Goal: Browse casually: Explore the website without a specific task or goal

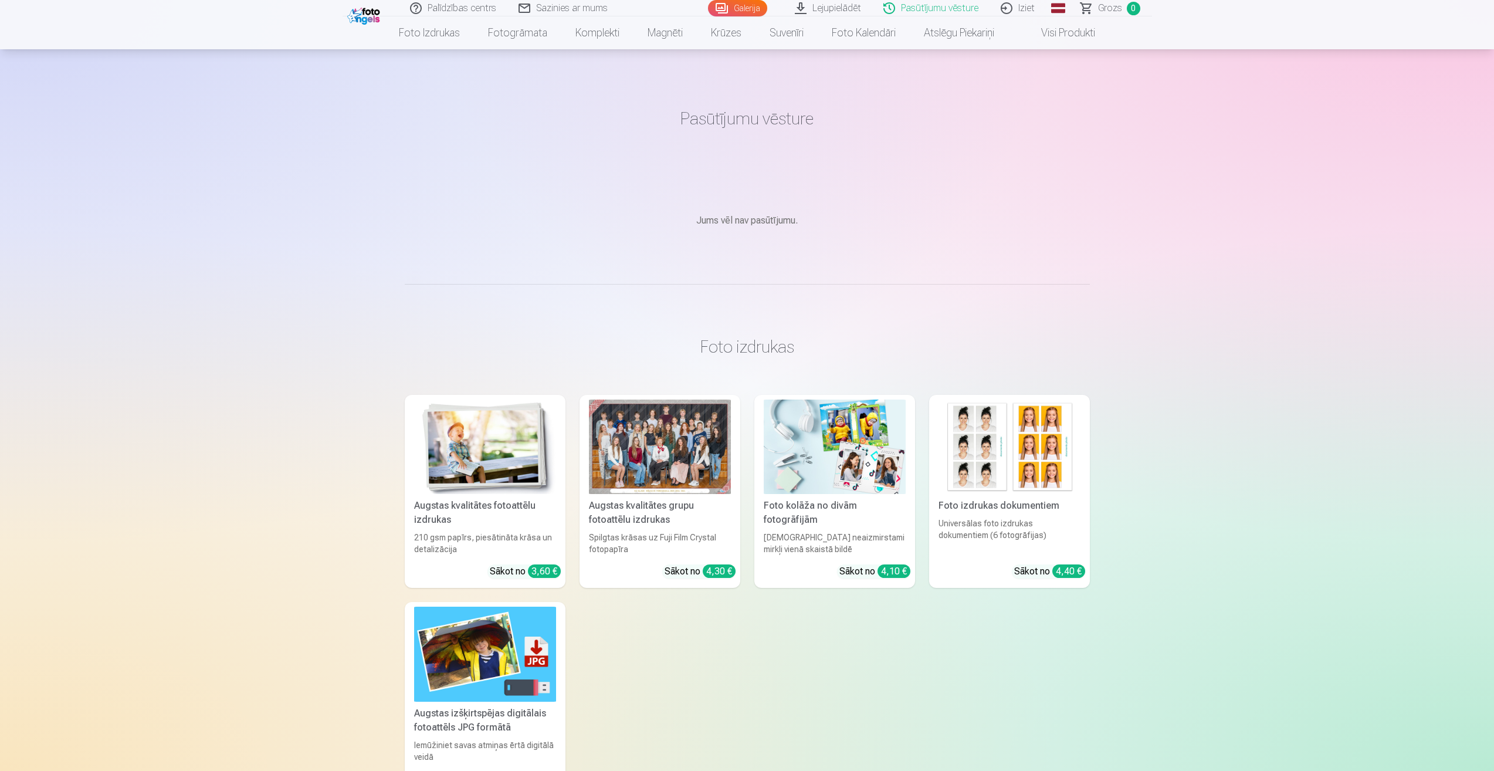
scroll to position [1232, 0]
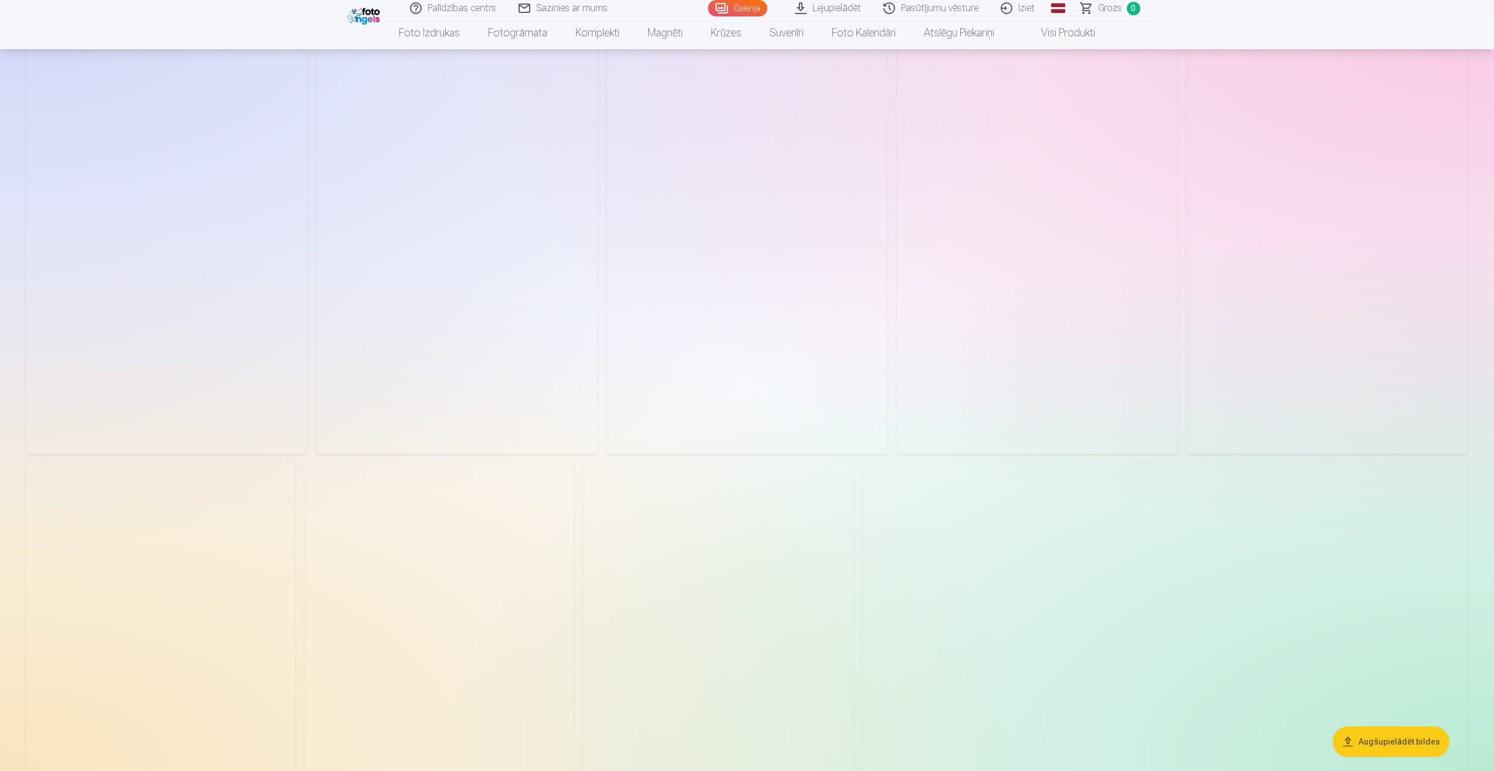
scroll to position [1936, 0]
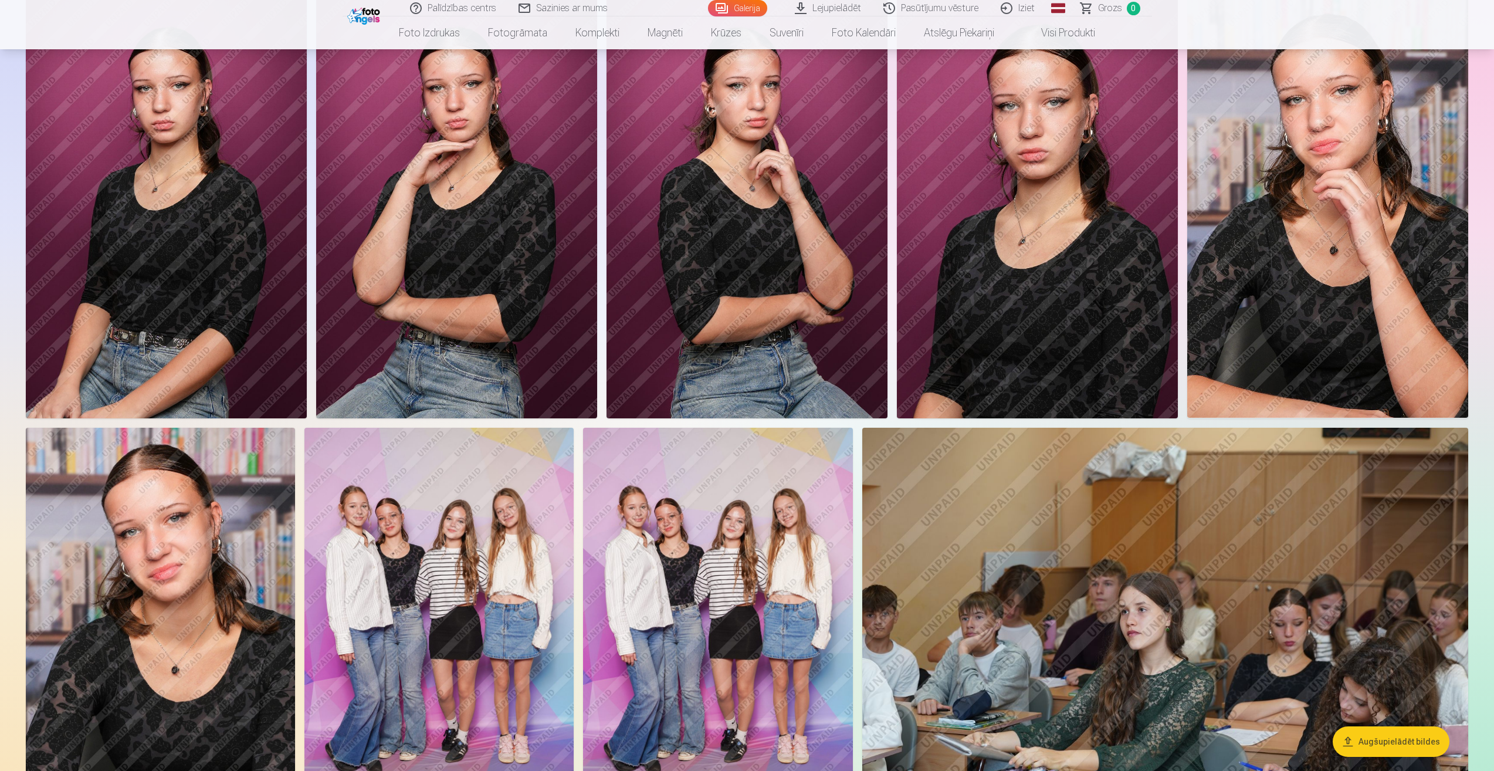
drag, startPoint x: 850, startPoint y: 394, endPoint x: 906, endPoint y: 529, distance: 146.6
drag, startPoint x: 906, startPoint y: 529, endPoint x: 989, endPoint y: 279, distance: 263.8
click at [989, 279] on img at bounding box center [1037, 207] width 281 height 422
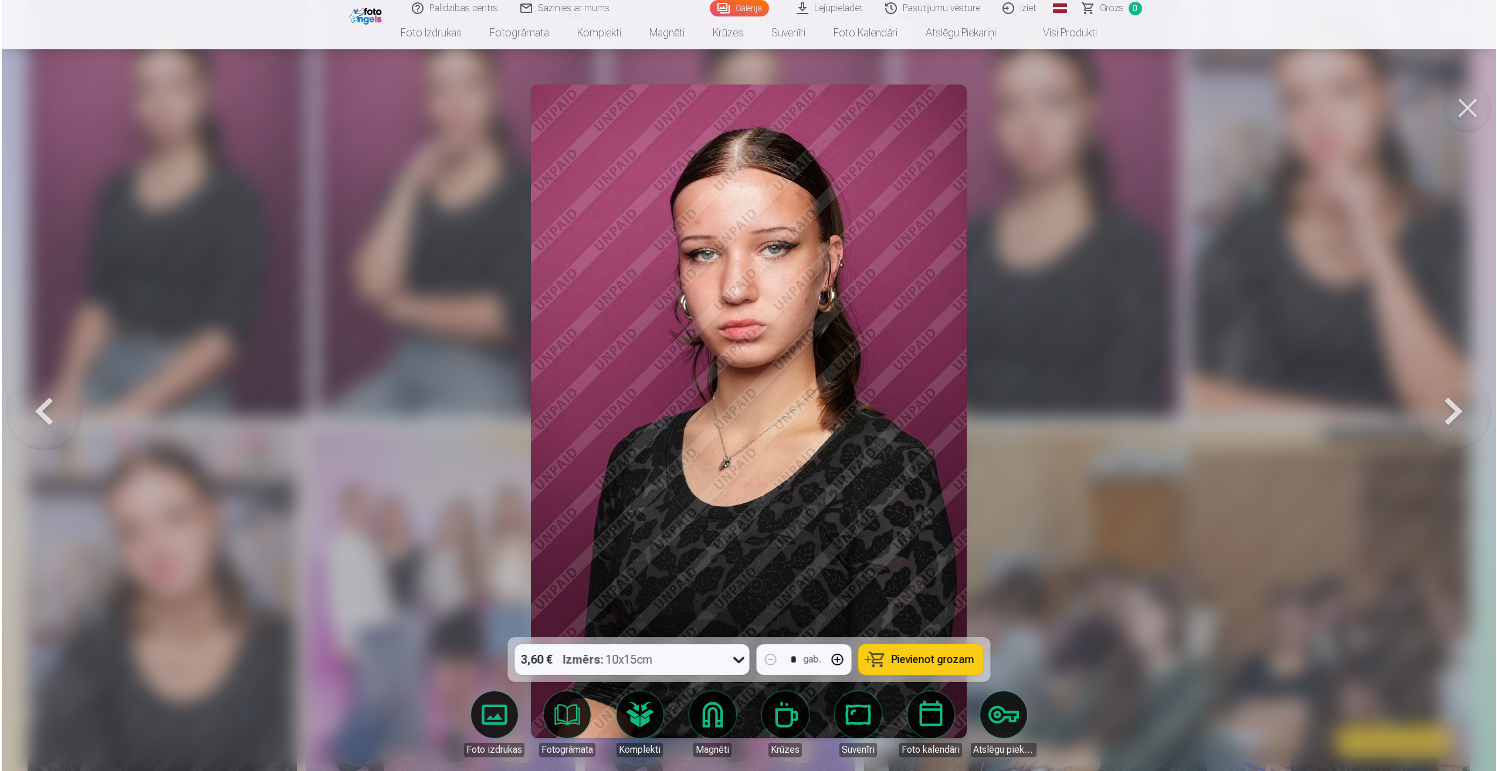
scroll to position [1940, 0]
click at [1466, 118] on button at bounding box center [1469, 107] width 47 height 47
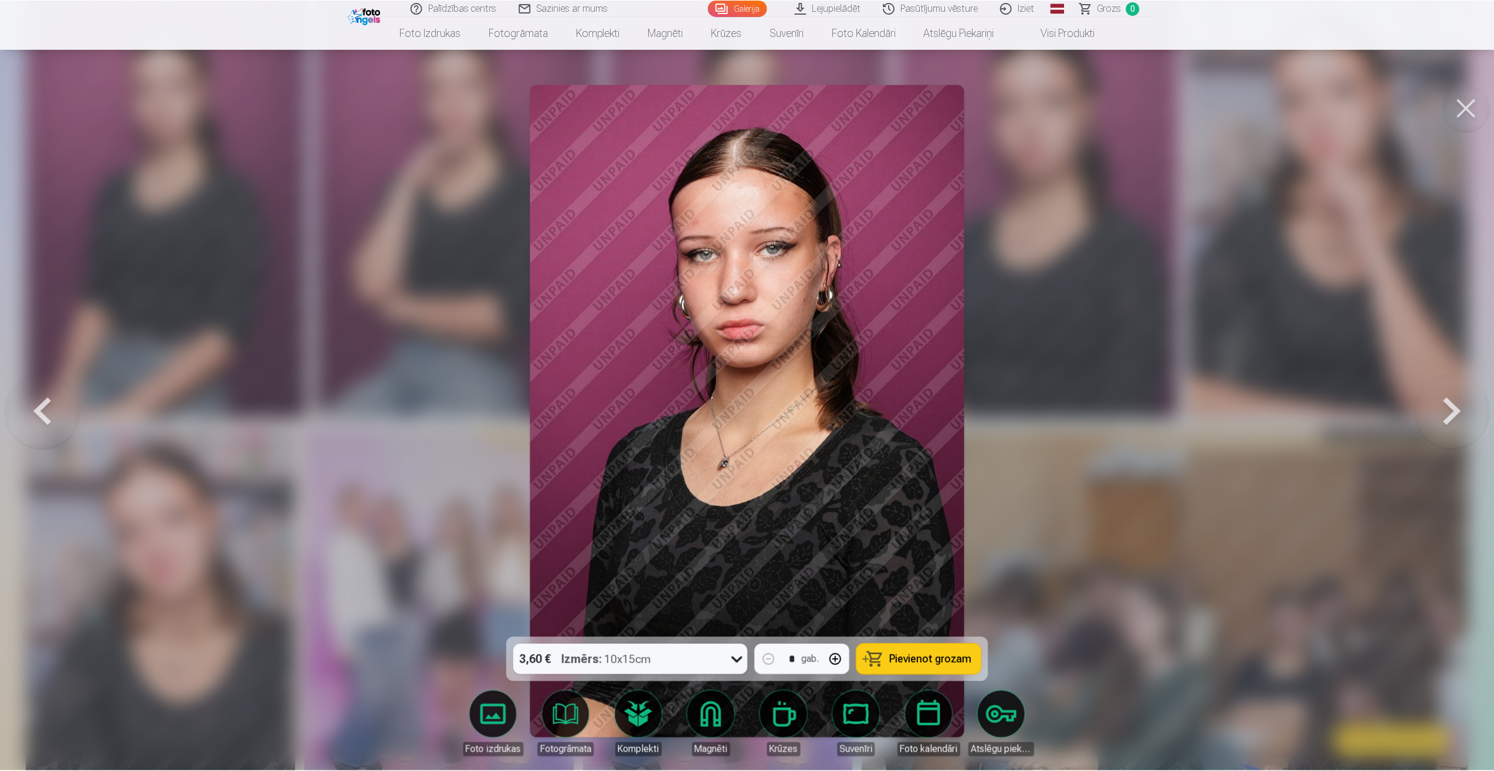
scroll to position [1936, 0]
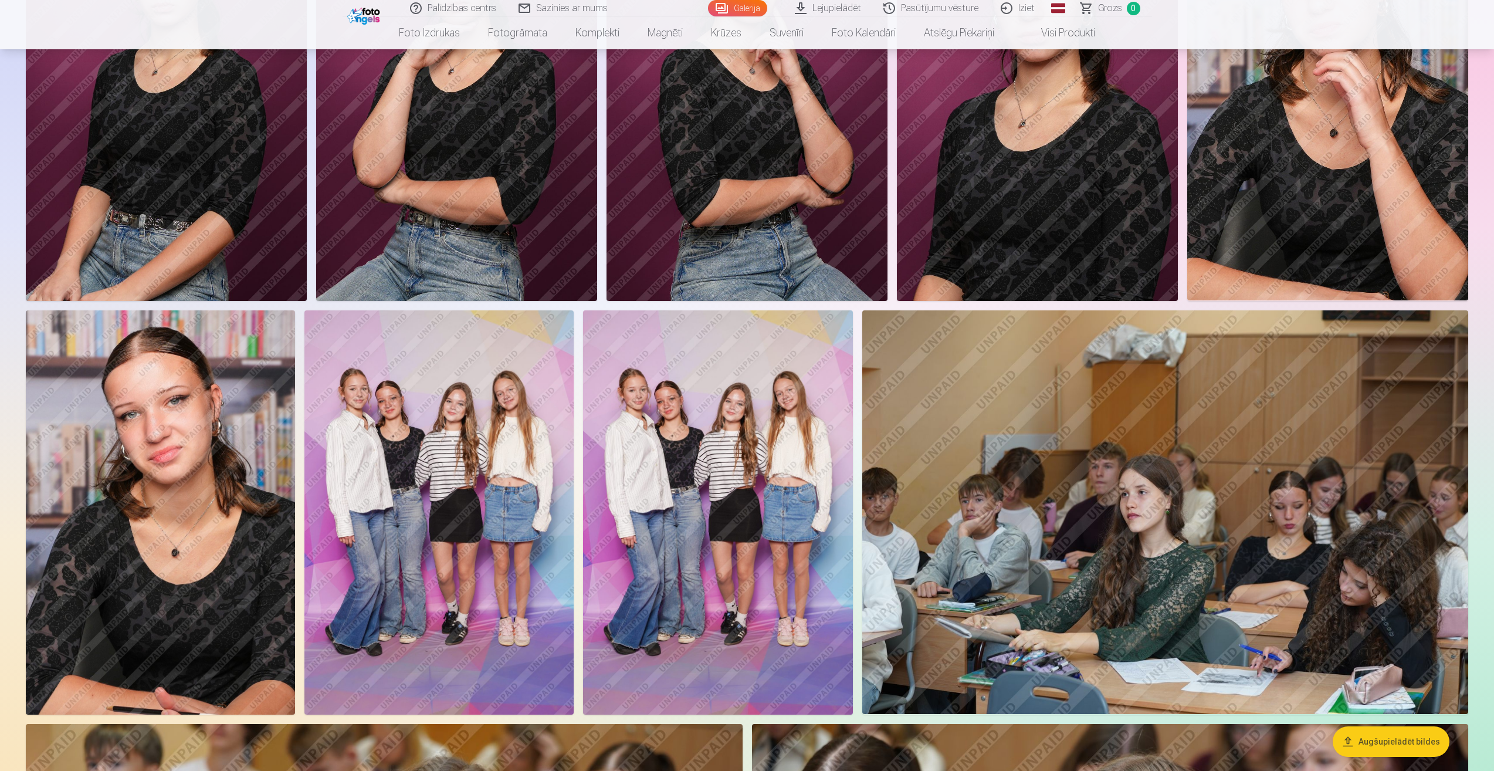
click at [1030, 515] on img at bounding box center [1166, 512] width 606 height 404
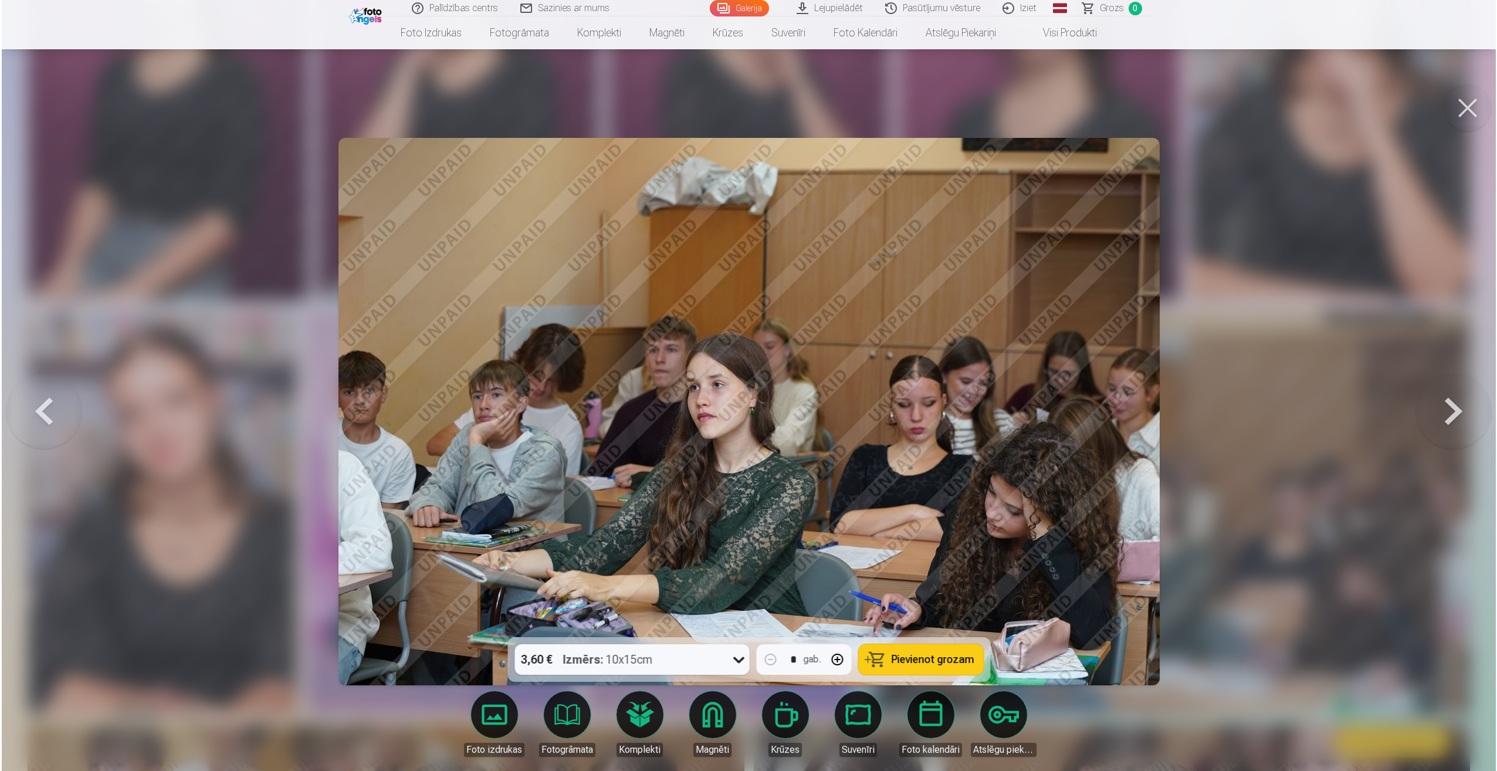
scroll to position [2057, 0]
click at [1469, 113] on button at bounding box center [1469, 107] width 47 height 47
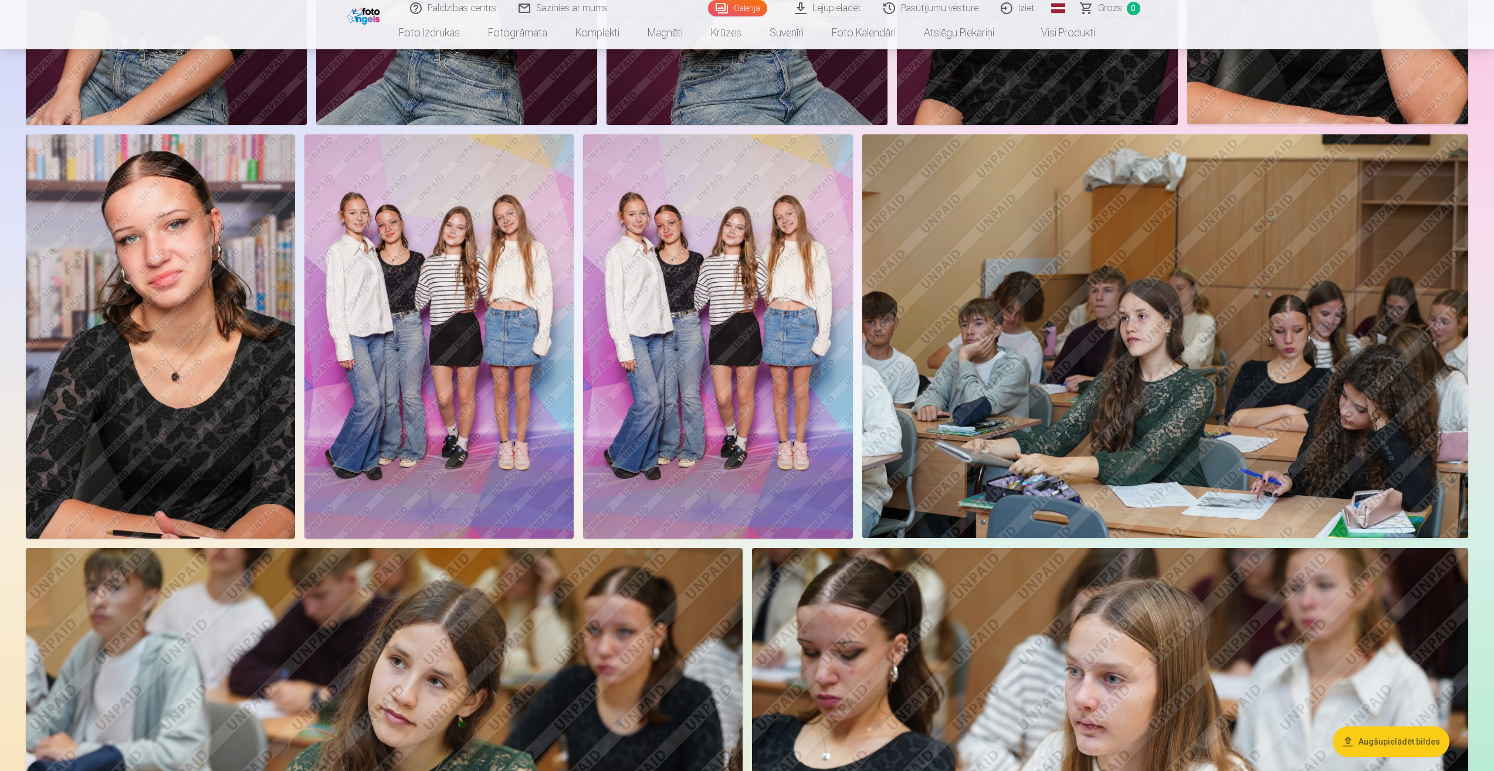
click at [1121, 412] on img at bounding box center [1166, 336] width 606 height 404
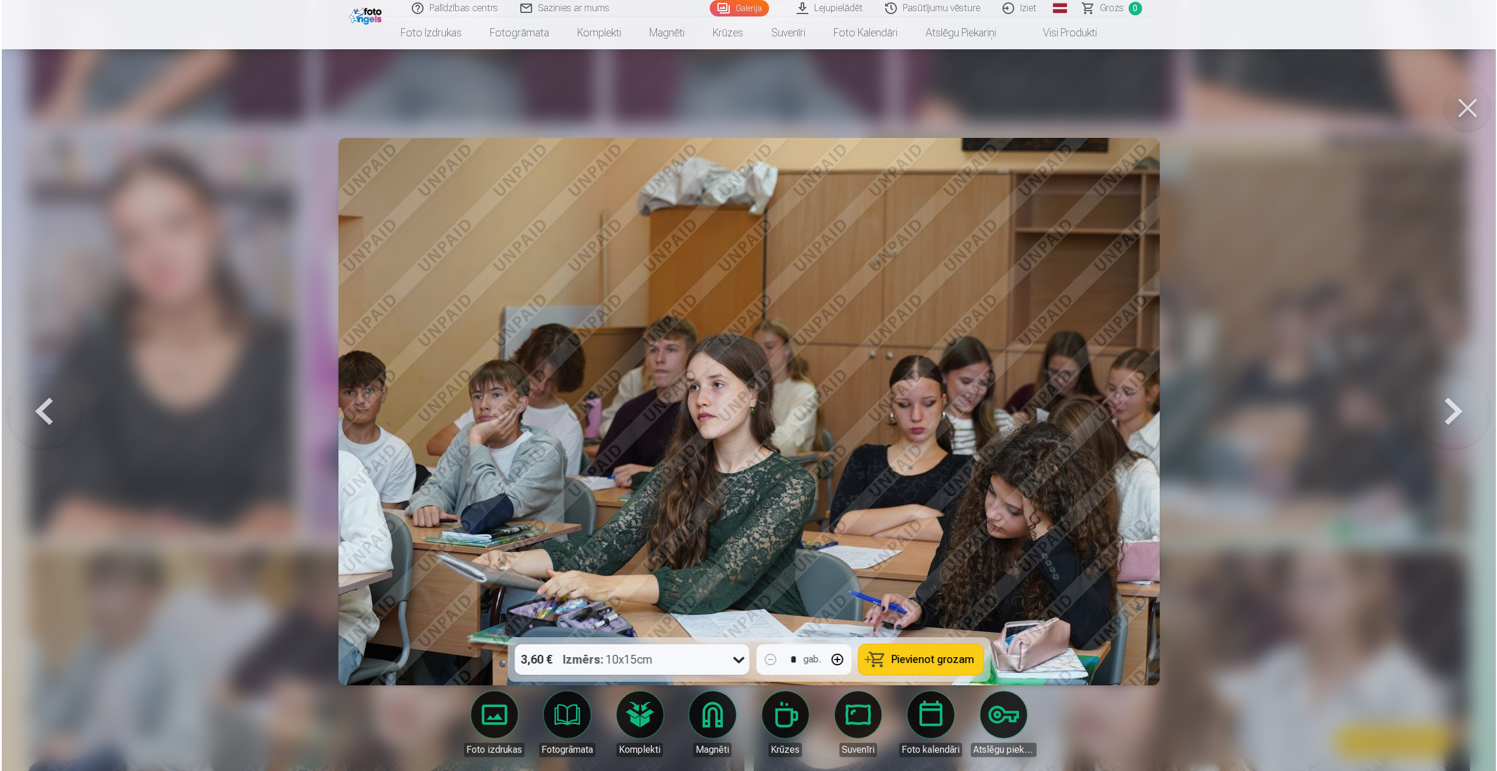
scroll to position [2233, 0]
drag, startPoint x: 1455, startPoint y: 113, endPoint x: 1360, endPoint y: 235, distance: 155.2
drag, startPoint x: 1360, startPoint y: 235, endPoint x: 1389, endPoint y: 106, distance: 132.4
click at [1389, 106] on div at bounding box center [748, 385] width 1497 height 771
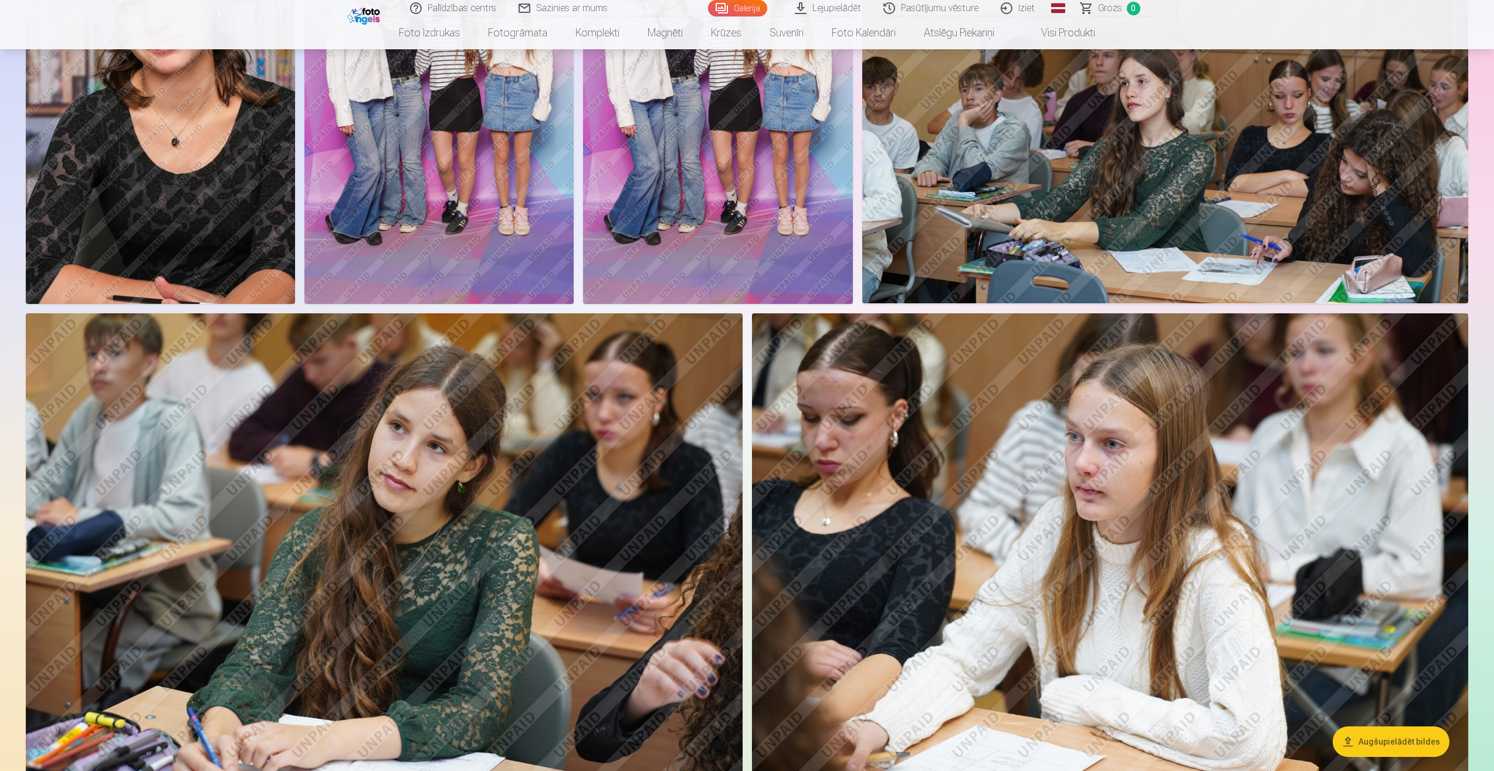
click at [899, 479] on img at bounding box center [1110, 552] width 717 height 478
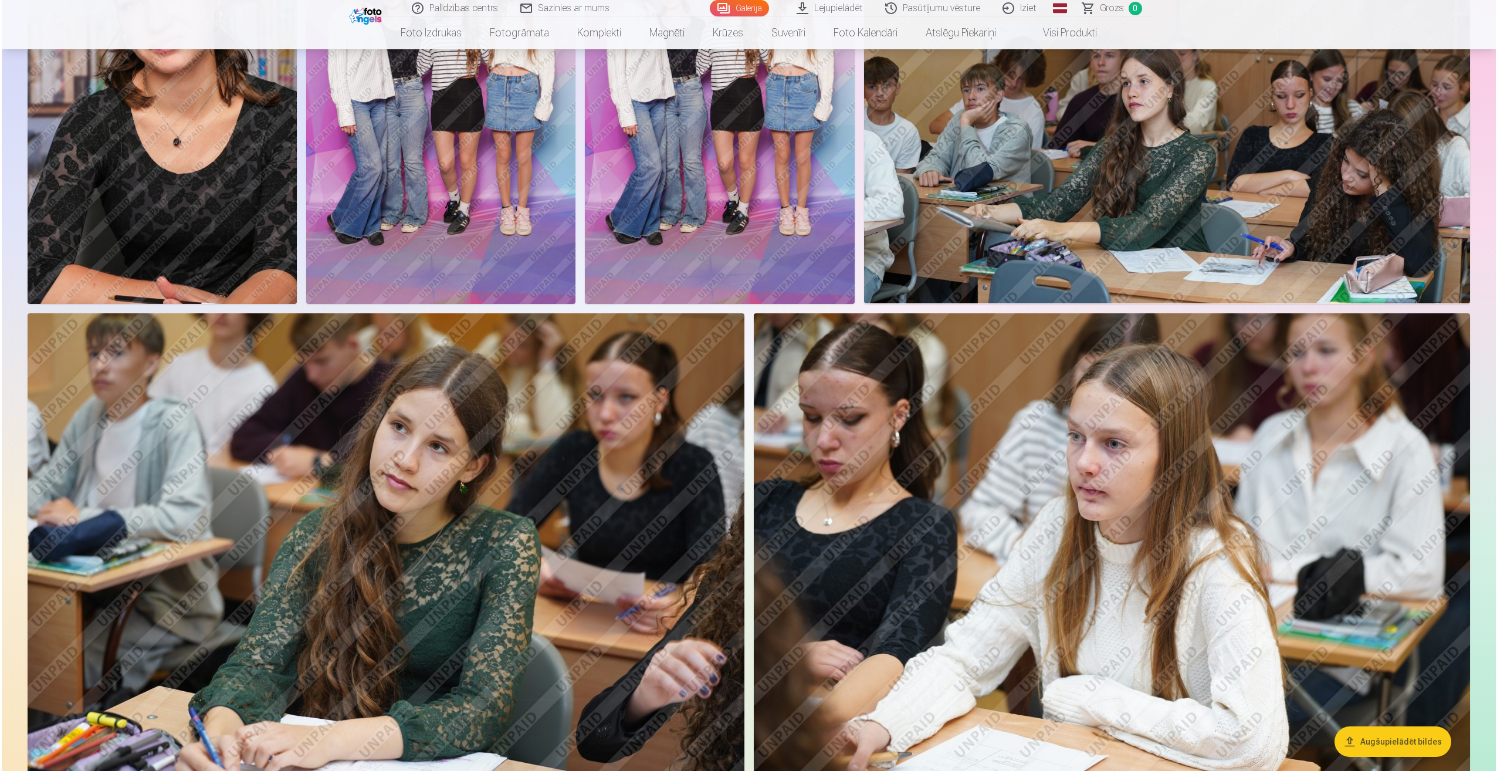
scroll to position [2468, 0]
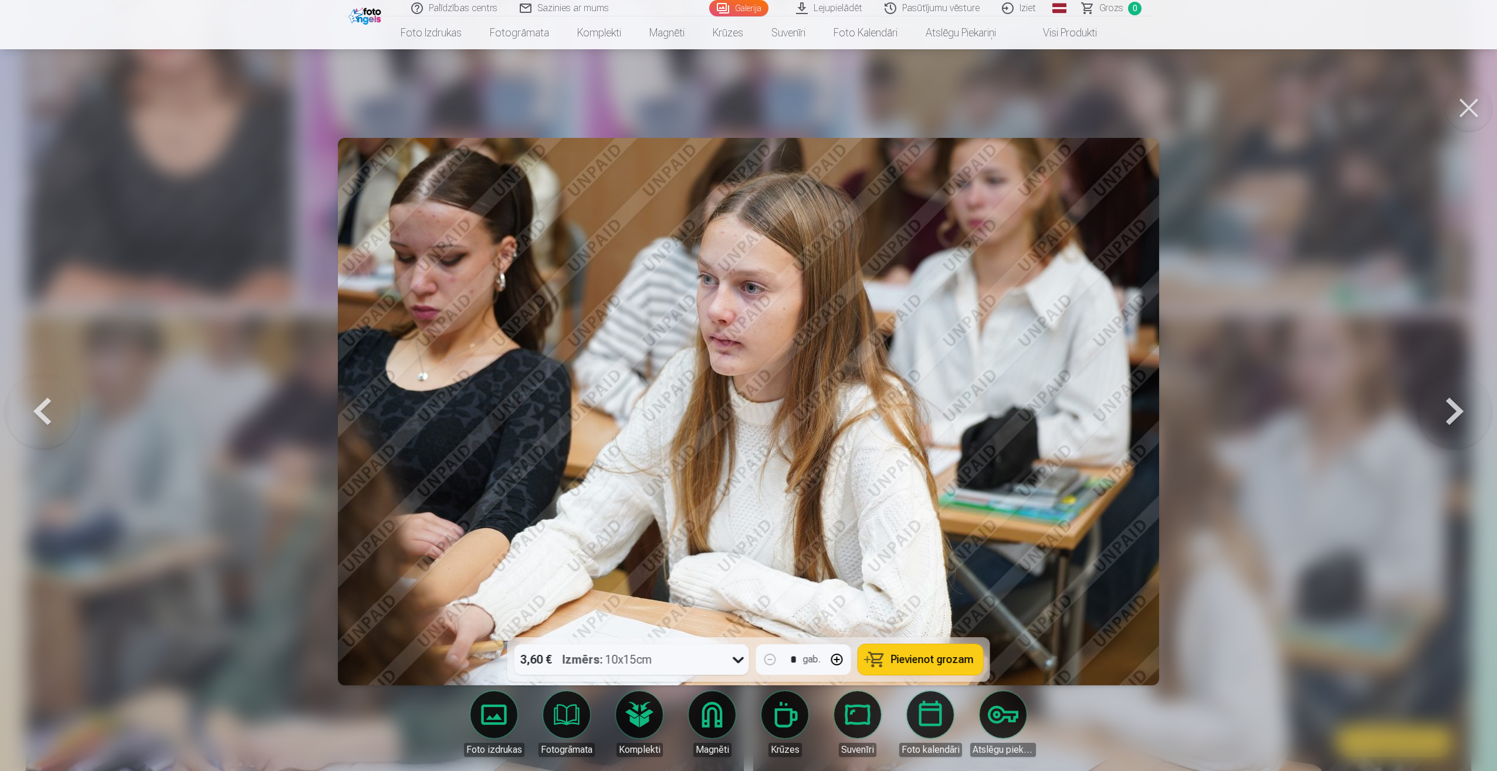
click at [1463, 115] on button at bounding box center [1469, 107] width 47 height 47
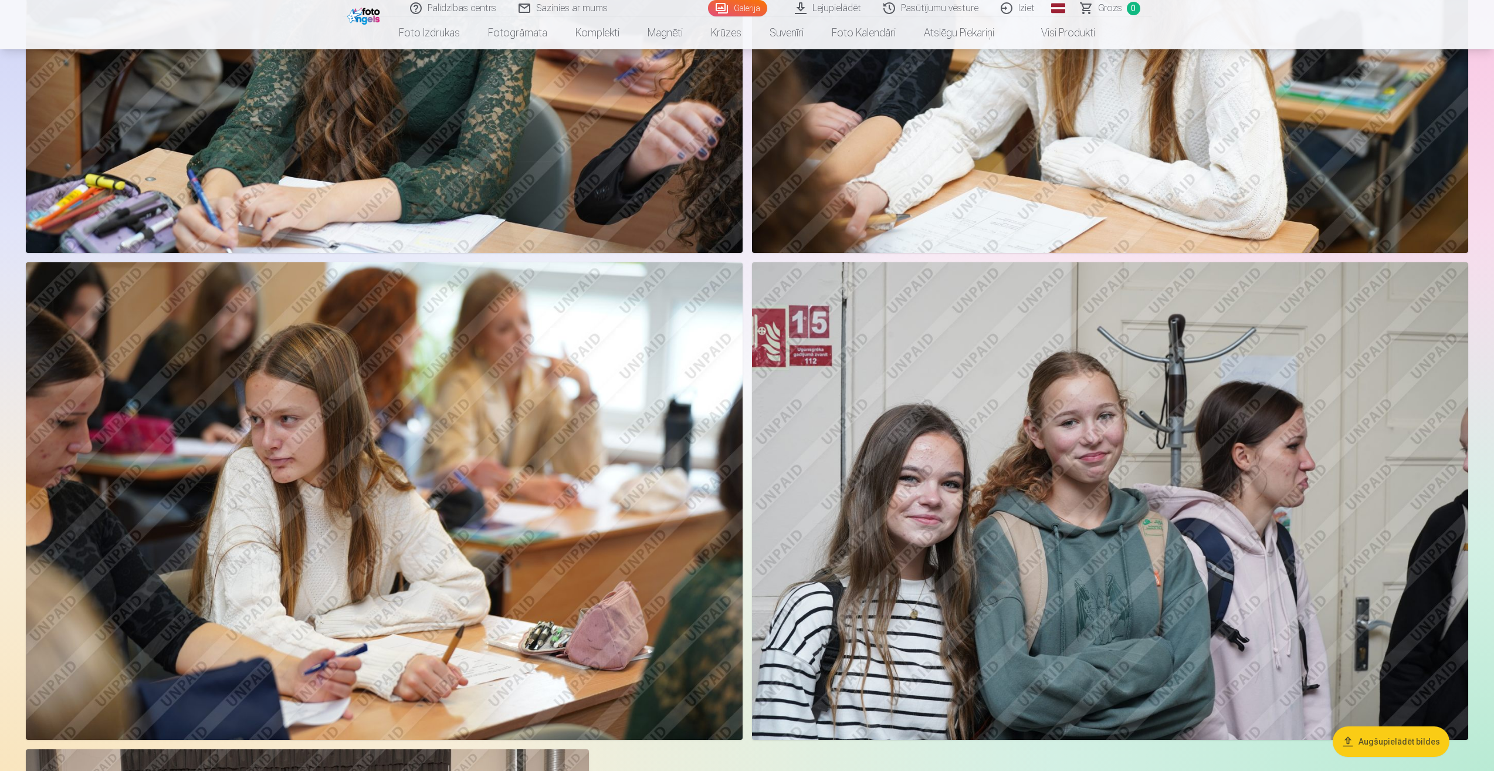
scroll to position [3051, 0]
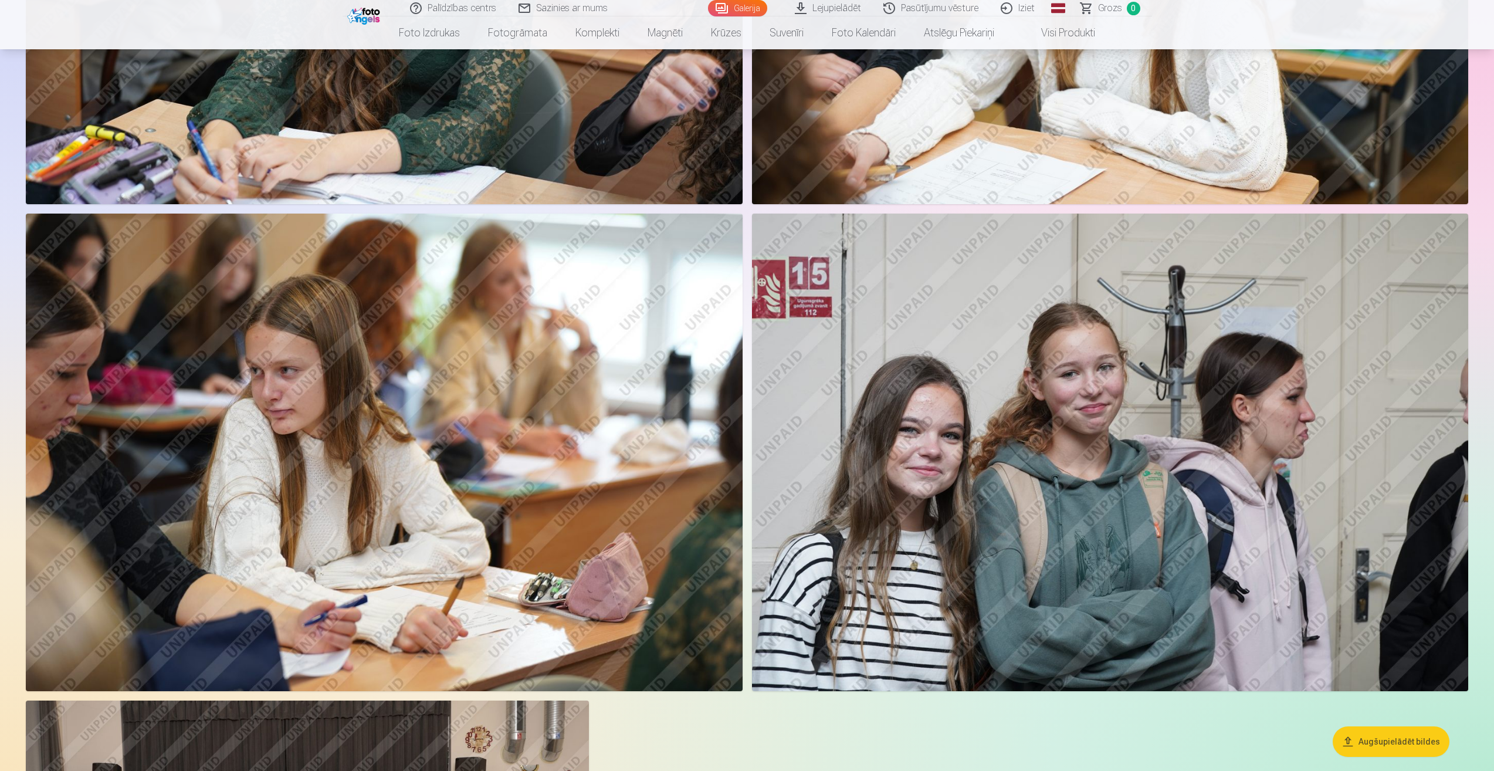
click at [1247, 462] on img at bounding box center [1110, 453] width 717 height 478
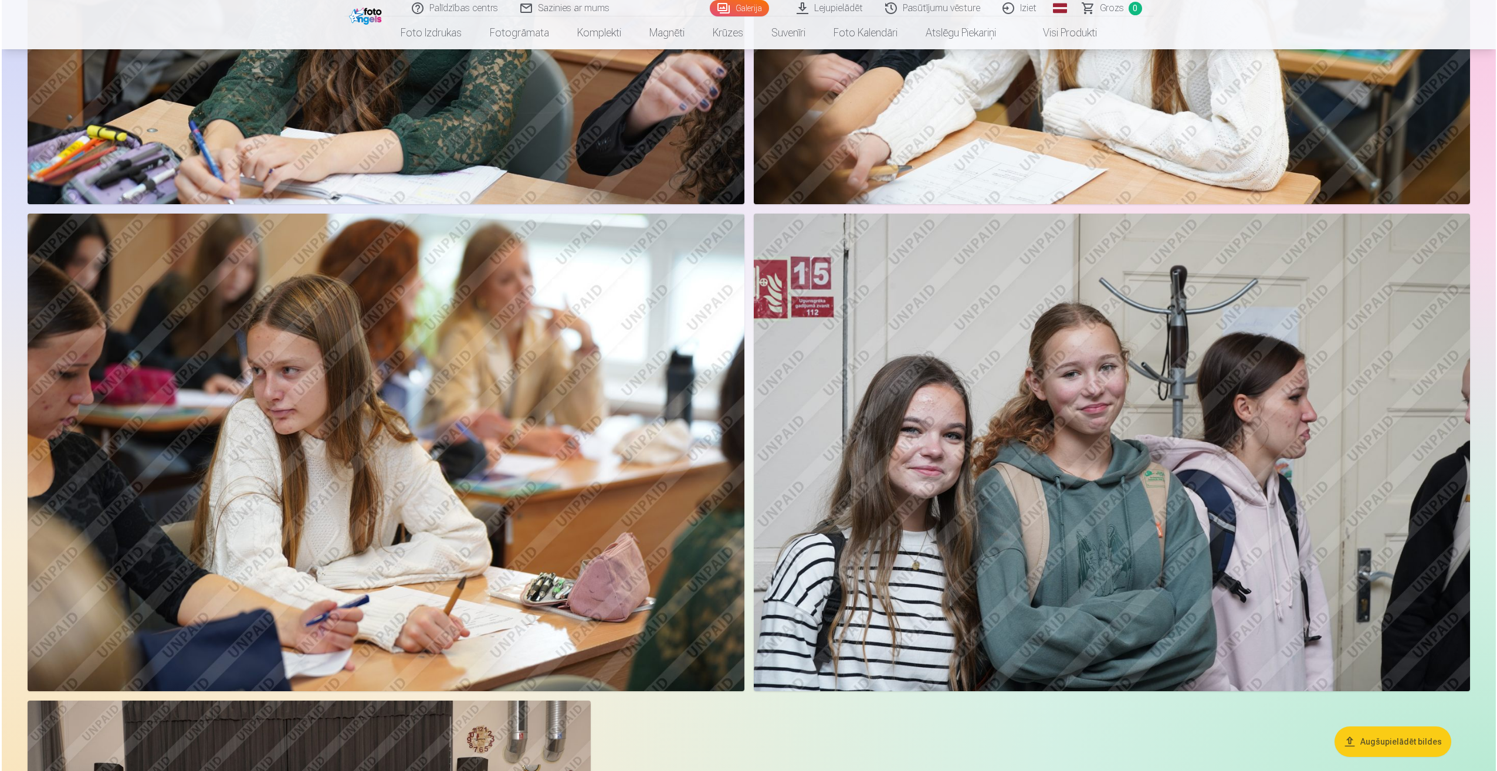
scroll to position [3056, 0]
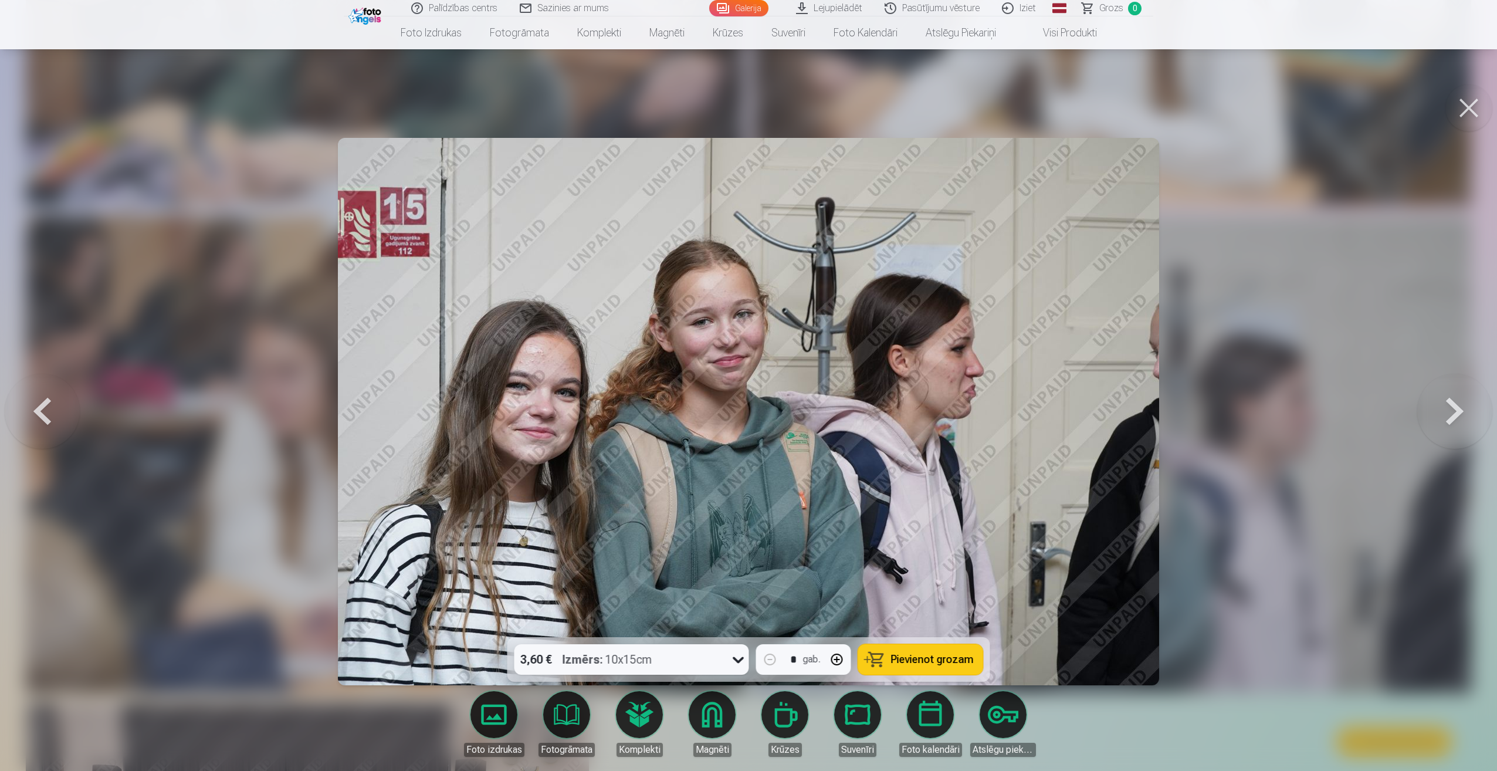
click at [1480, 105] on button at bounding box center [1469, 107] width 47 height 47
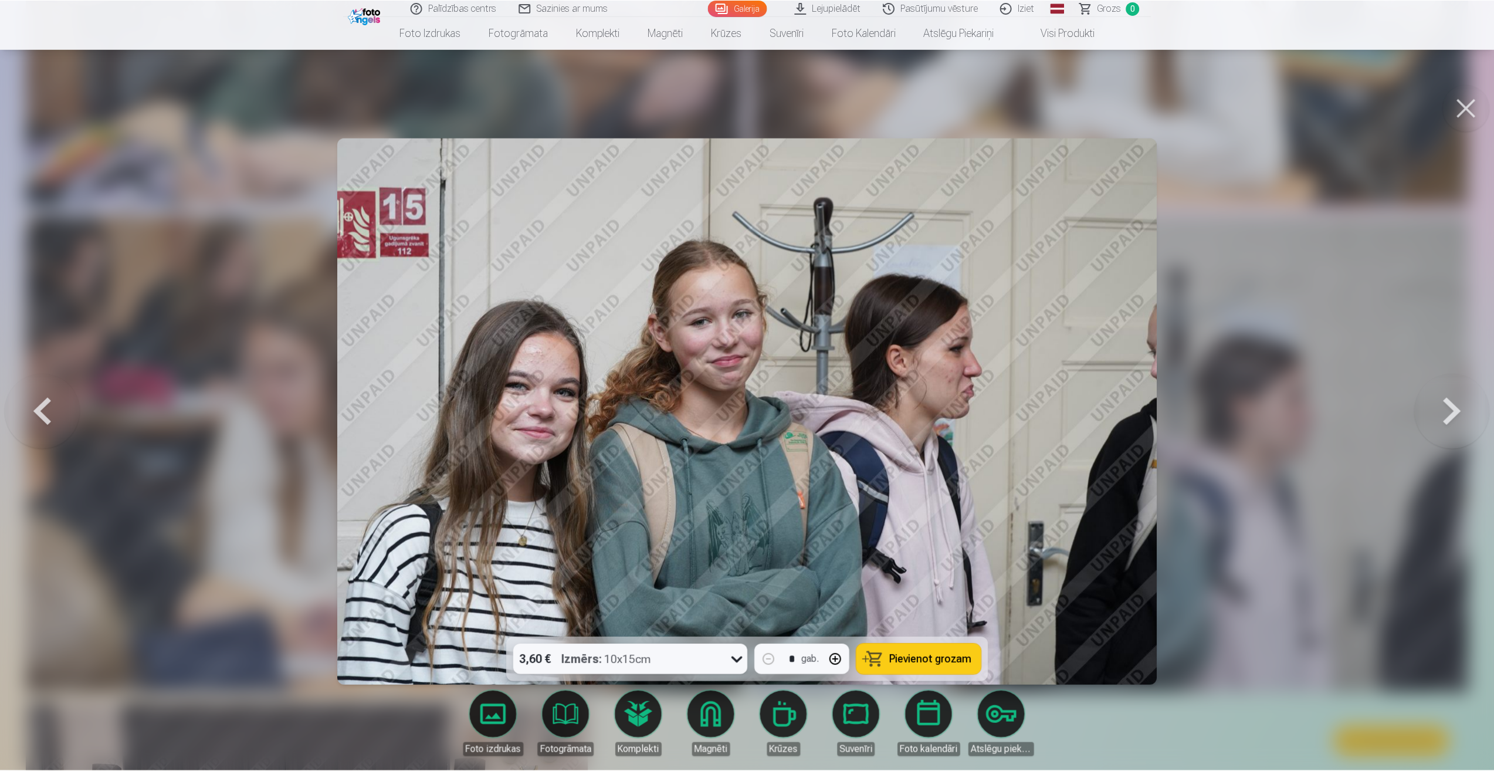
scroll to position [3051, 0]
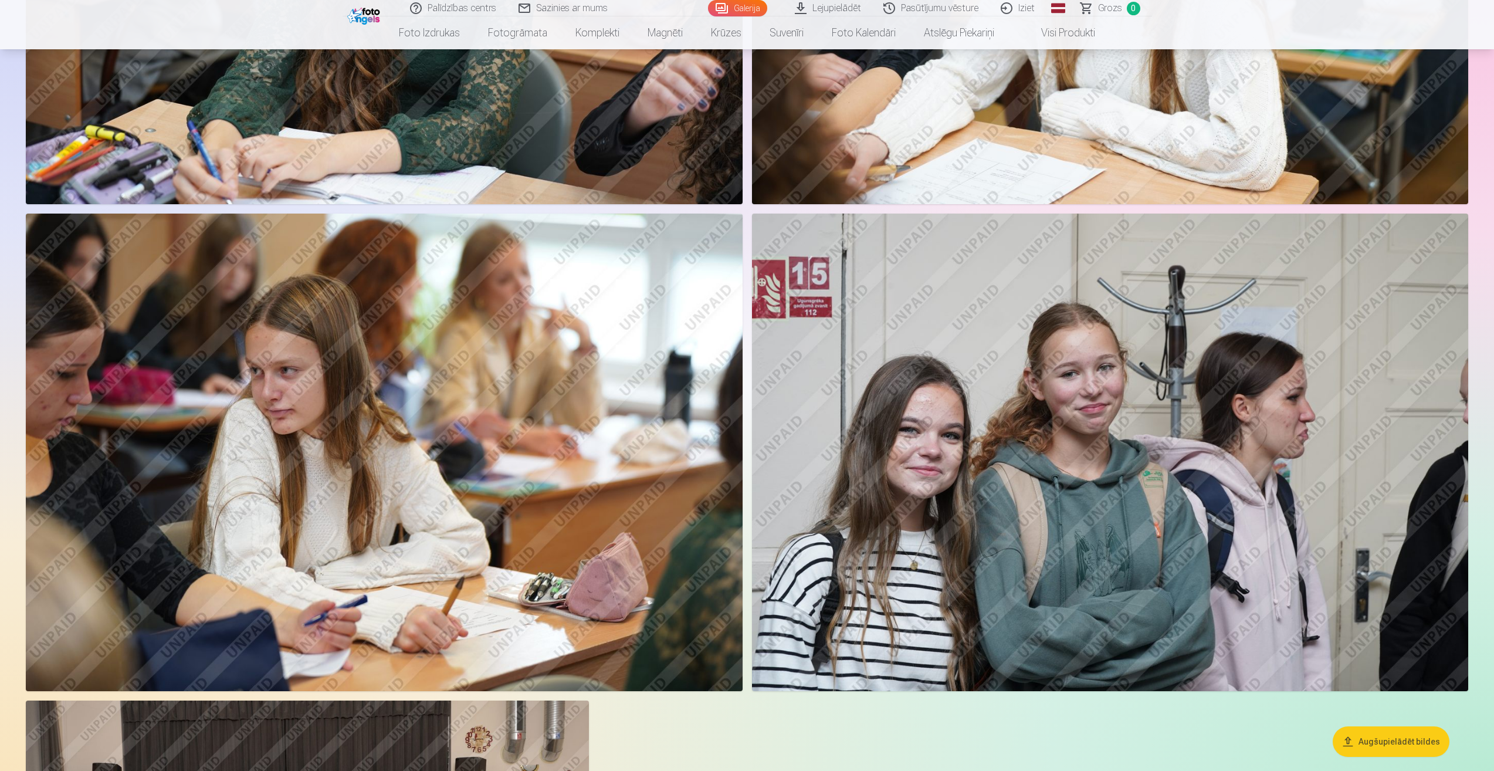
click at [523, 421] on img at bounding box center [384, 453] width 717 height 478
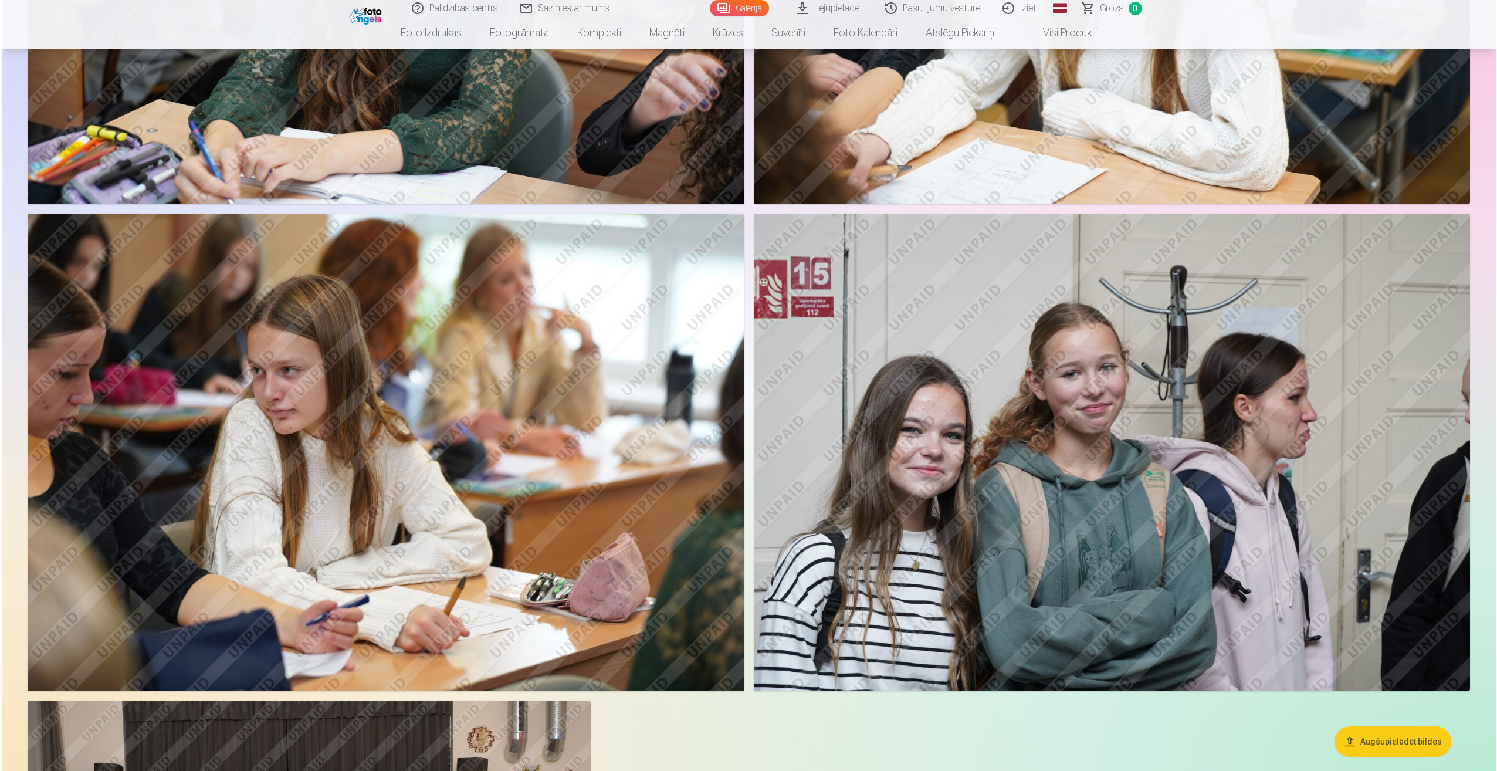
scroll to position [3056, 0]
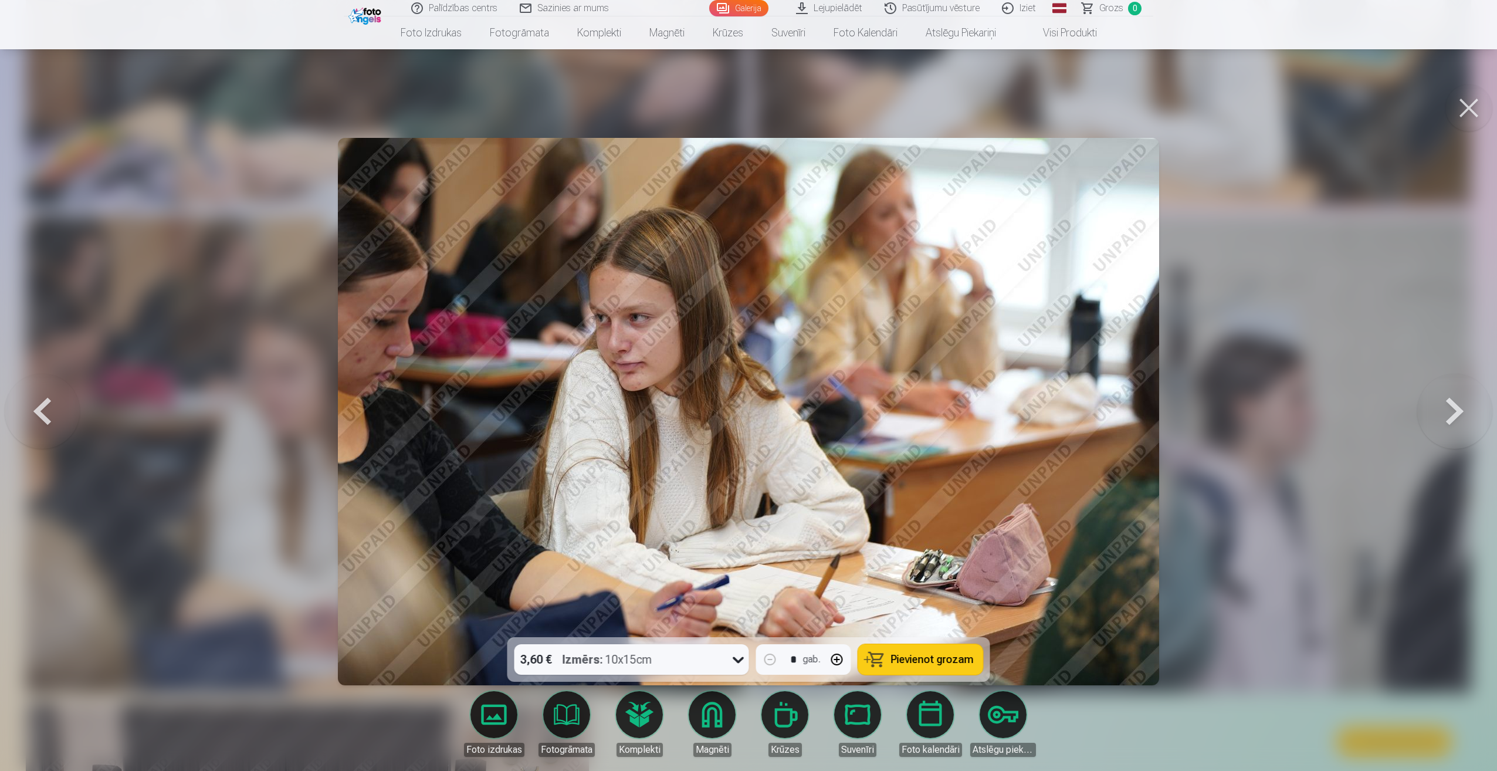
click at [1459, 110] on button at bounding box center [1469, 107] width 47 height 47
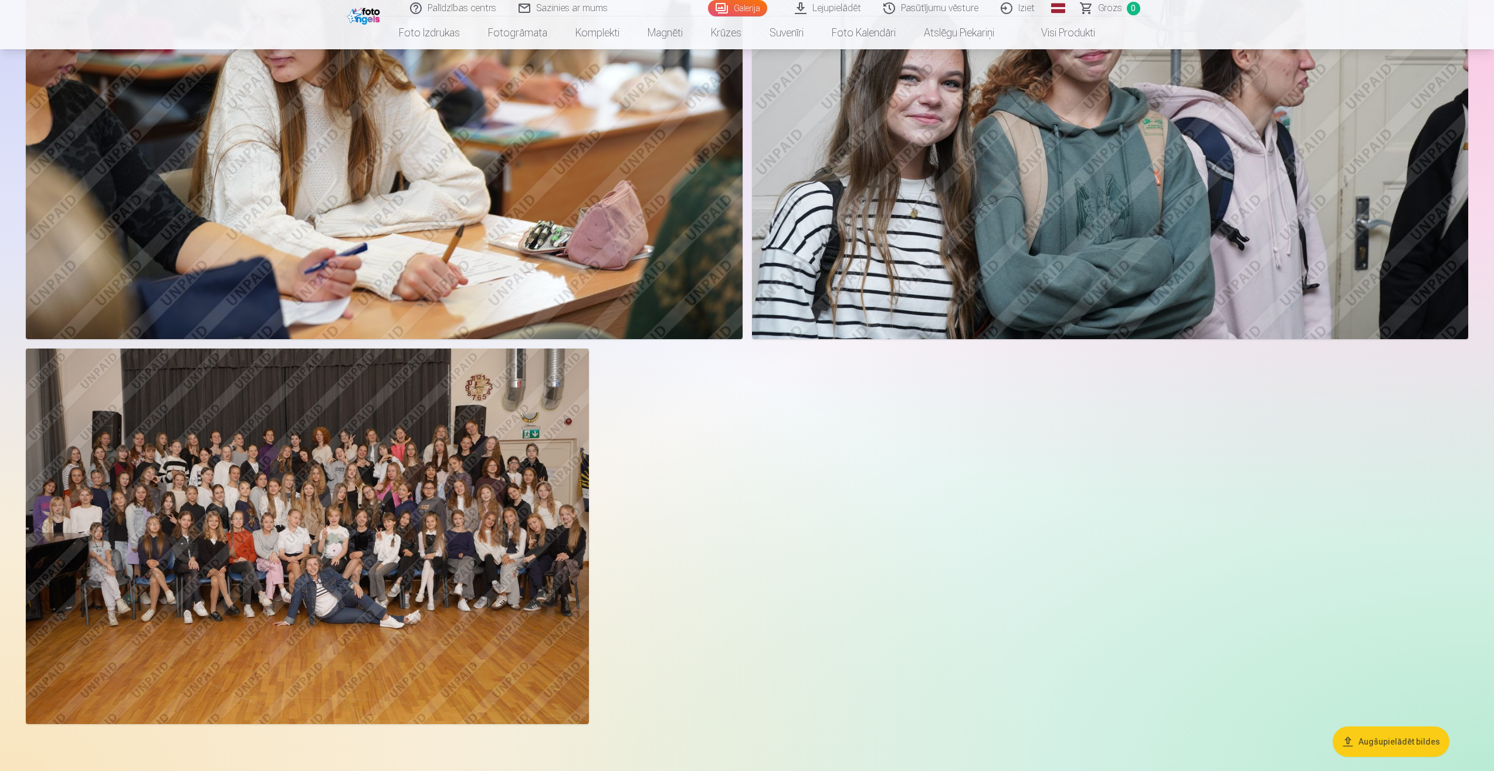
click at [438, 537] on img at bounding box center [307, 537] width 563 height 376
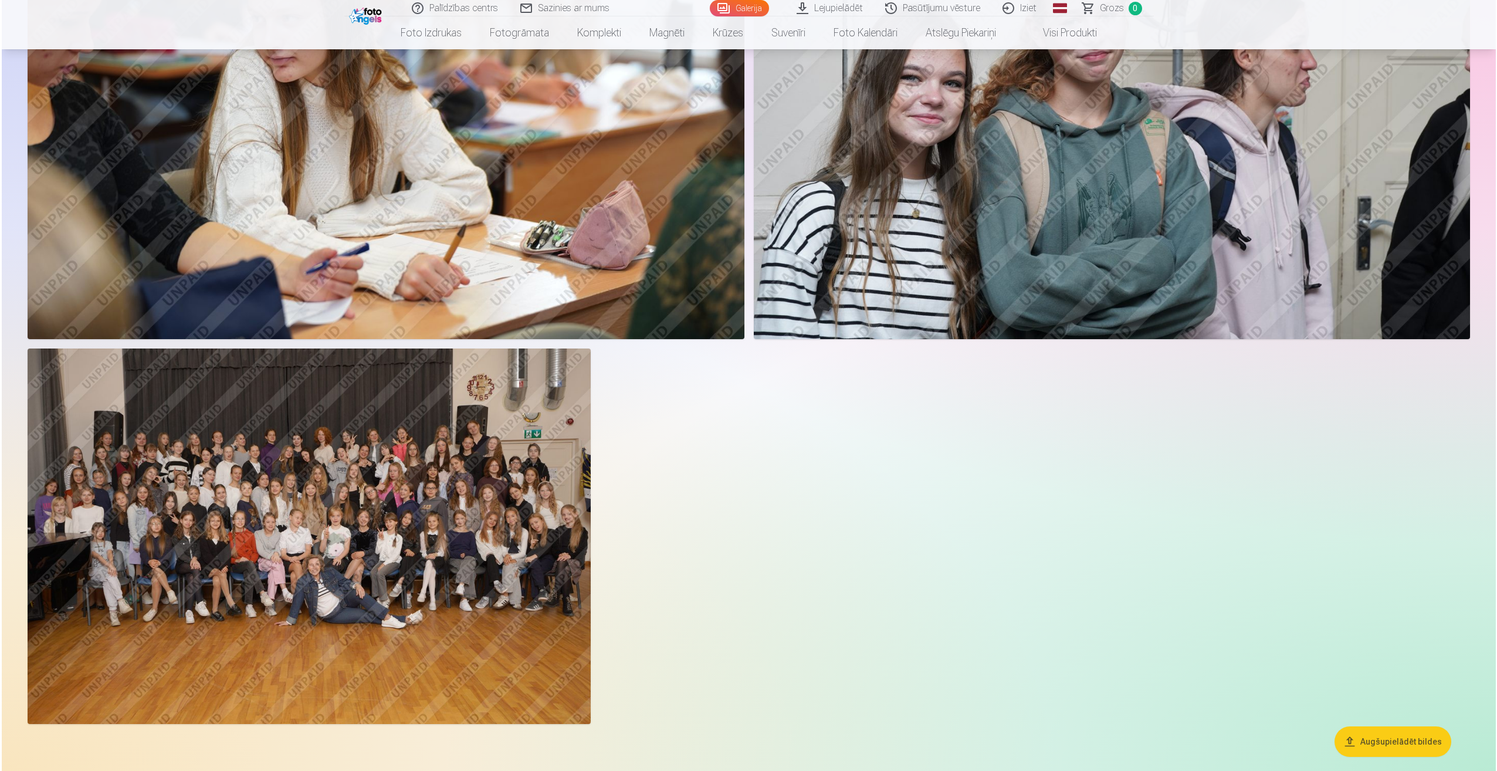
scroll to position [3410, 0]
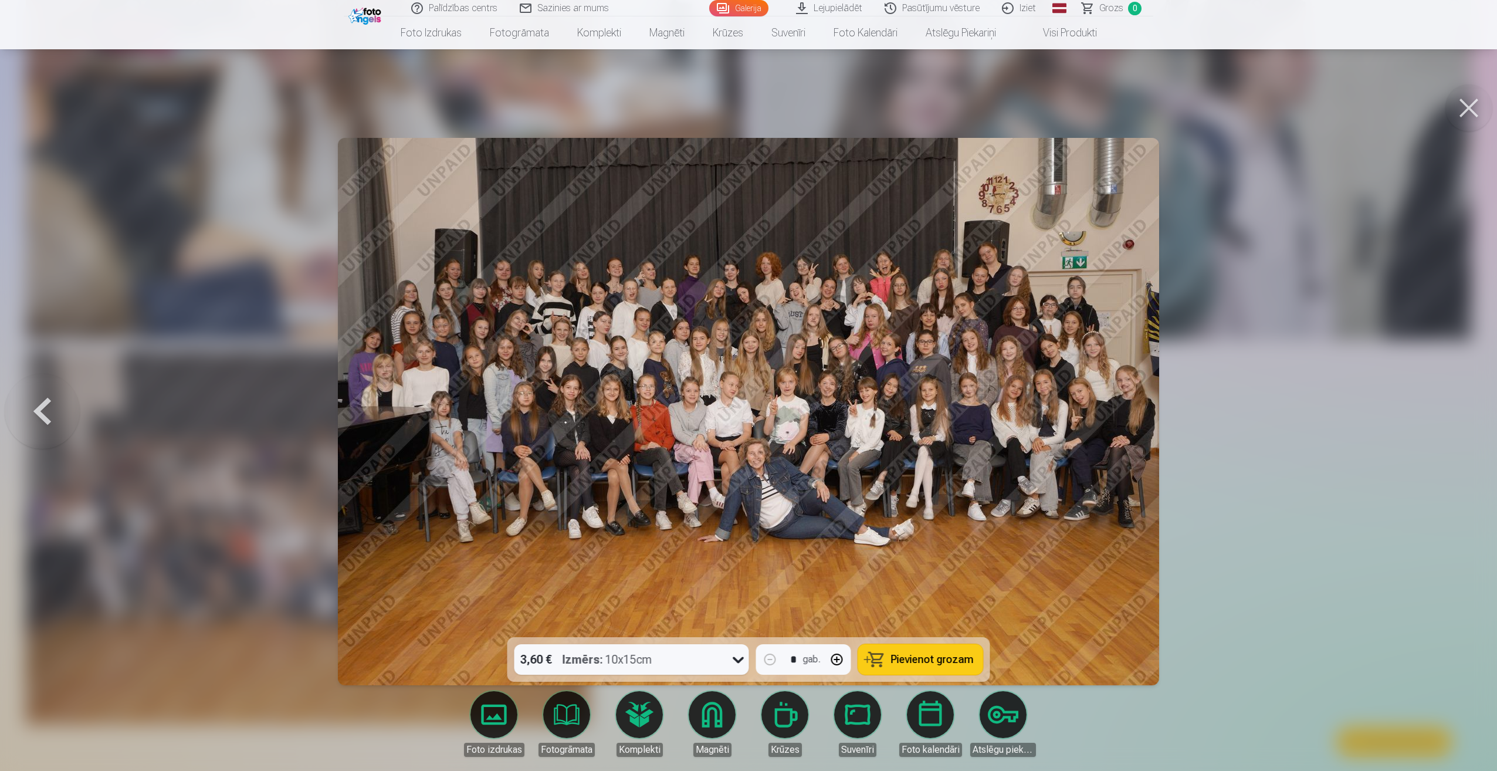
click at [952, 282] on img at bounding box center [748, 411] width 821 height 547
drag, startPoint x: 1487, startPoint y: 110, endPoint x: 1463, endPoint y: 121, distance: 26.8
click at [1483, 112] on button at bounding box center [1469, 107] width 47 height 47
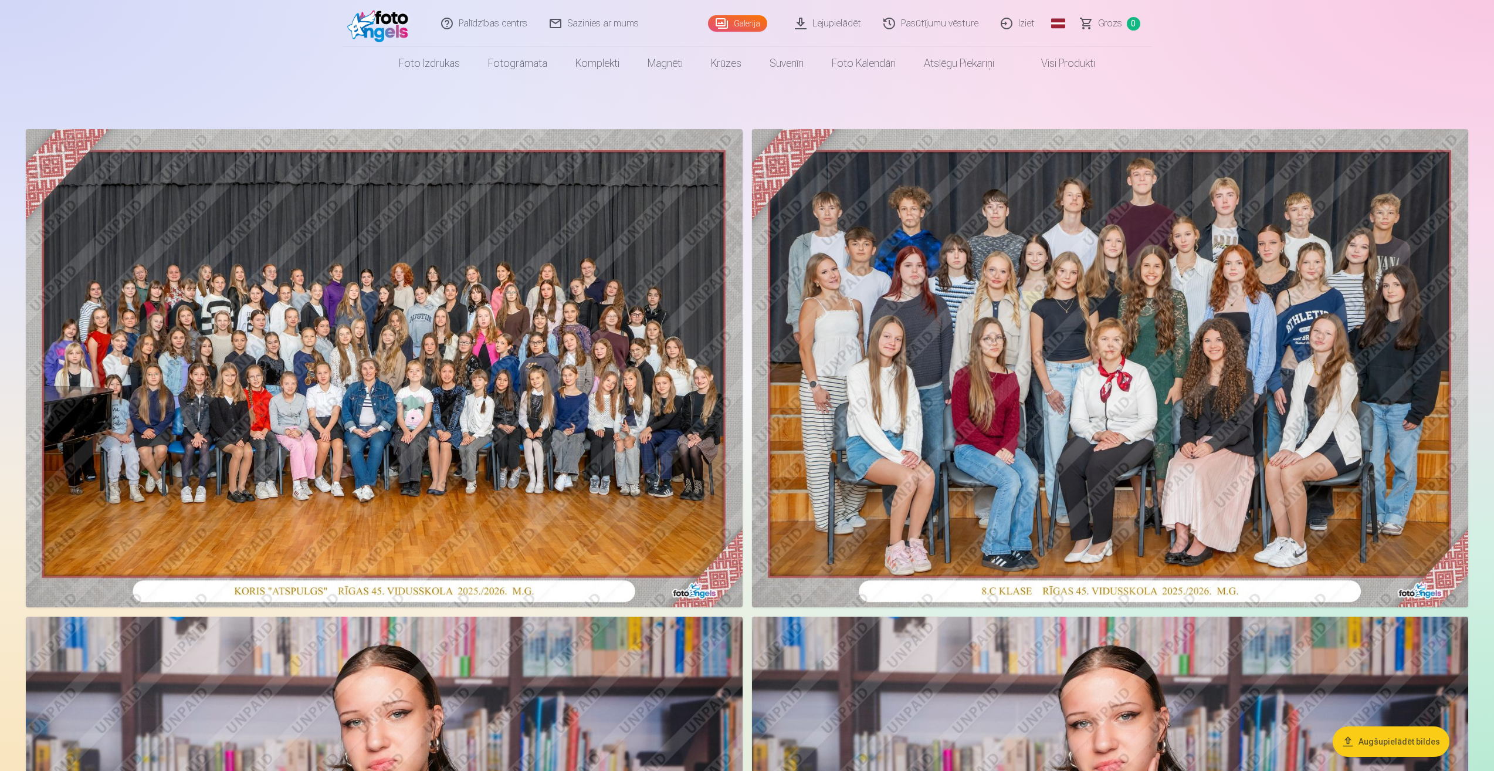
click at [535, 309] on img at bounding box center [384, 368] width 717 height 478
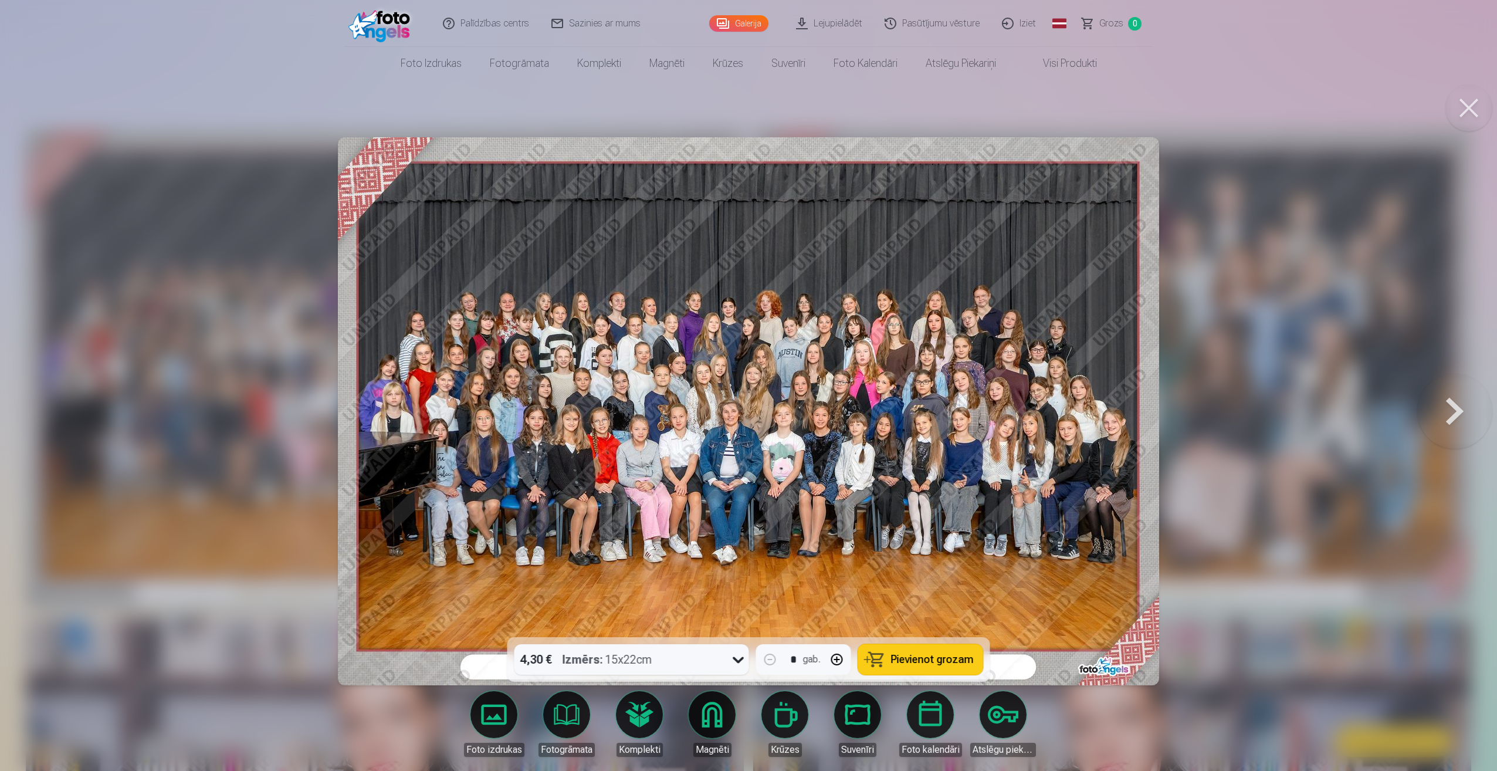
click at [939, 336] on img at bounding box center [748, 411] width 821 height 548
click at [1425, 419] on button at bounding box center [1455, 411] width 75 height 428
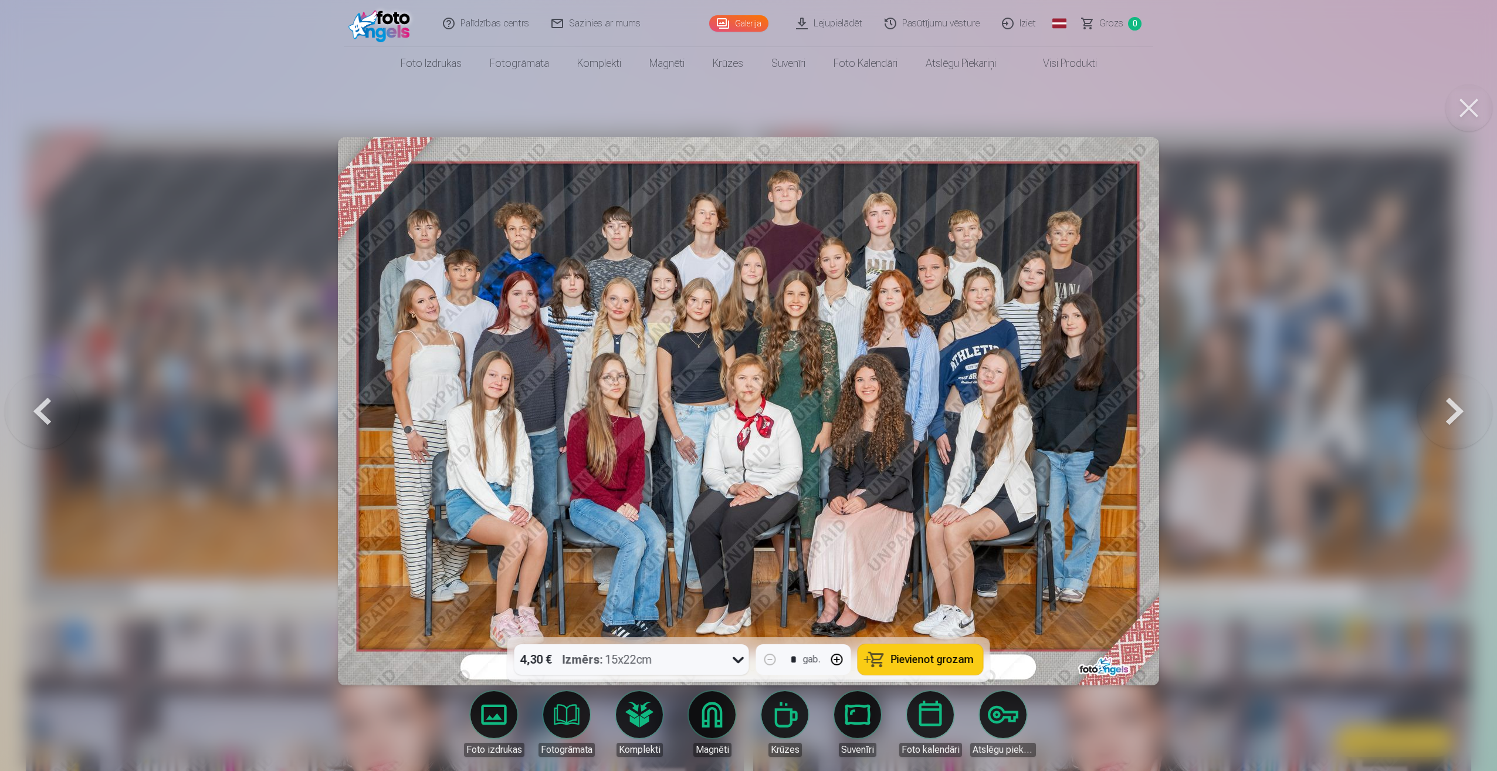
click at [1460, 416] on button at bounding box center [1455, 411] width 75 height 428
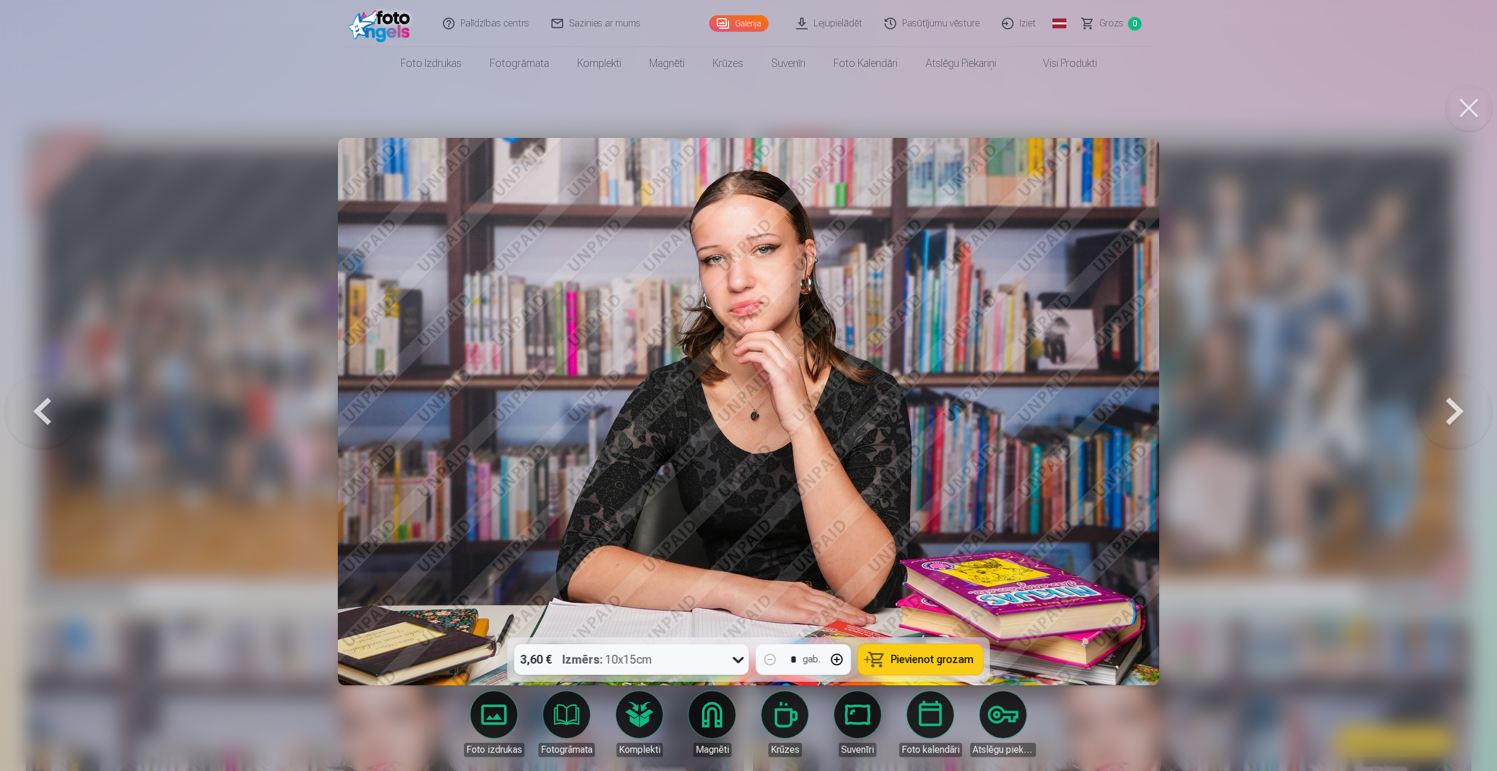
click at [1460, 416] on button at bounding box center [1455, 411] width 75 height 428
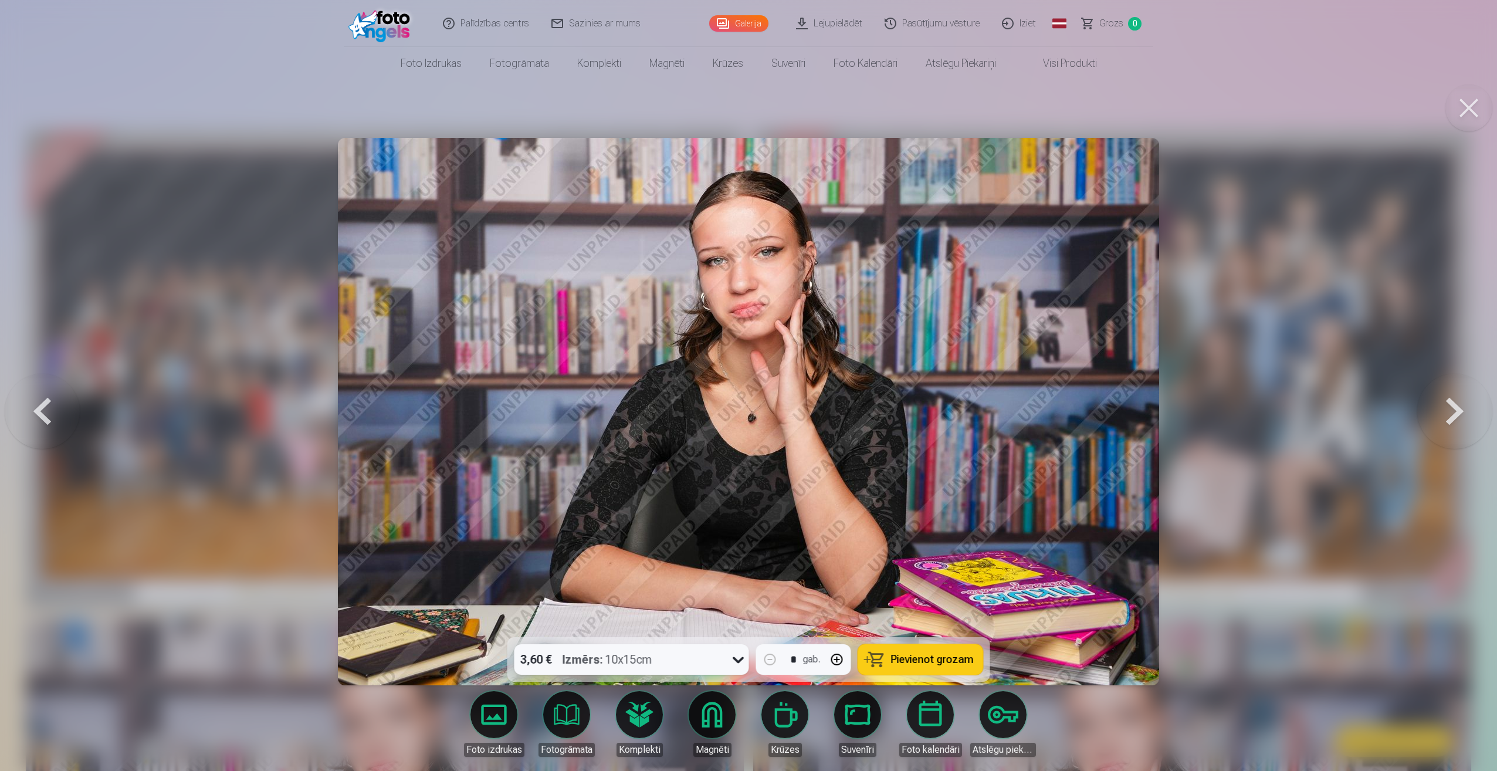
click at [1460, 416] on button at bounding box center [1455, 411] width 75 height 428
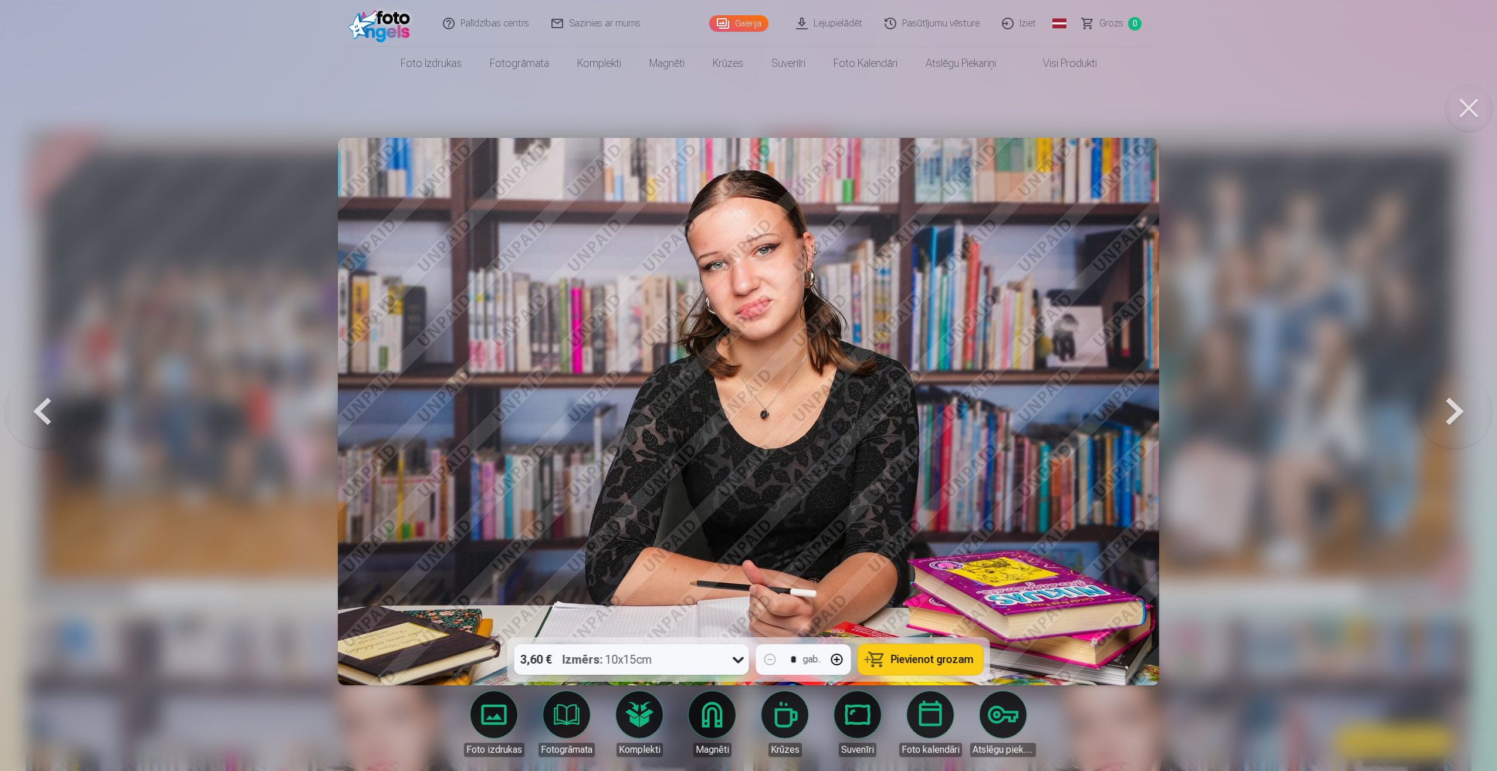
click at [1460, 416] on button at bounding box center [1455, 411] width 75 height 428
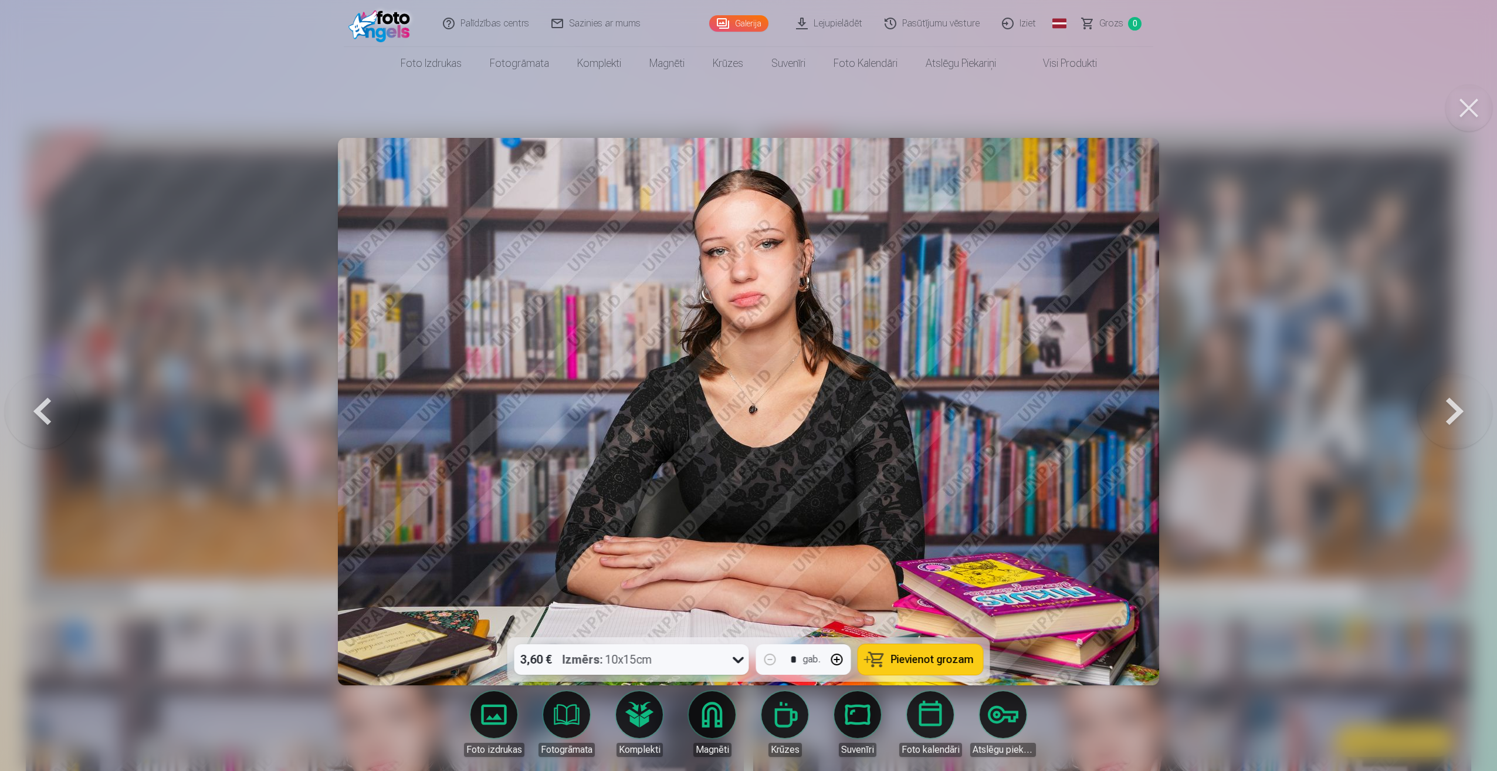
click at [1460, 416] on button at bounding box center [1455, 411] width 75 height 428
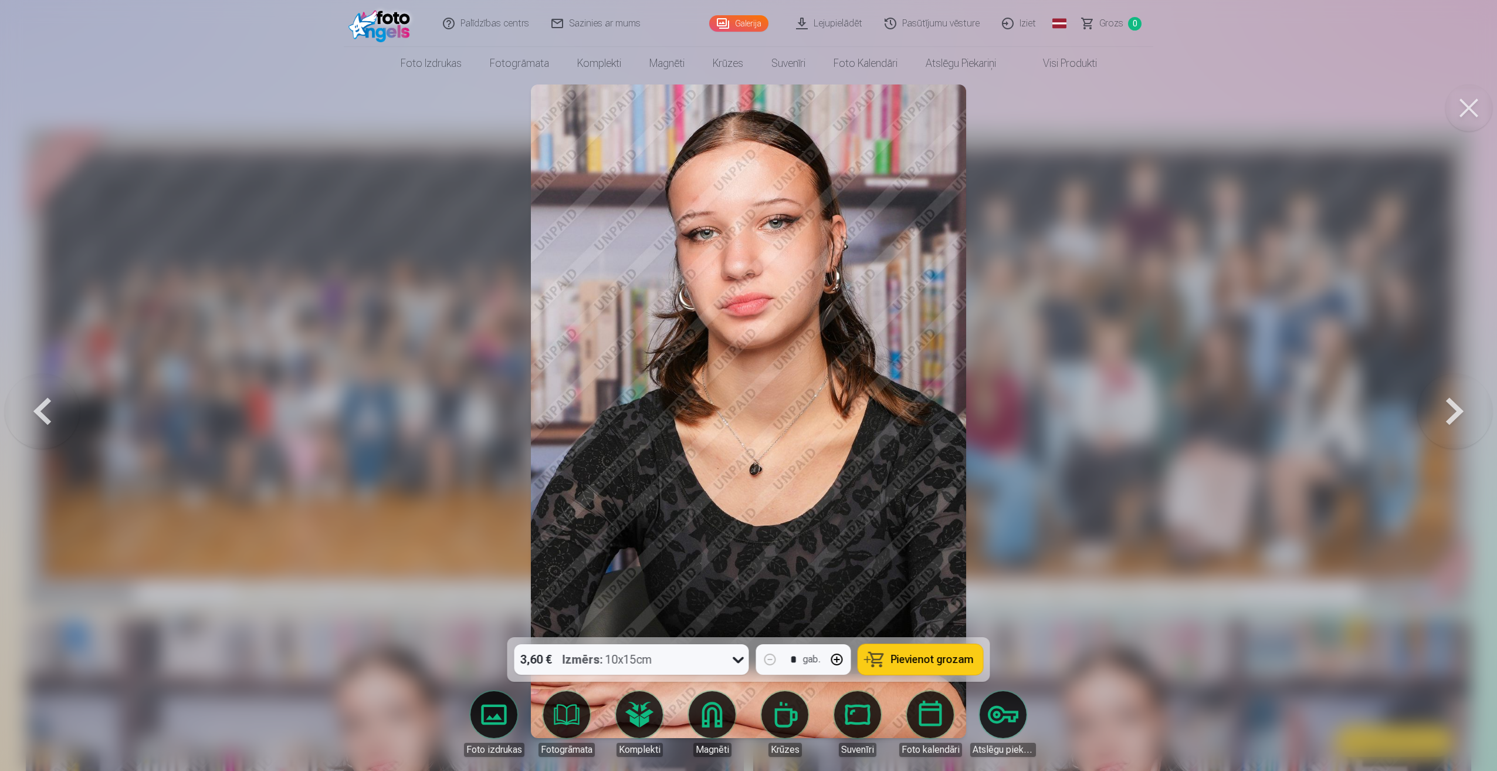
click at [1460, 416] on button at bounding box center [1455, 411] width 75 height 428
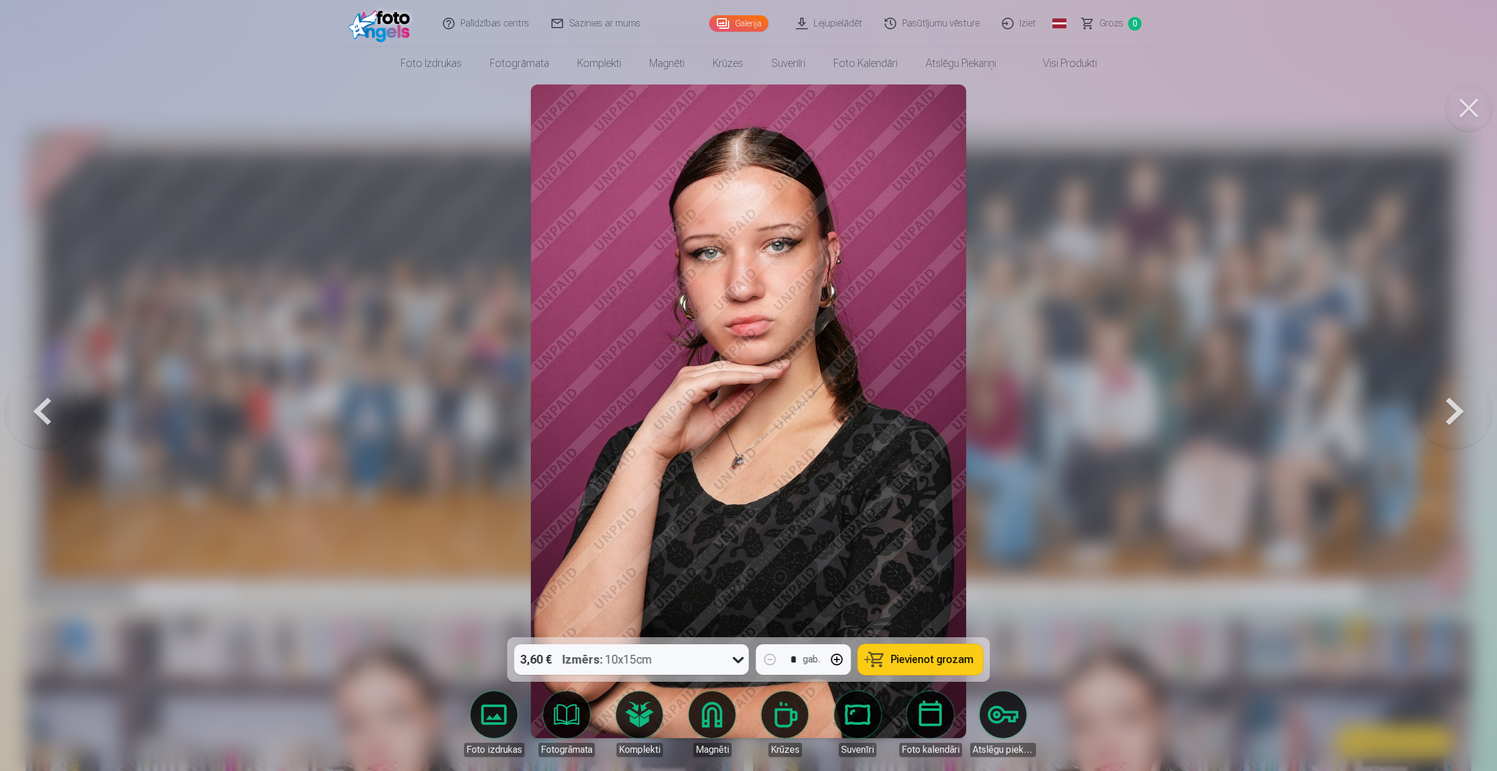
click at [1460, 416] on button at bounding box center [1455, 411] width 75 height 428
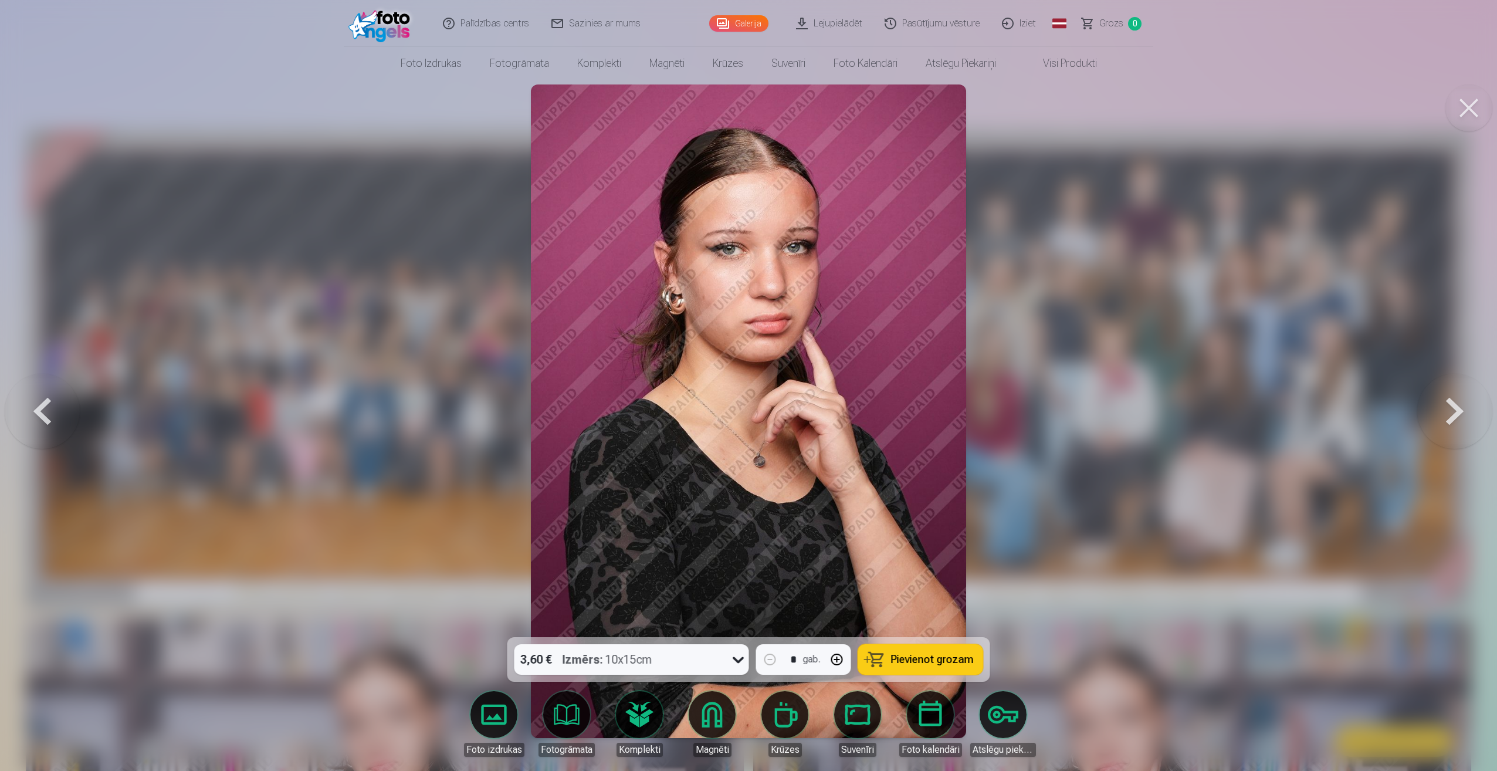
click at [1460, 416] on button at bounding box center [1455, 411] width 75 height 428
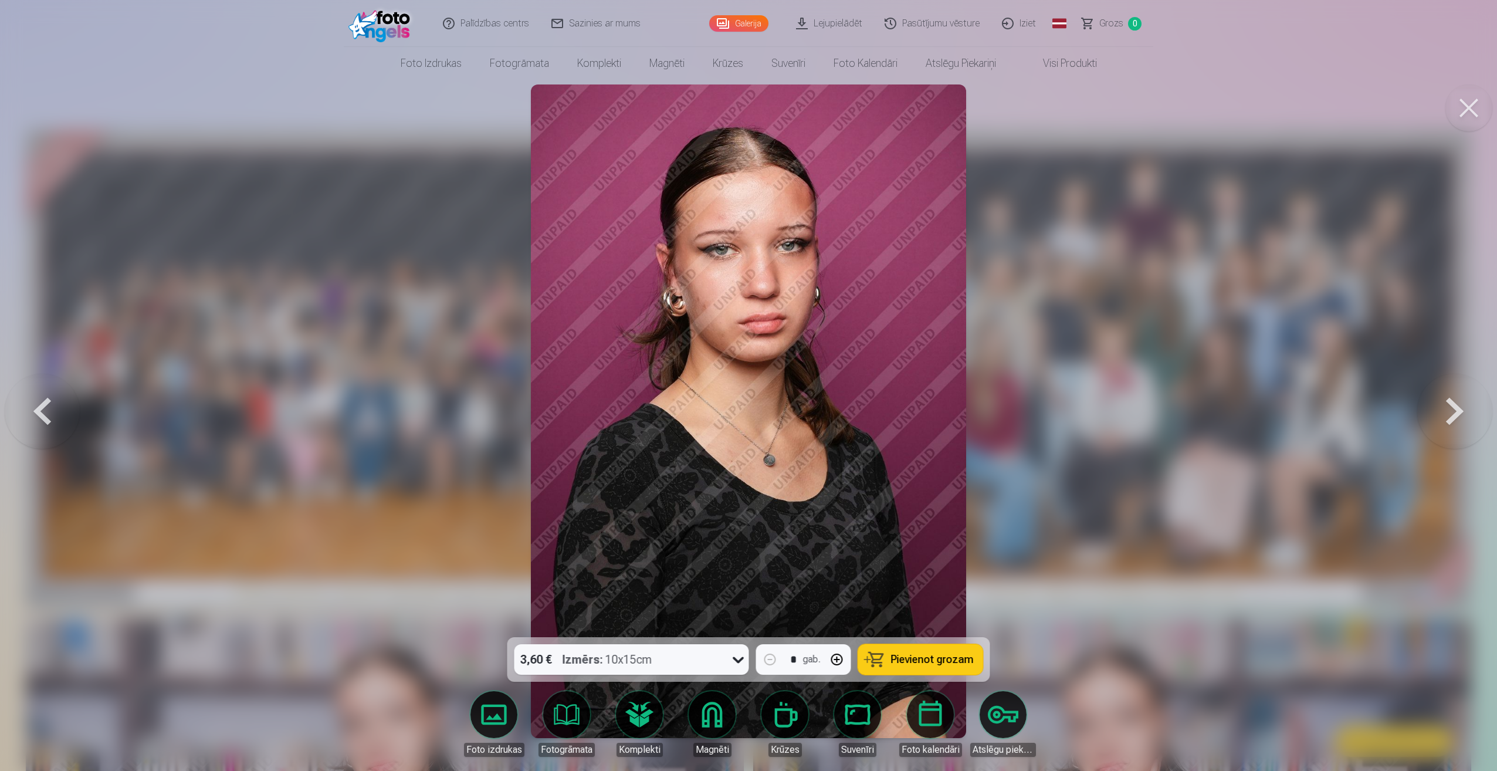
click at [1460, 416] on button at bounding box center [1455, 411] width 75 height 428
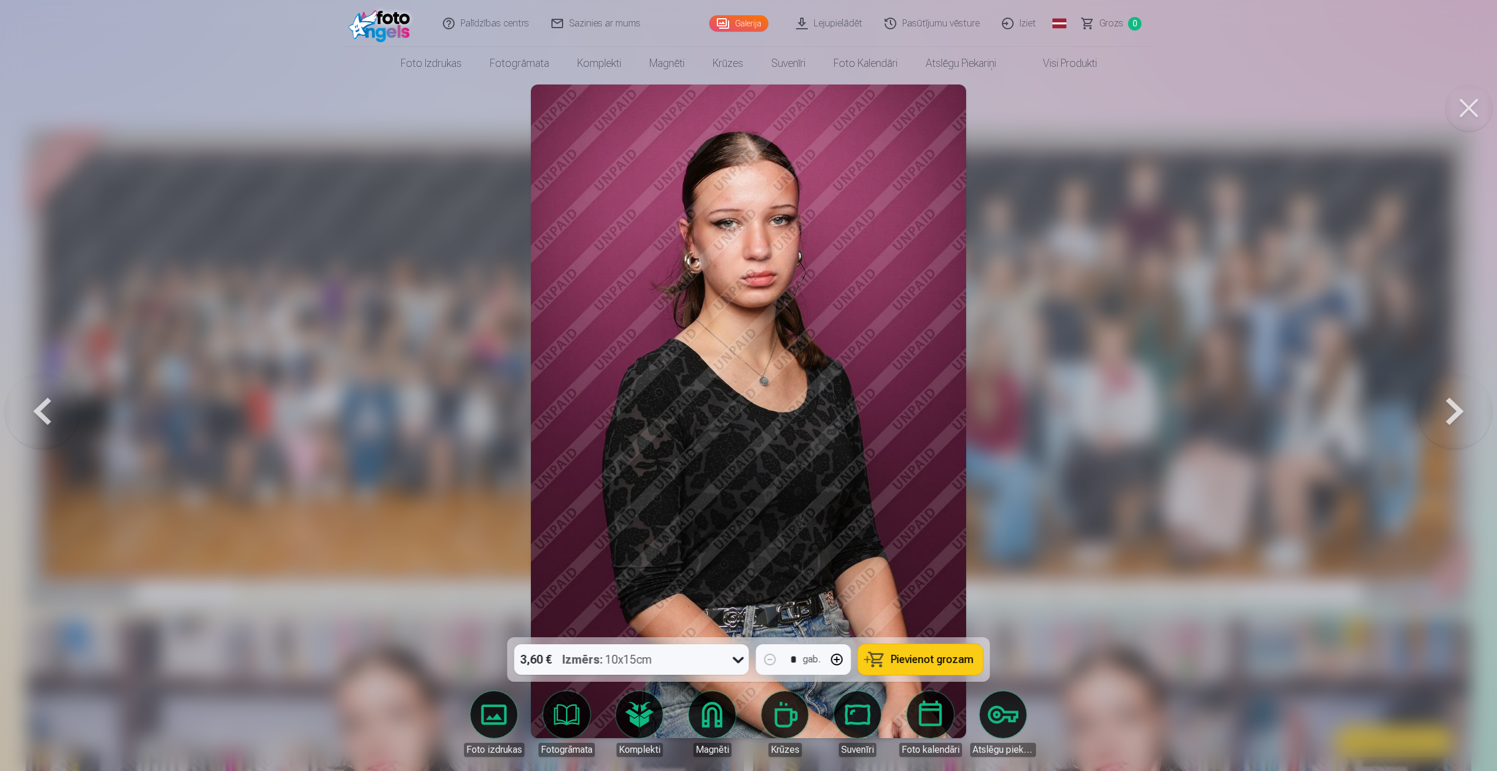
click at [1460, 416] on button at bounding box center [1455, 411] width 75 height 428
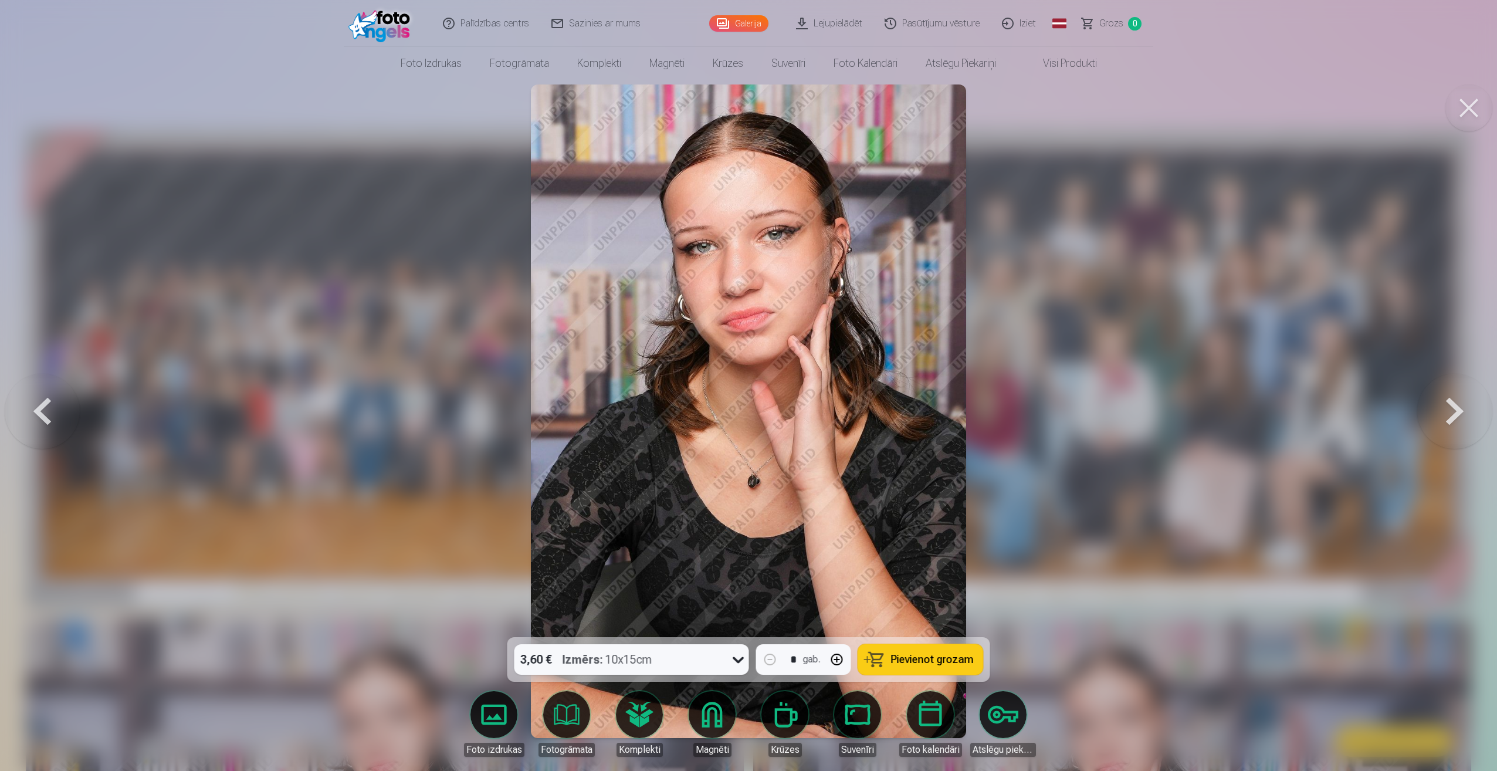
click at [1460, 416] on button at bounding box center [1455, 411] width 75 height 428
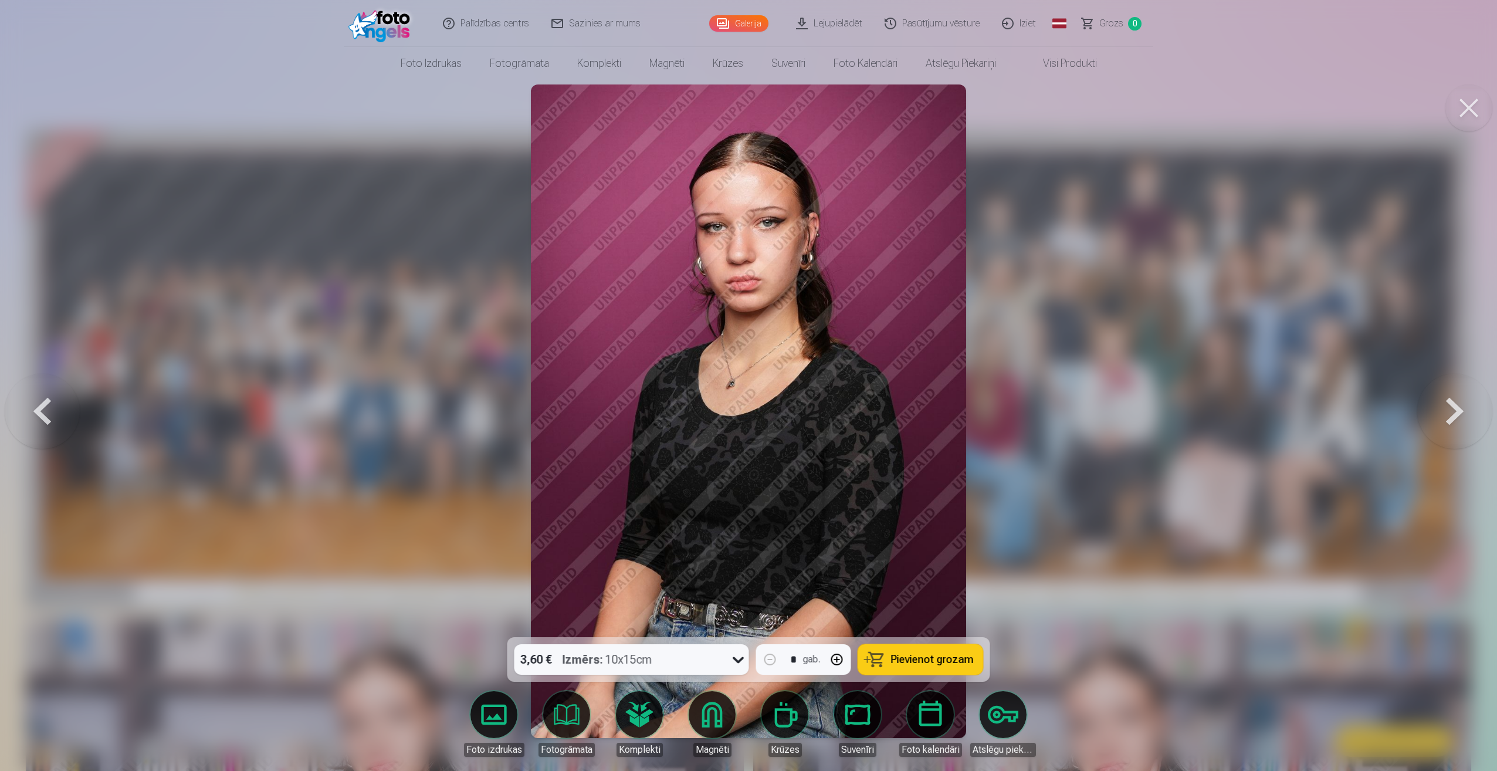
click at [1460, 416] on button at bounding box center [1455, 411] width 75 height 428
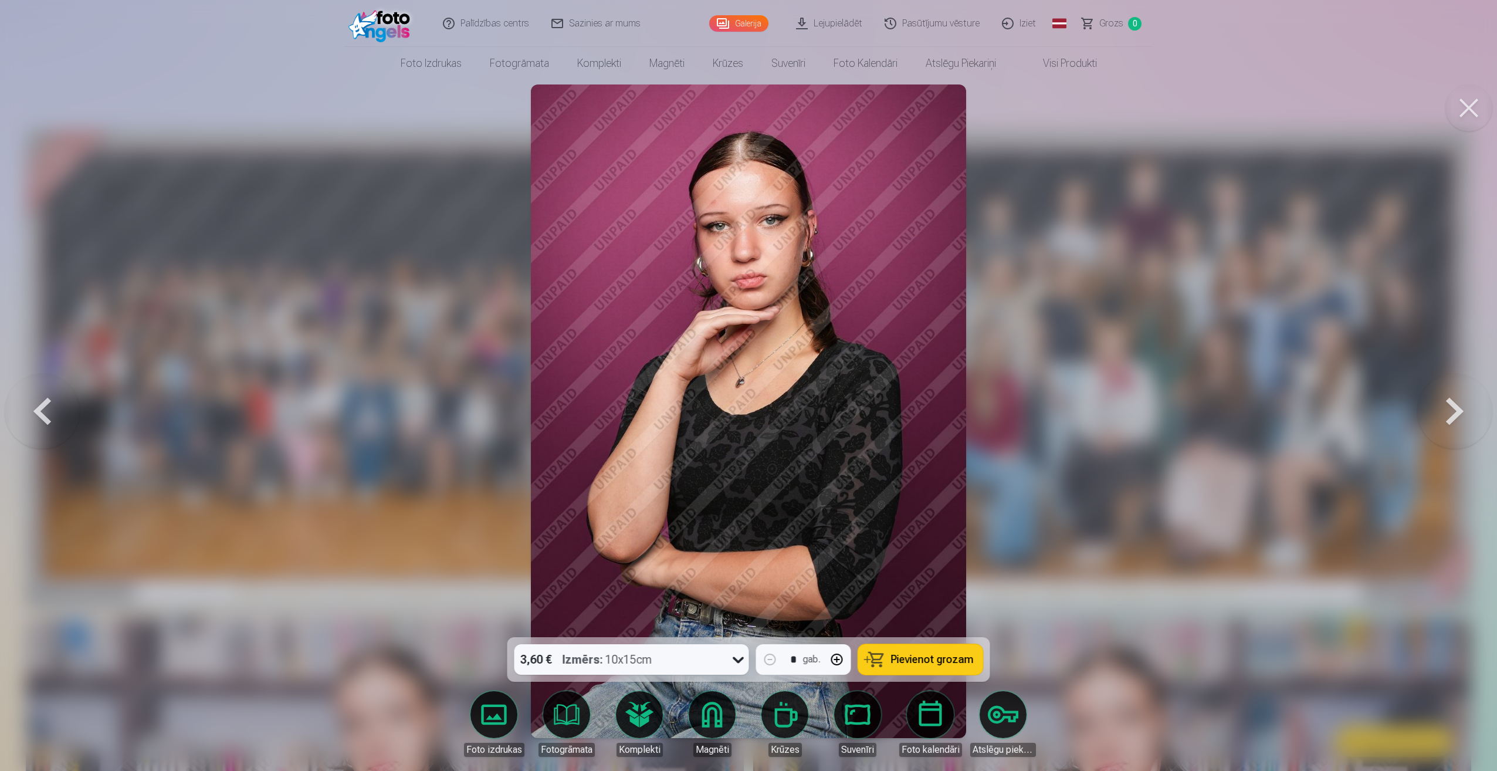
click at [1460, 416] on button at bounding box center [1455, 411] width 75 height 428
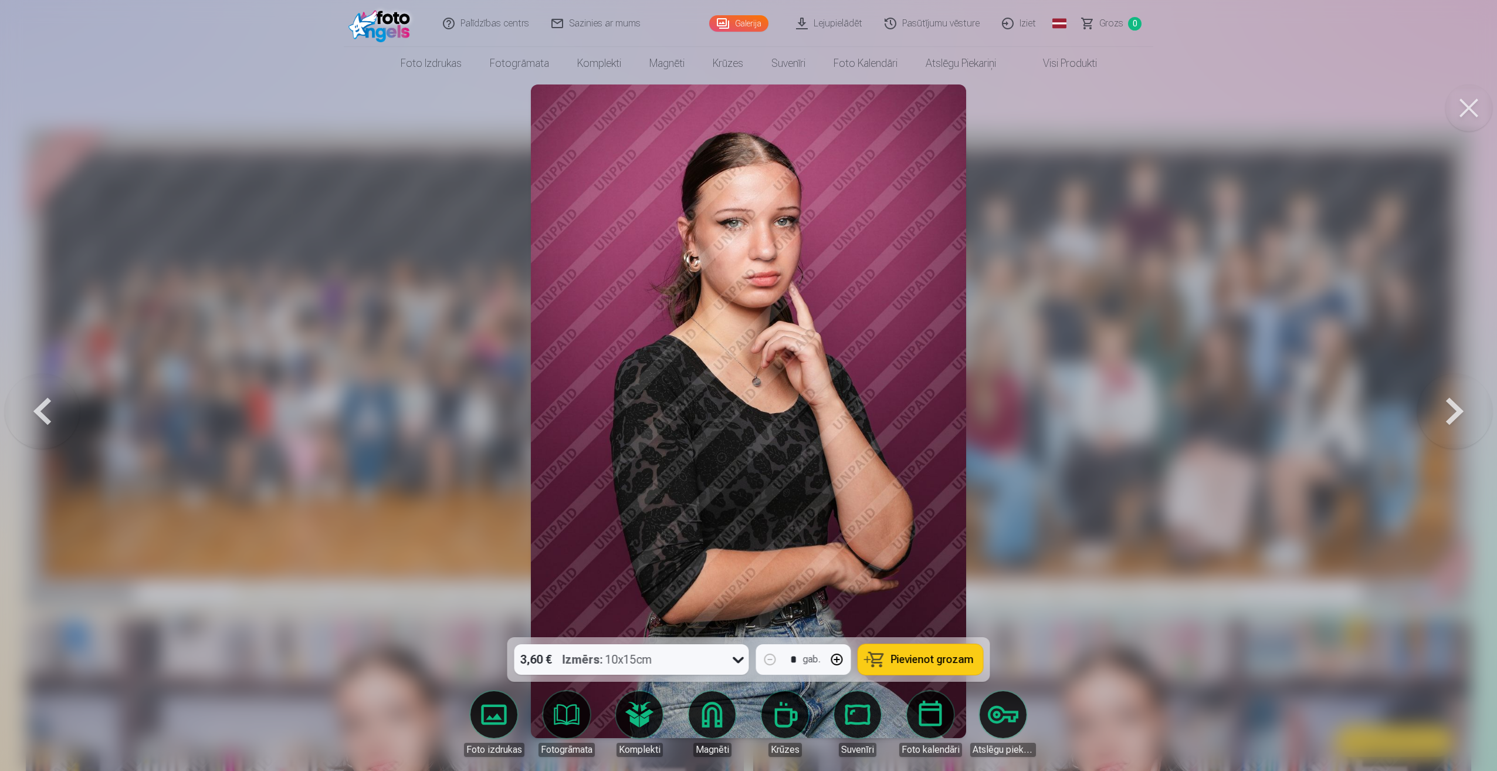
click at [36, 413] on button at bounding box center [42, 411] width 75 height 428
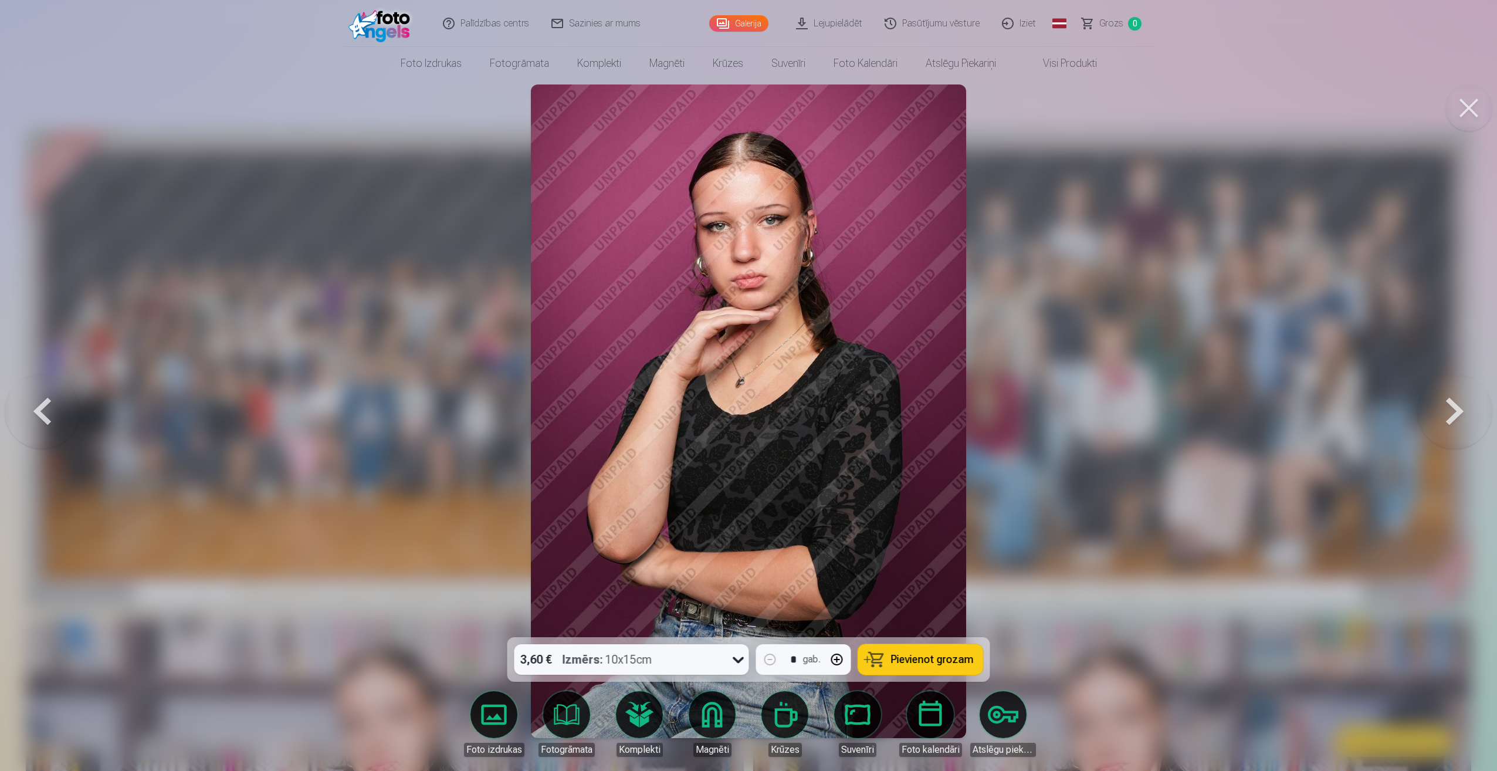
click at [36, 413] on button at bounding box center [42, 411] width 75 height 428
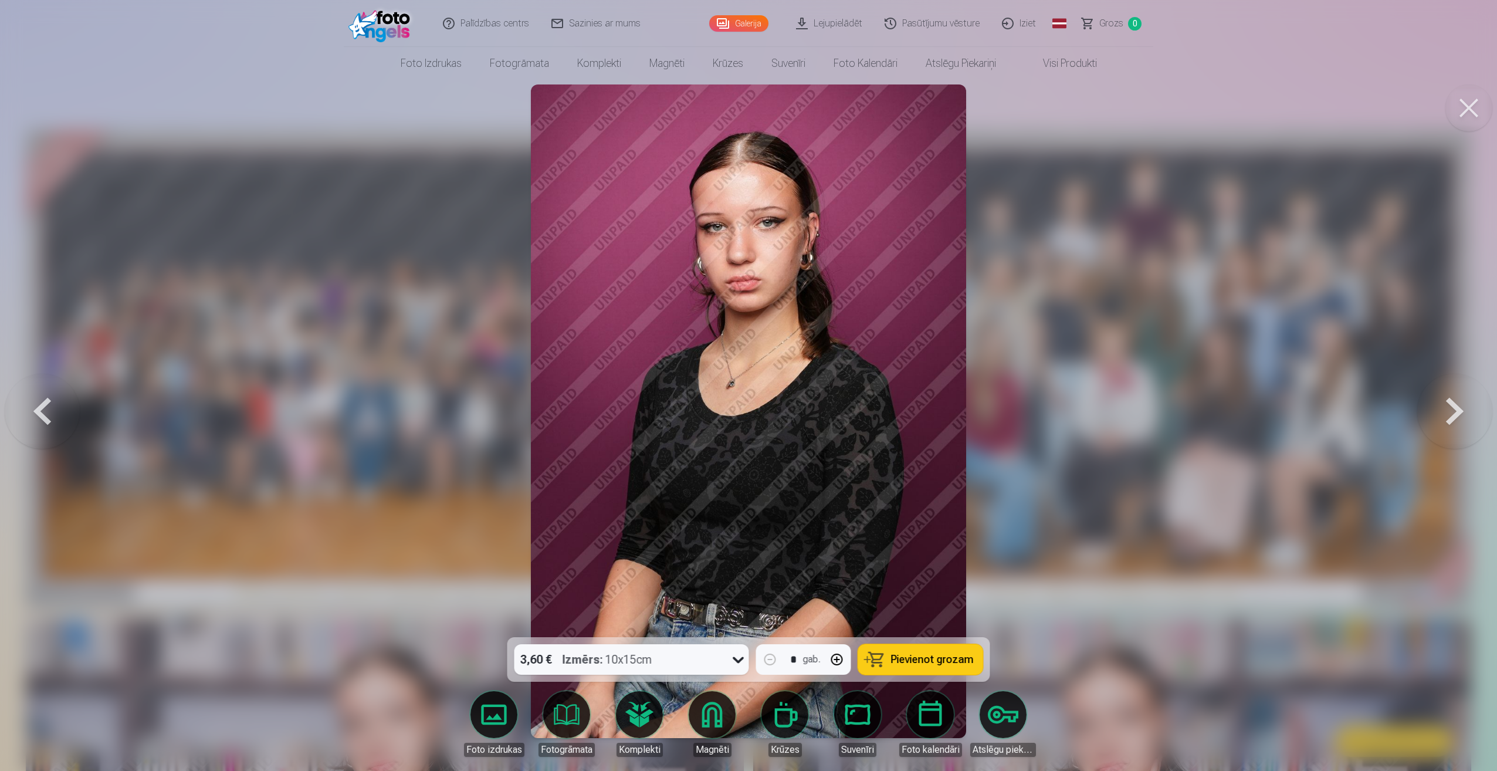
click at [1494, 98] on html "Palīdzības centrs Sazinies ar mums Galerija Lejupielādēt Pasūtījumu vēsture Izi…" at bounding box center [748, 385] width 1497 height 771
drag, startPoint x: 1484, startPoint y: 112, endPoint x: 1497, endPoint y: 99, distance: 17.8
click at [1463, 117] on button at bounding box center [1469, 107] width 47 height 47
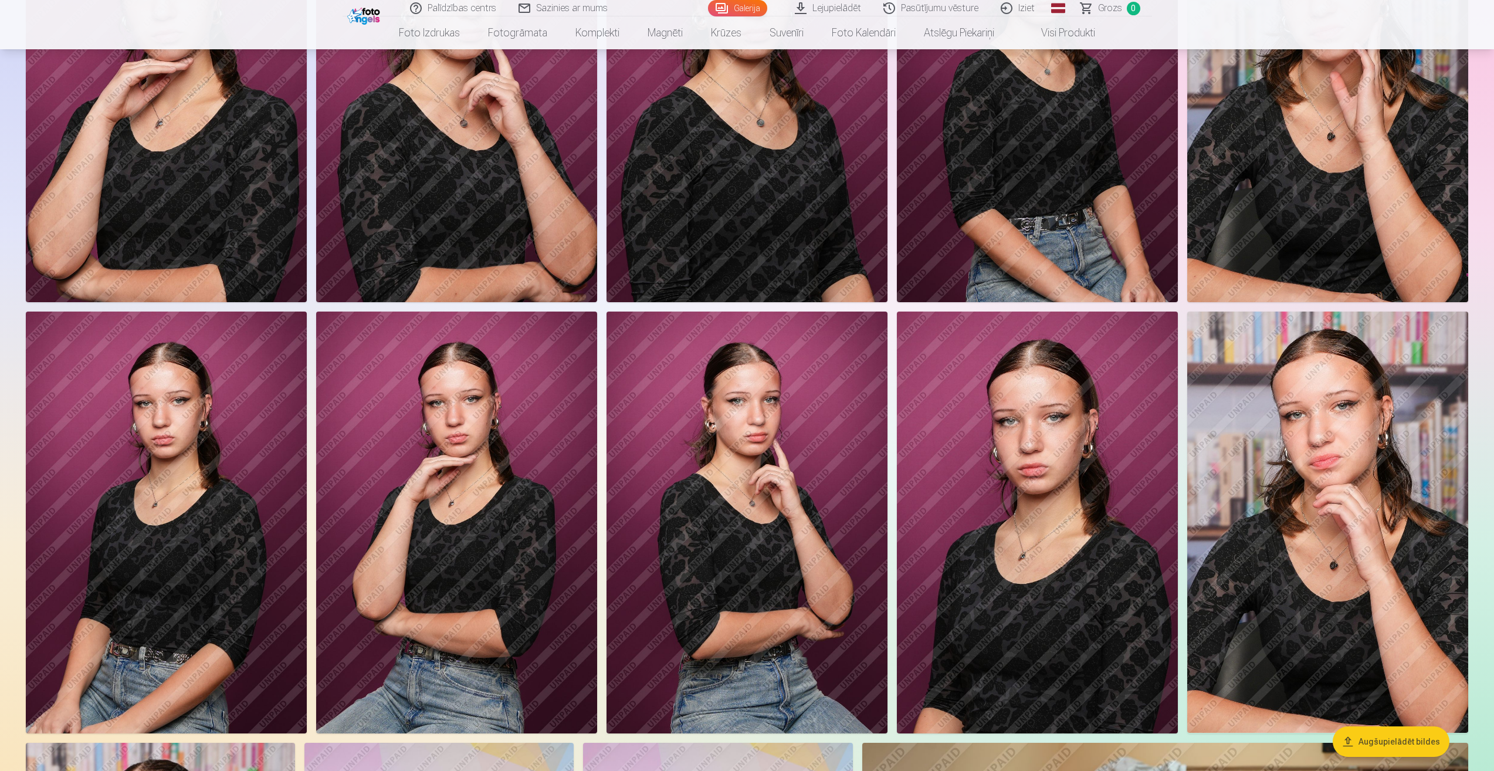
scroll to position [1643, 0]
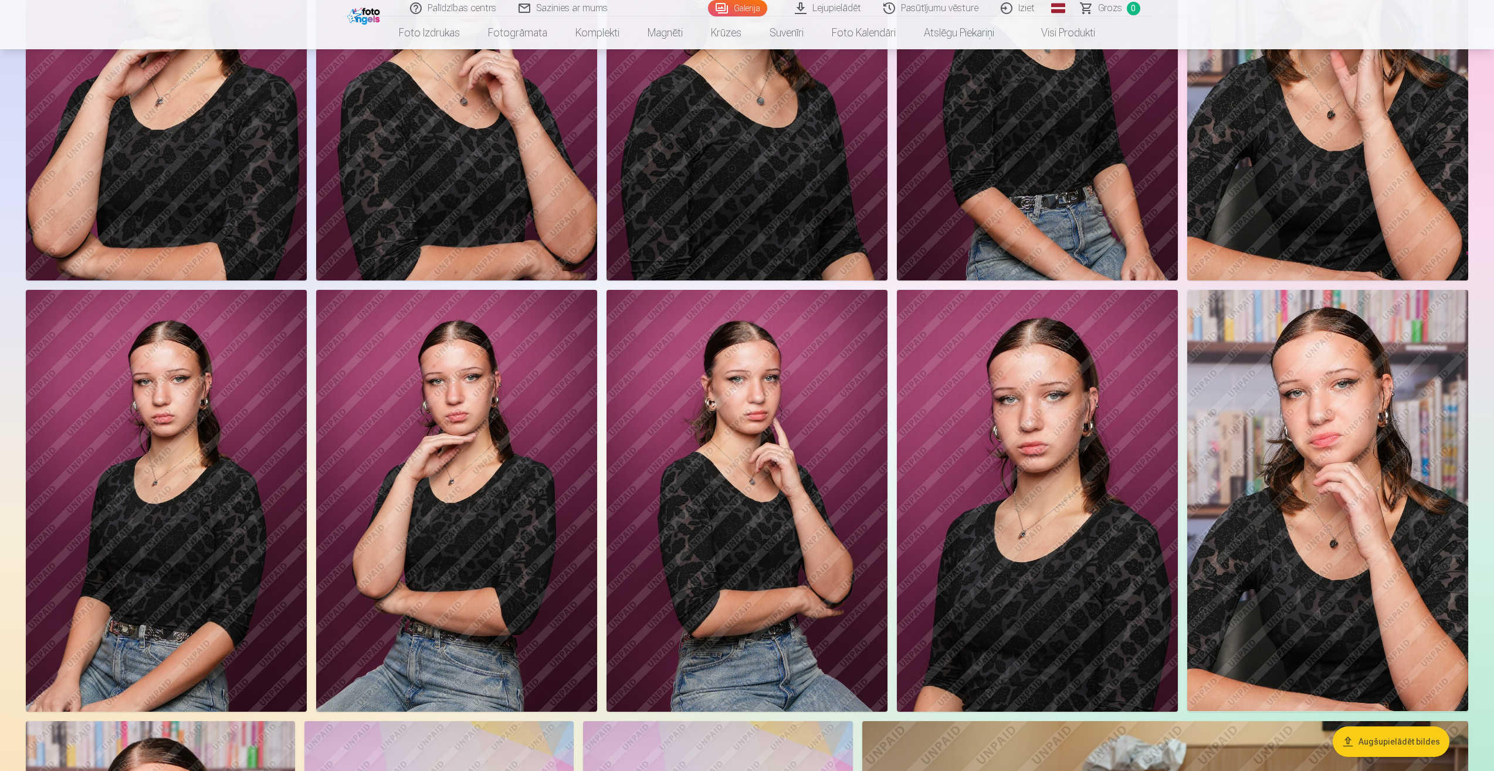
click at [1050, 500] on img at bounding box center [1037, 501] width 281 height 422
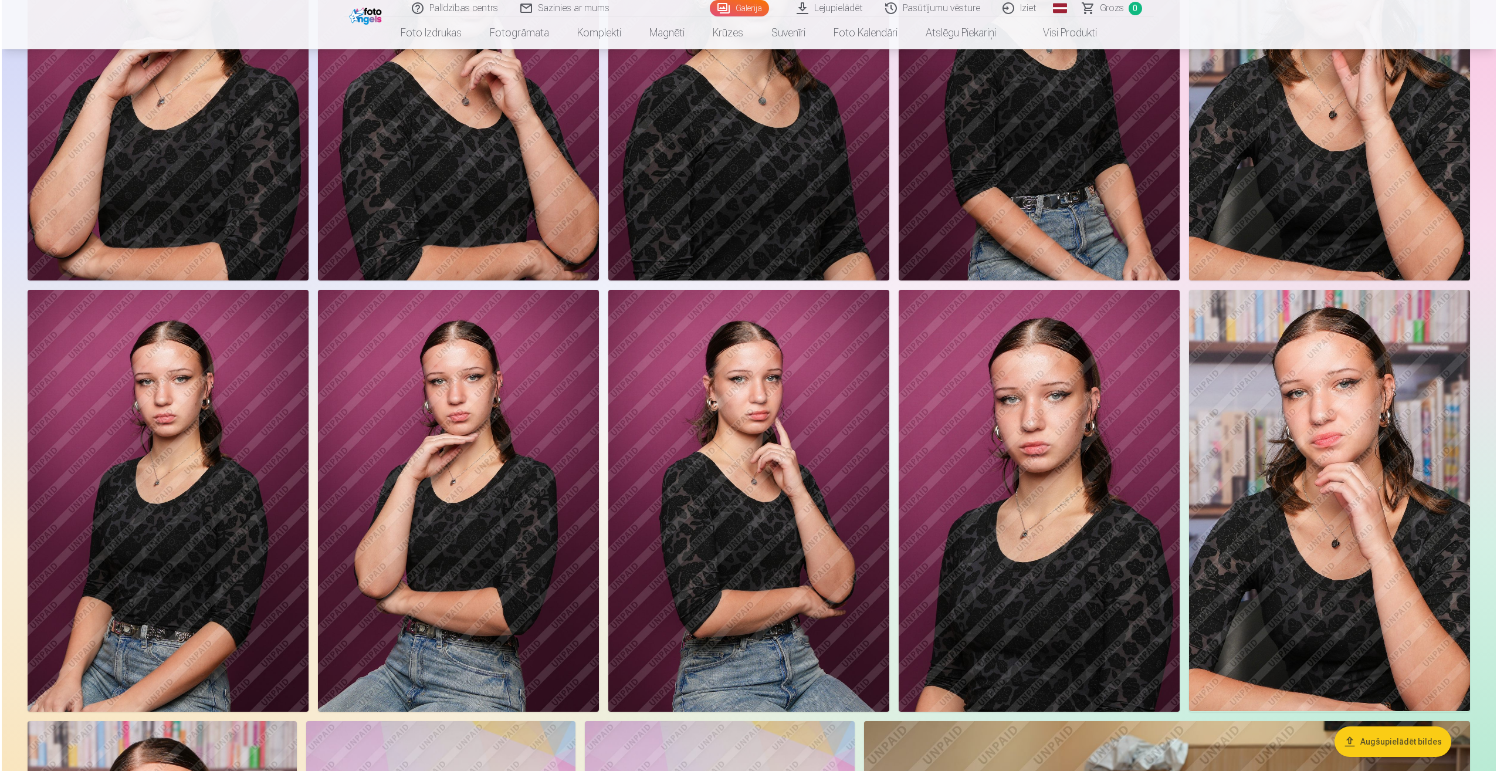
scroll to position [1646, 0]
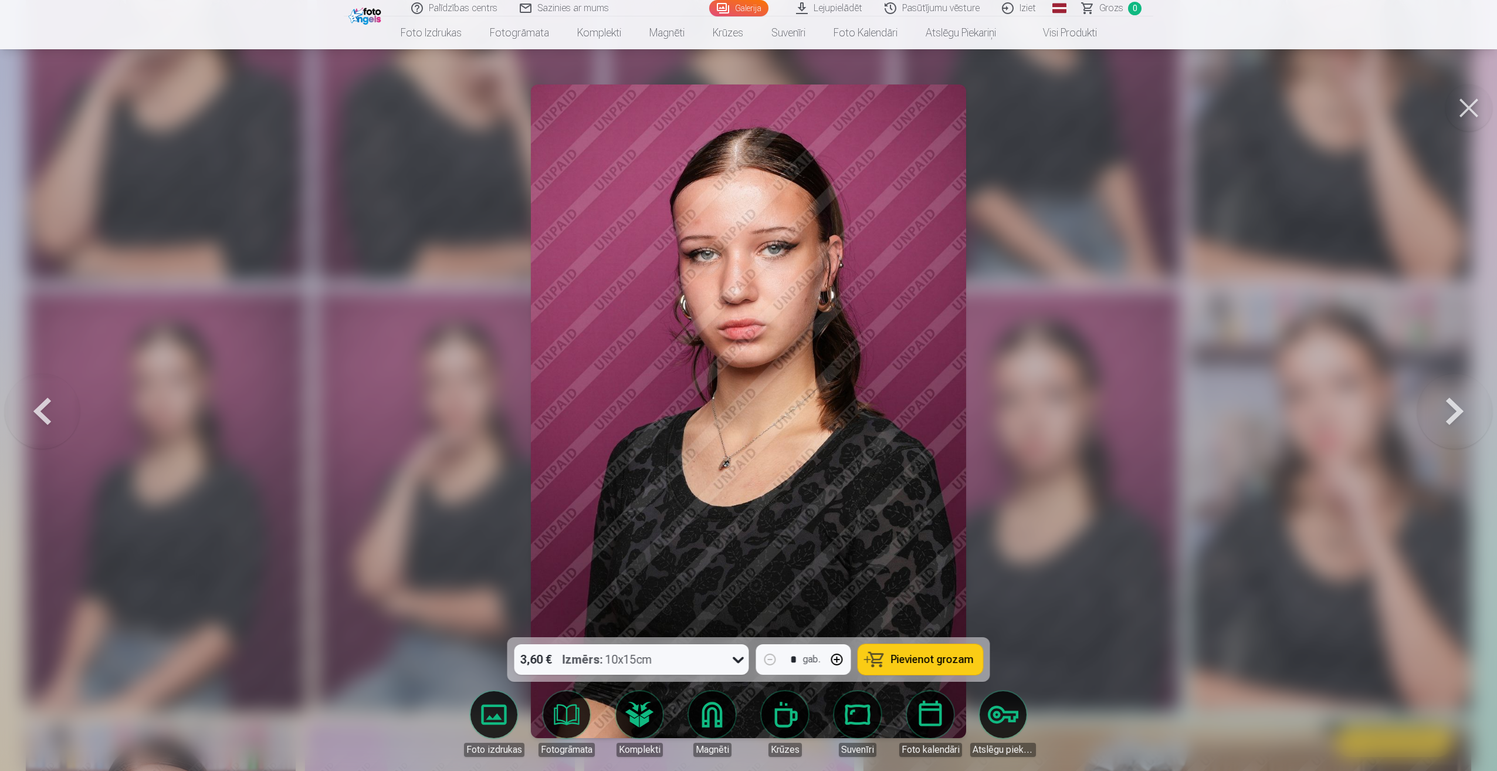
click at [1472, 106] on button at bounding box center [1469, 107] width 47 height 47
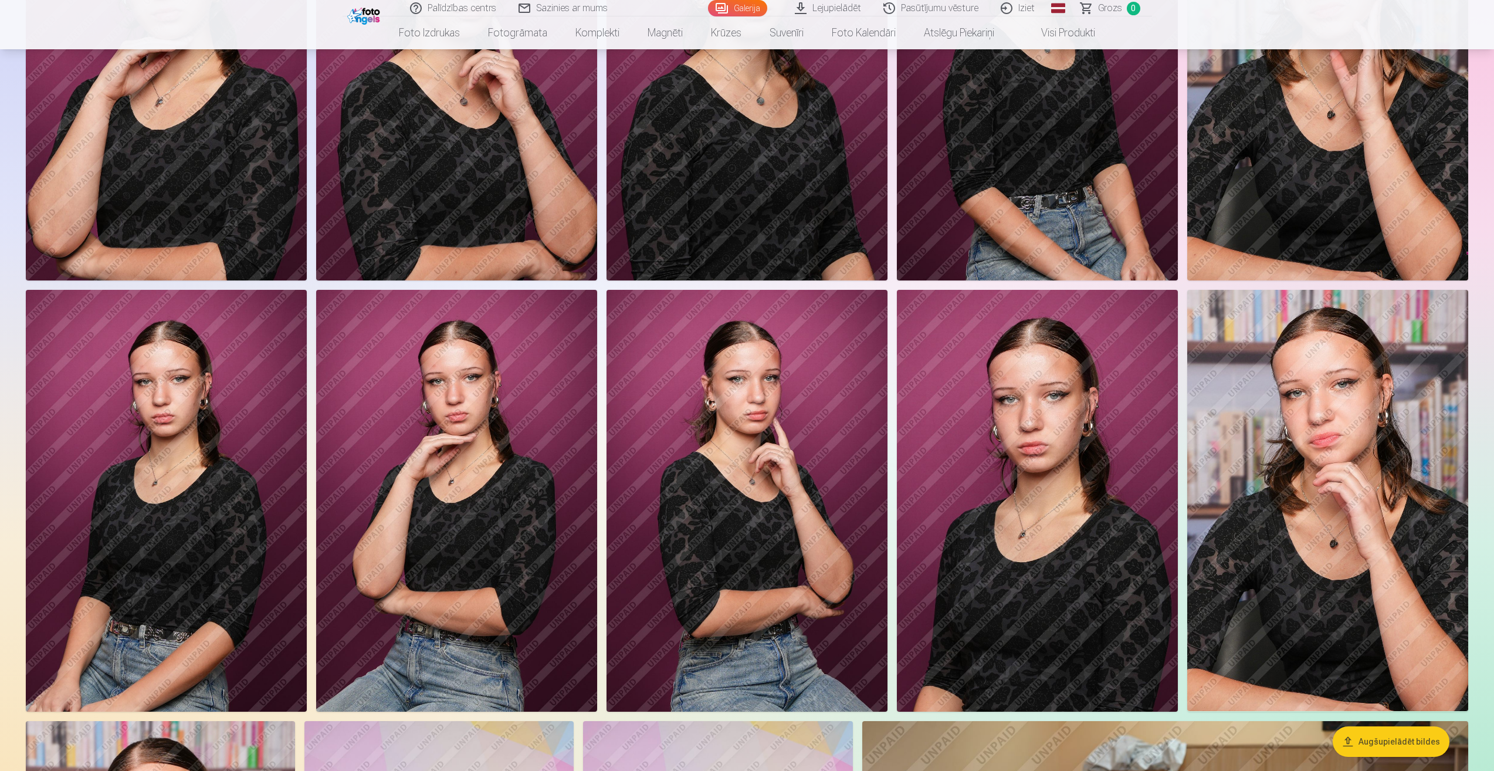
click at [109, 527] on img at bounding box center [166, 501] width 281 height 422
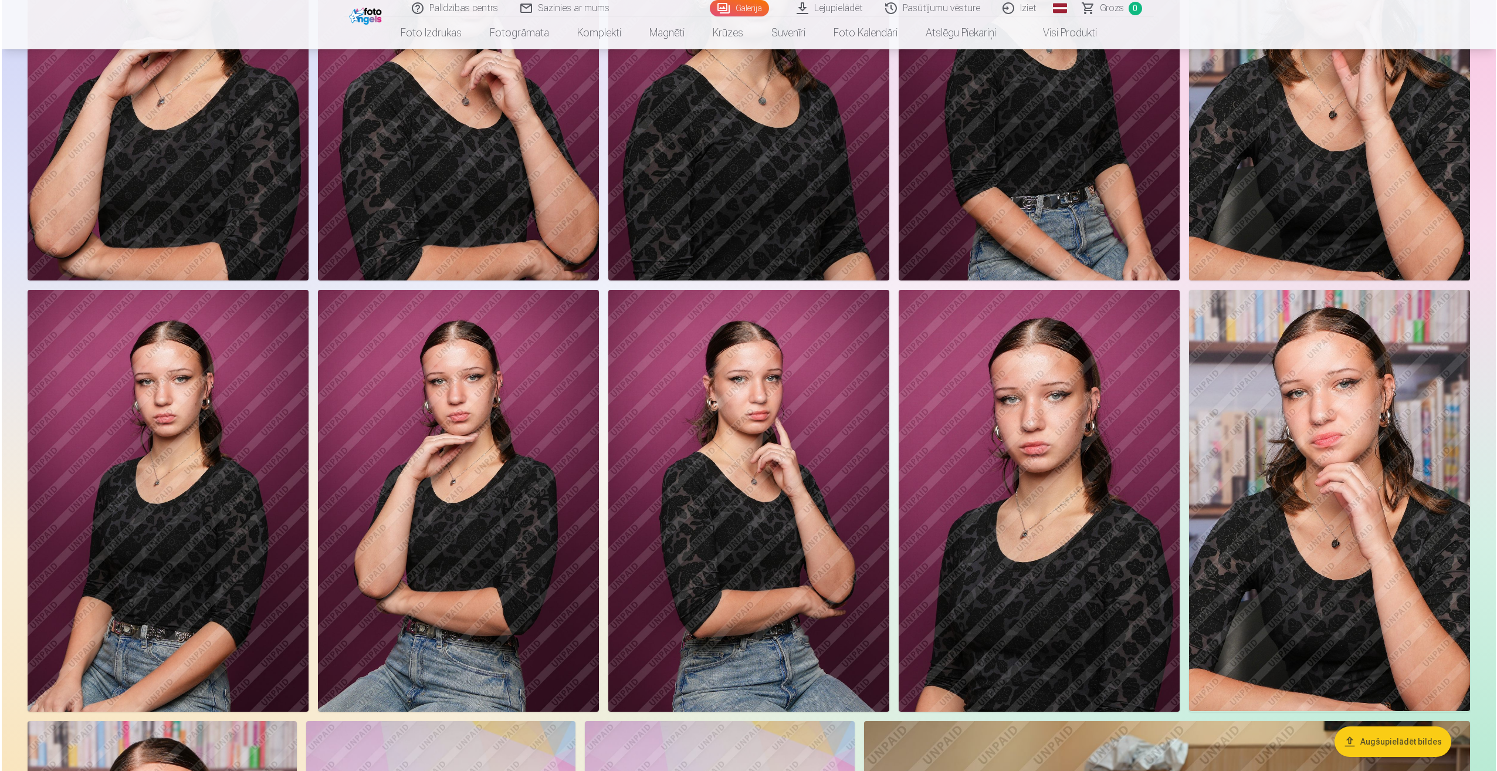
scroll to position [1646, 0]
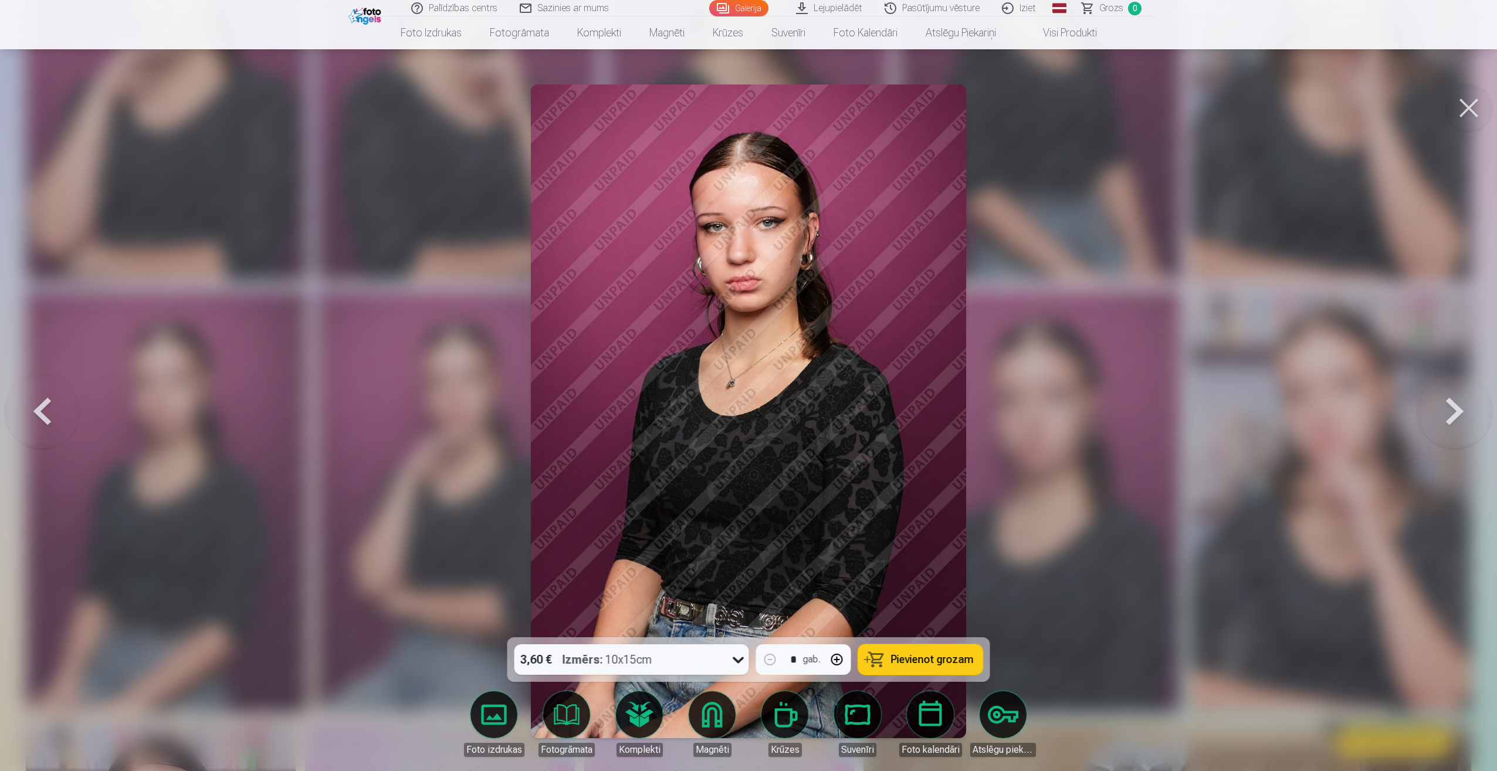
click at [1478, 105] on button at bounding box center [1469, 107] width 47 height 47
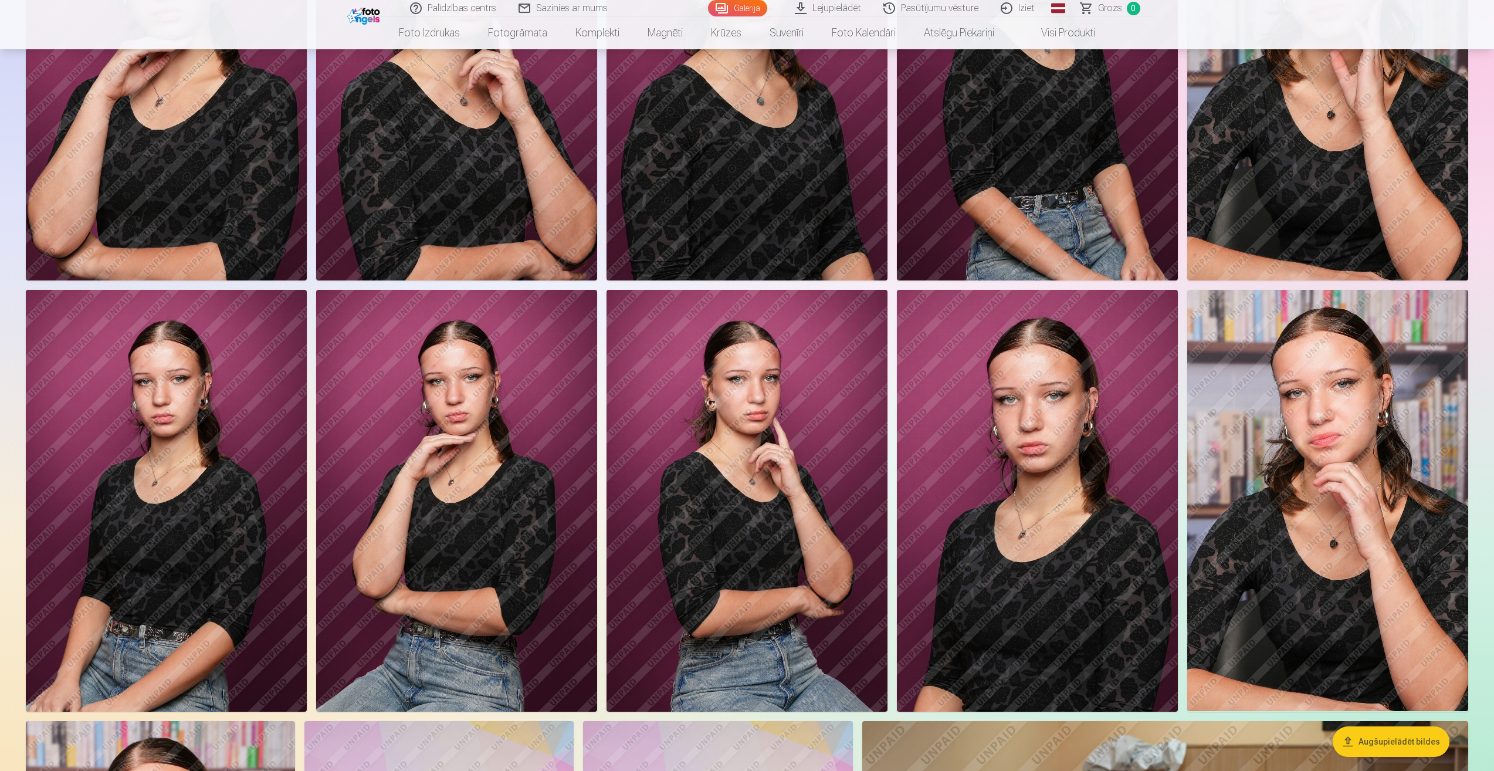
click at [1088, 552] on img at bounding box center [1037, 501] width 281 height 422
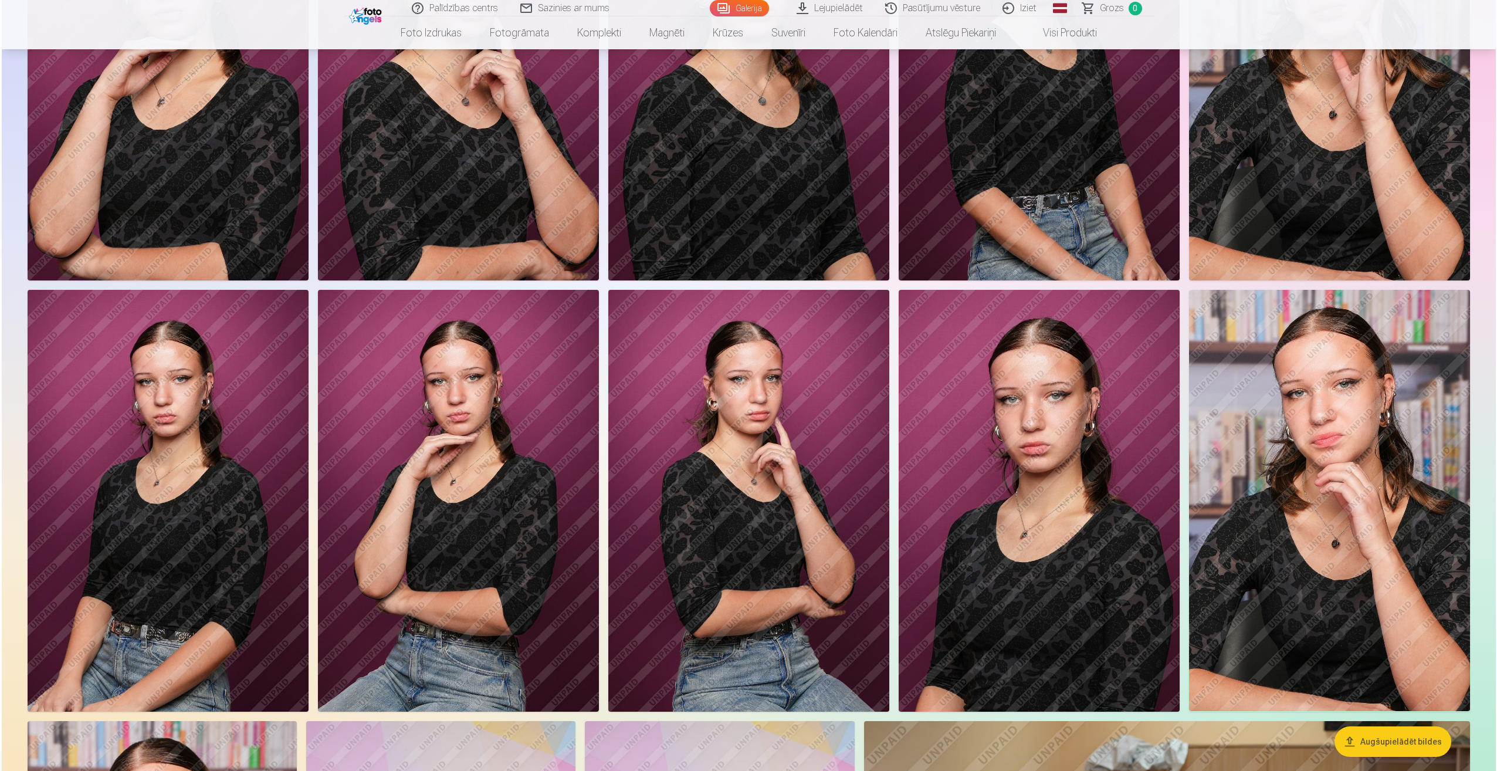
scroll to position [1646, 0]
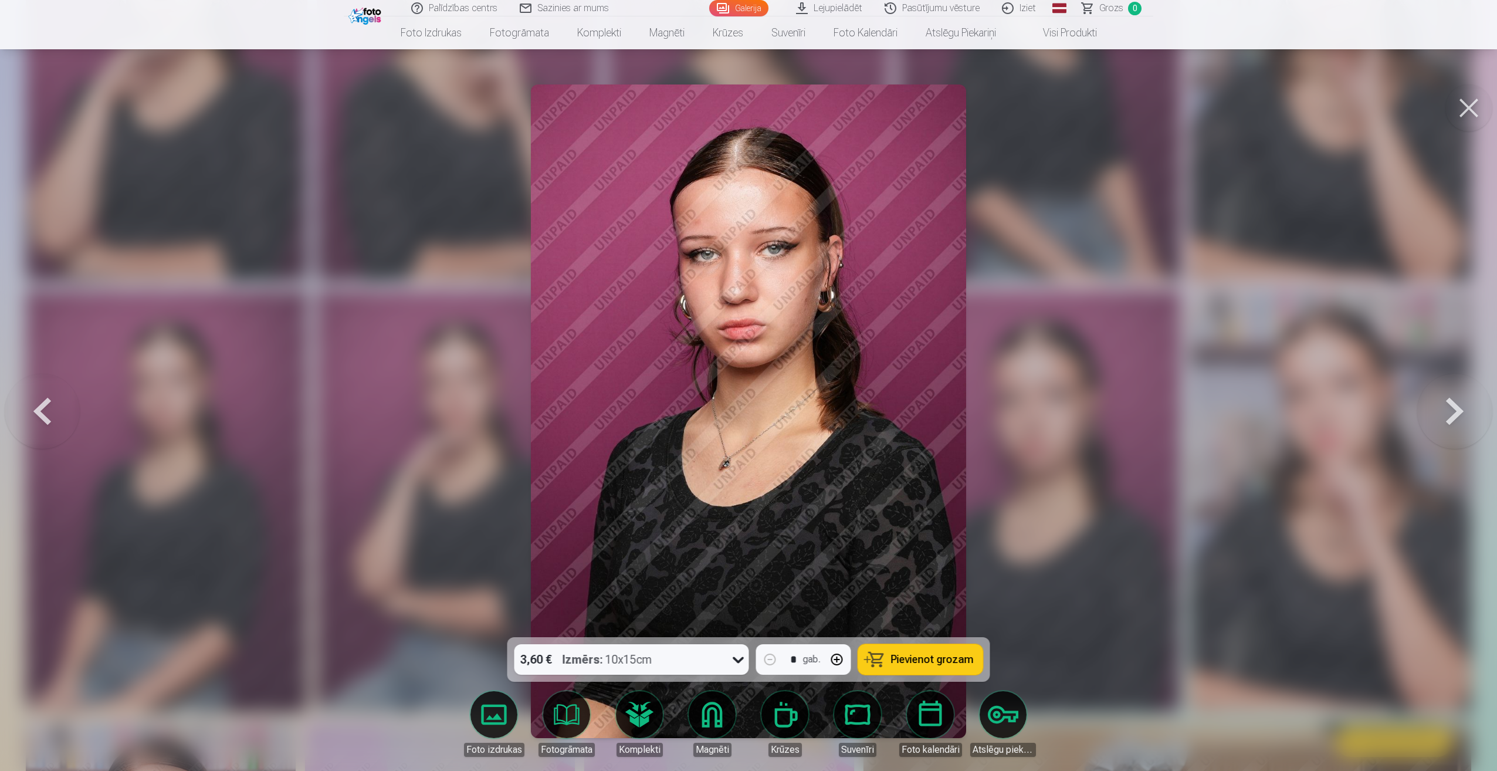
click at [37, 411] on button at bounding box center [42, 411] width 75 height 428
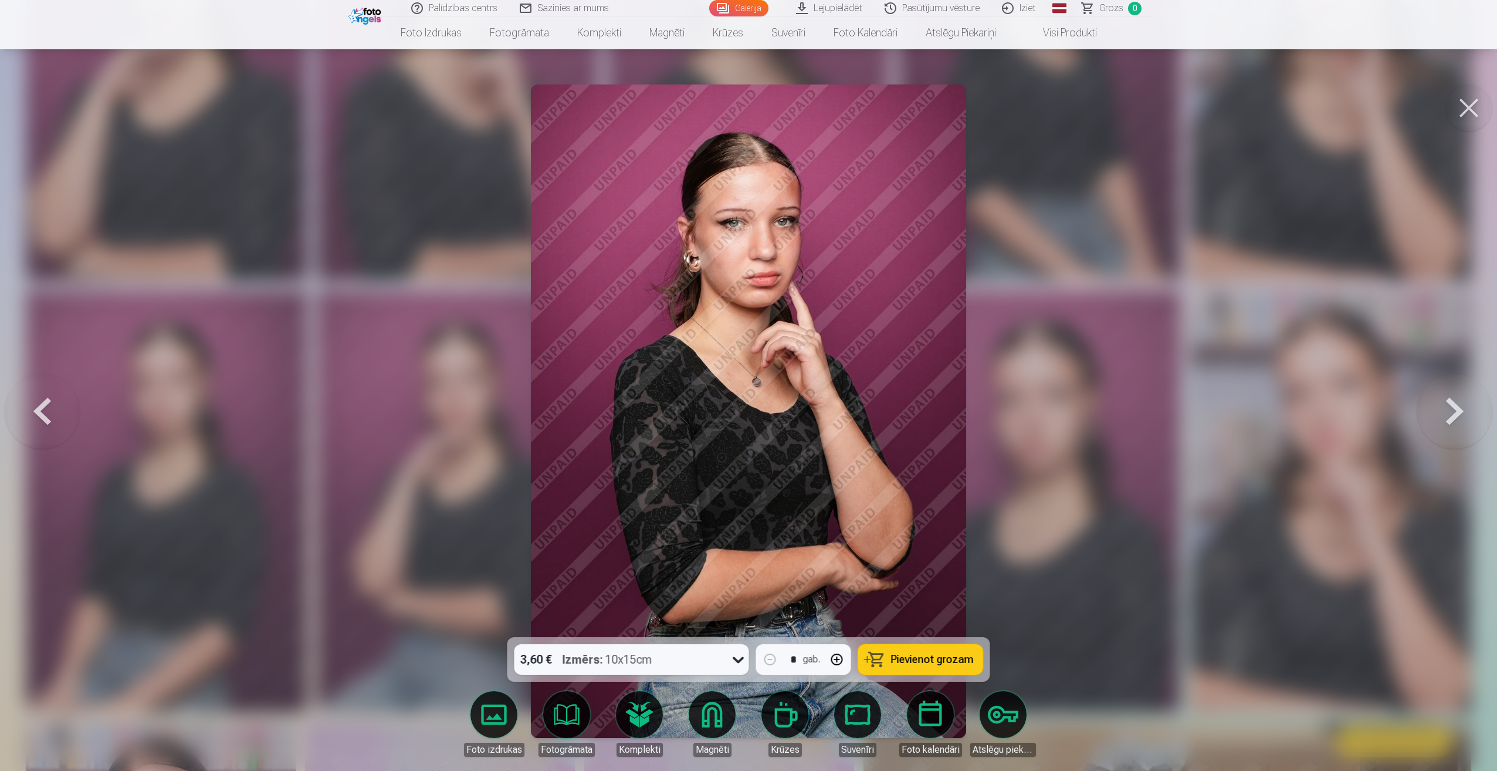
click at [62, 407] on button at bounding box center [42, 411] width 75 height 428
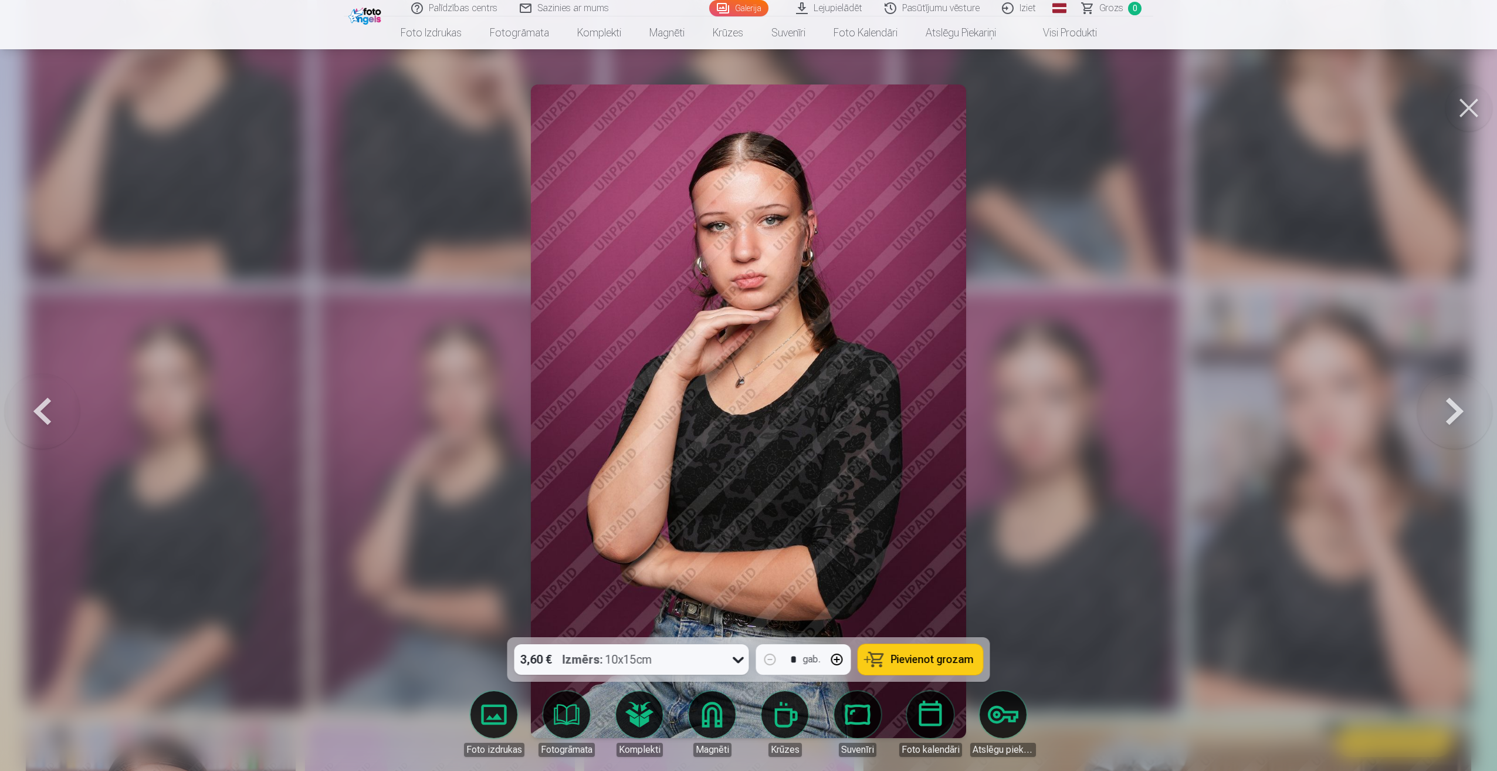
click at [62, 407] on button at bounding box center [42, 411] width 75 height 428
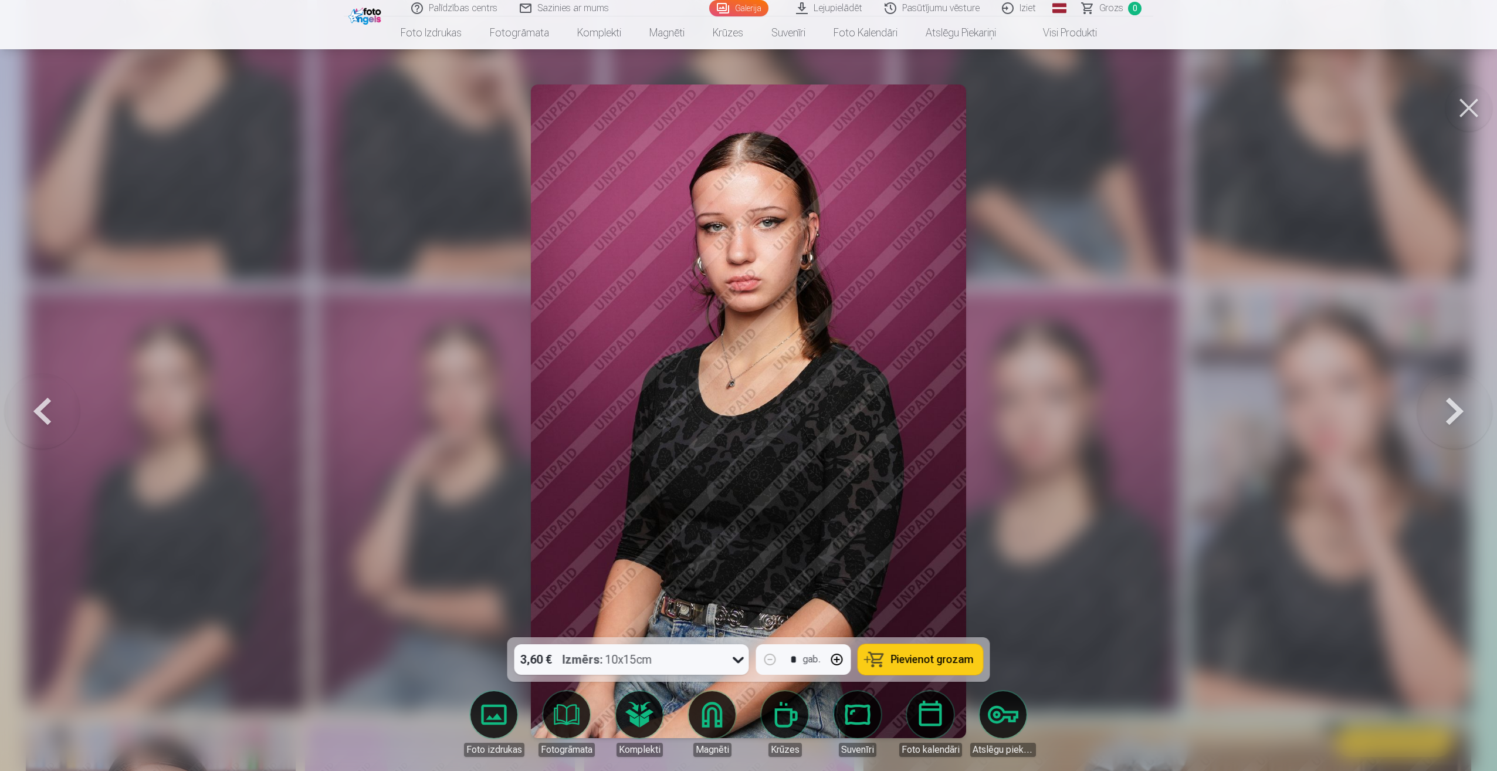
click at [62, 407] on button at bounding box center [42, 411] width 75 height 428
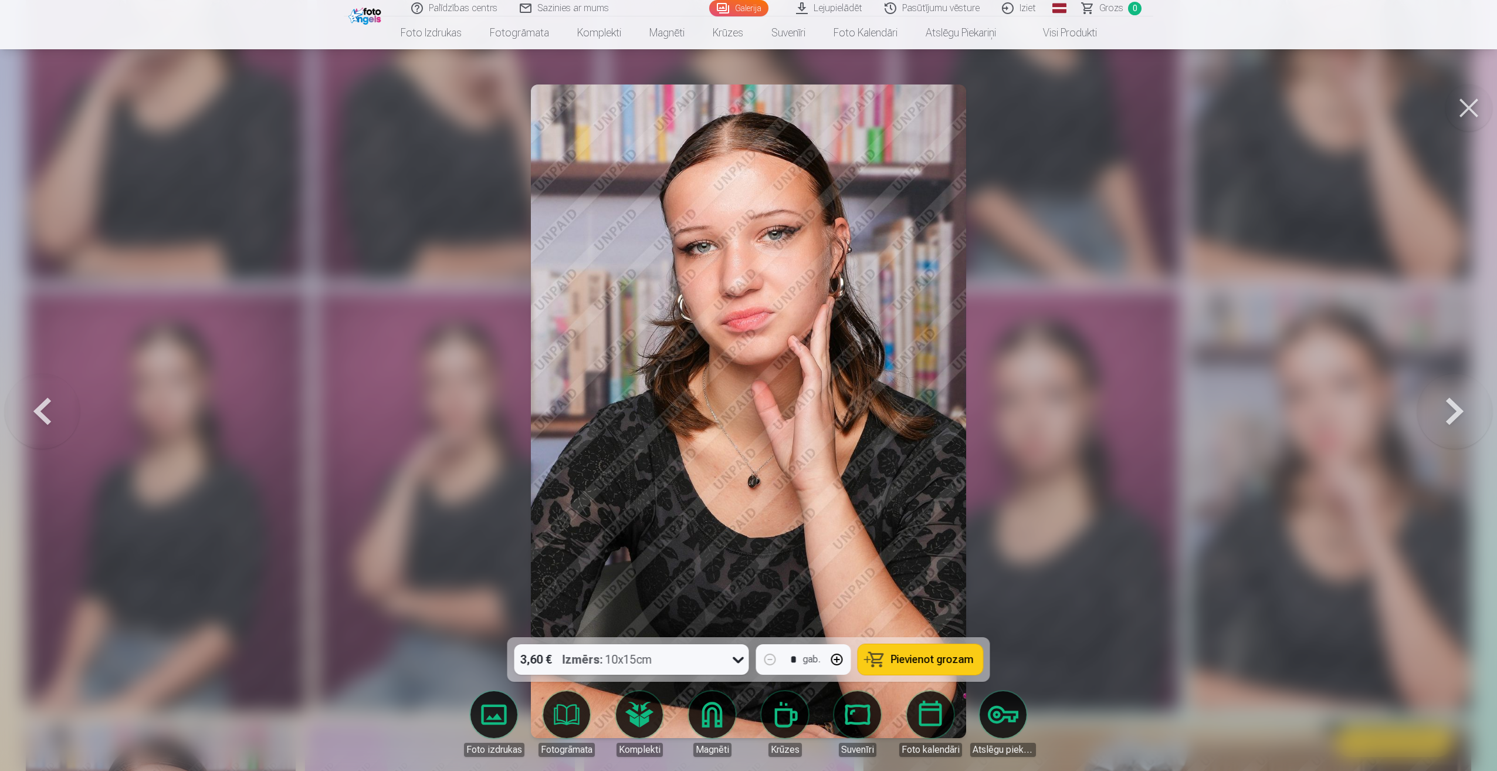
drag, startPoint x: 1477, startPoint y: 422, endPoint x: 1458, endPoint y: 421, distance: 18.8
click at [1458, 421] on button at bounding box center [1455, 411] width 75 height 428
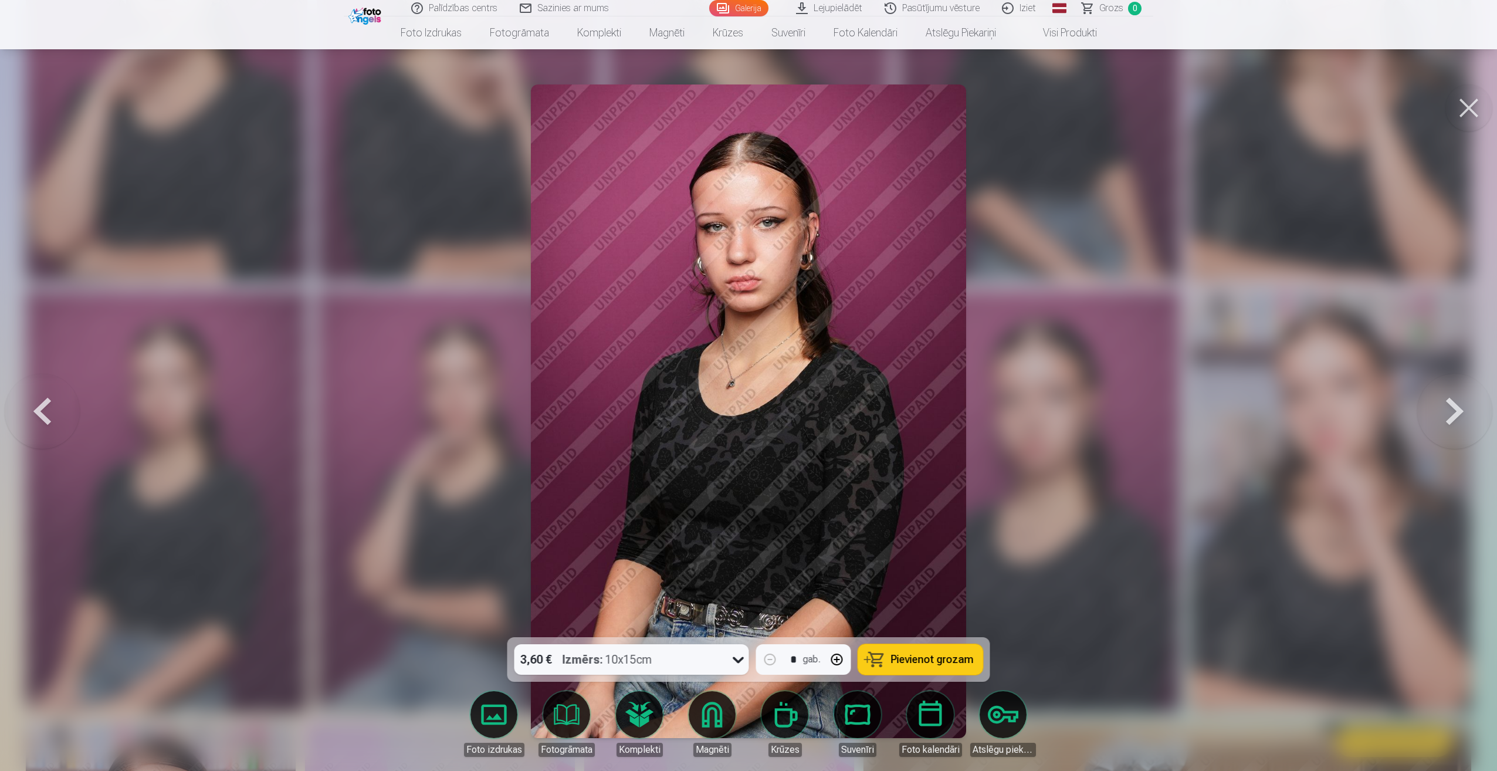
click at [1483, 408] on button at bounding box center [1455, 411] width 75 height 428
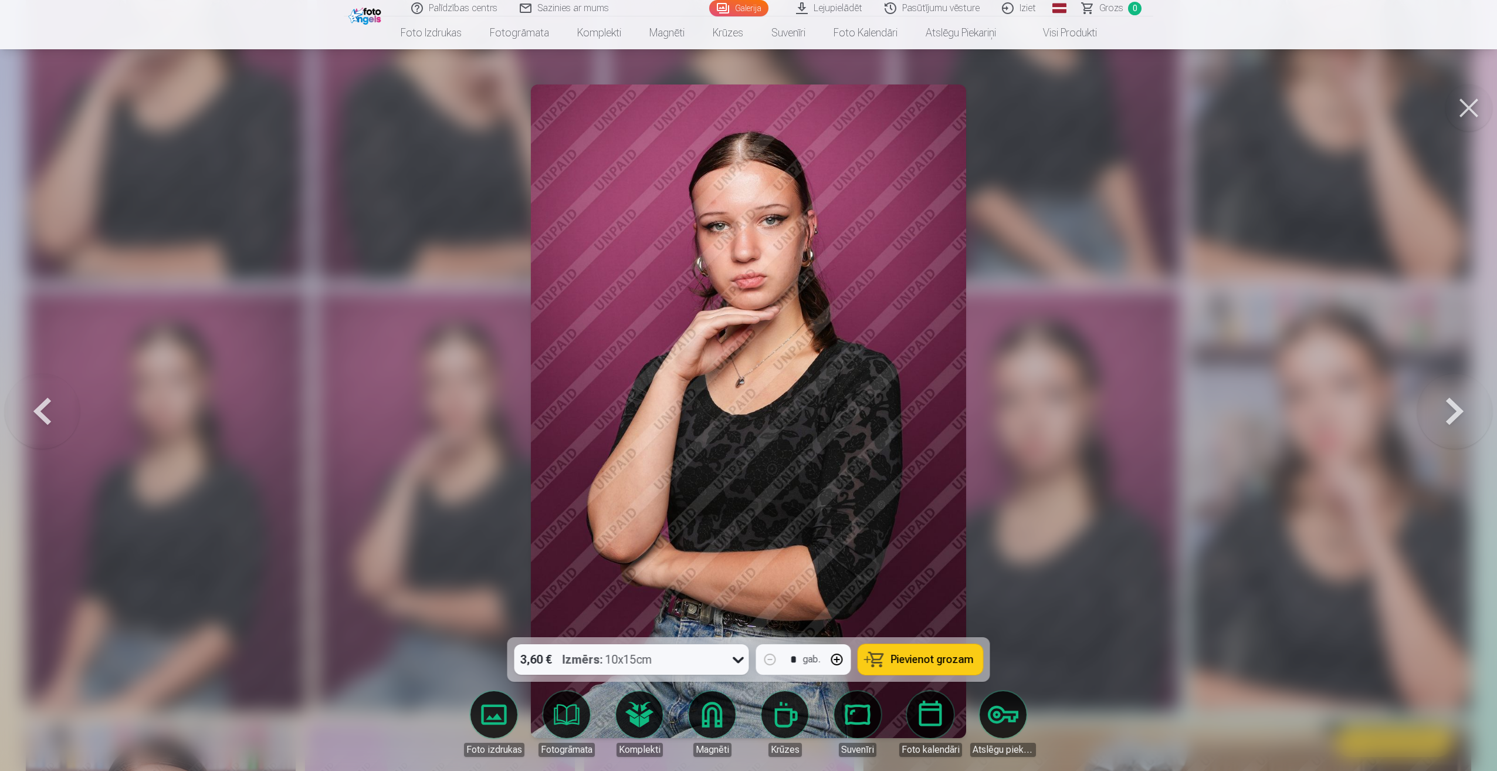
click at [1483, 408] on button at bounding box center [1455, 411] width 75 height 428
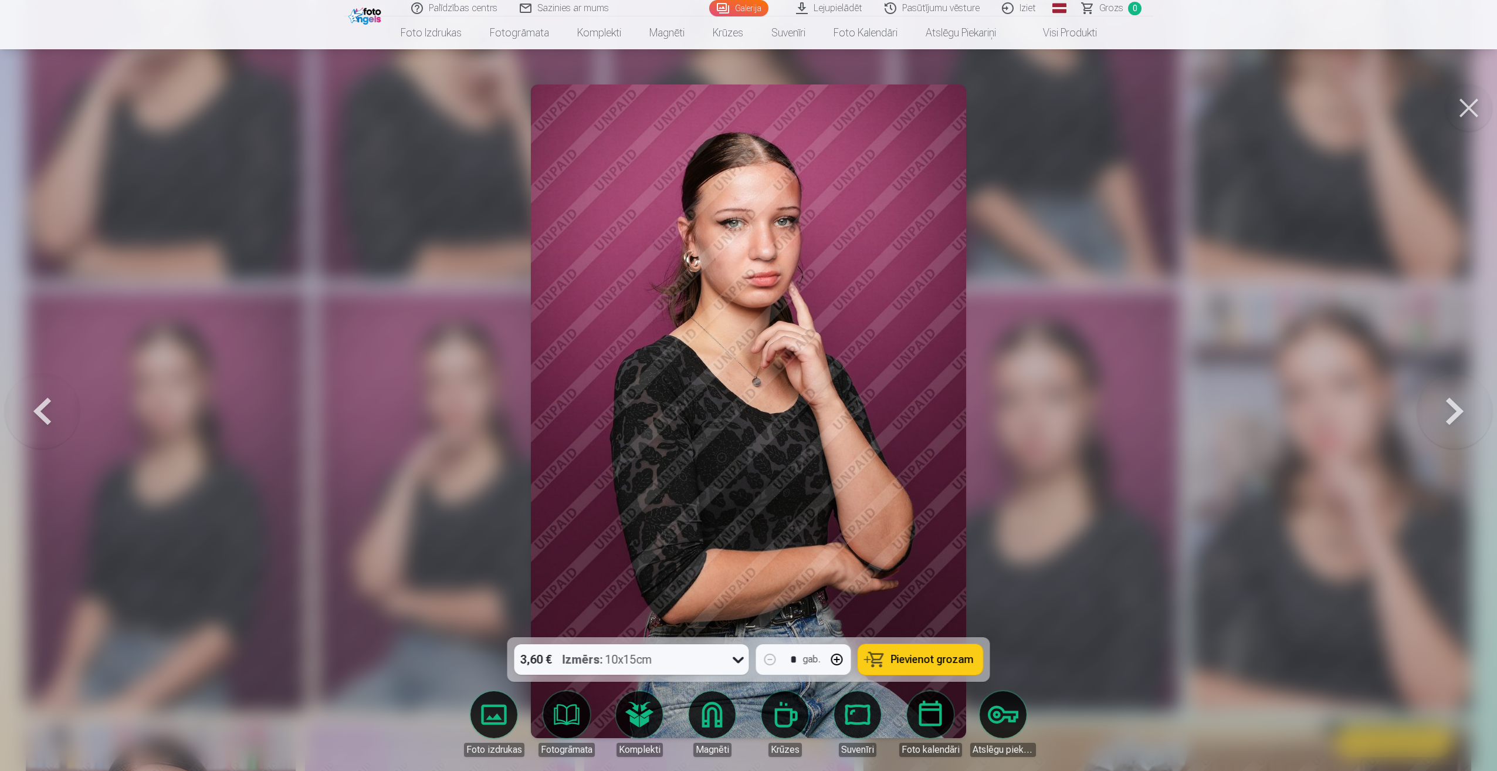
click at [1483, 408] on button at bounding box center [1455, 411] width 75 height 428
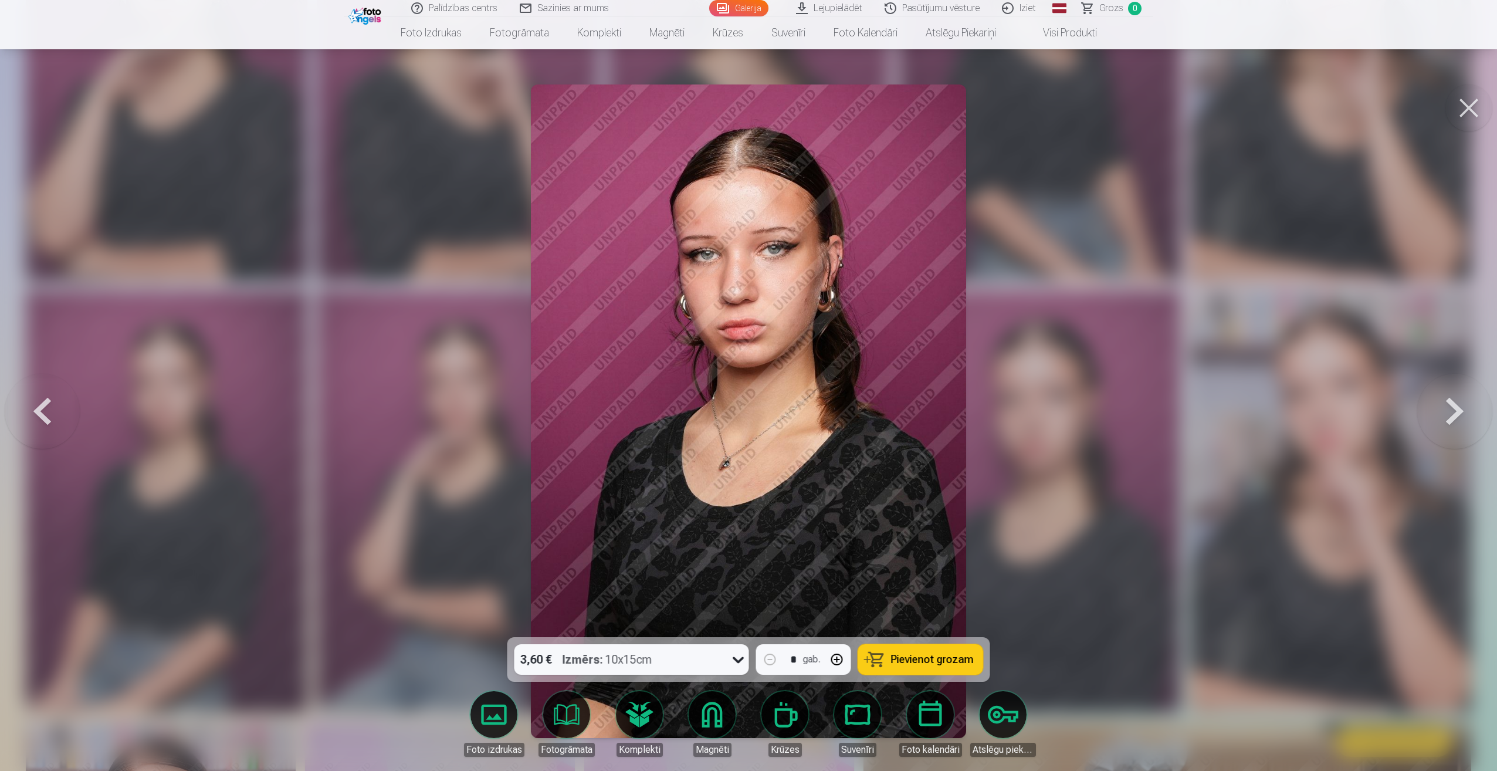
click at [1483, 408] on button at bounding box center [1455, 411] width 75 height 428
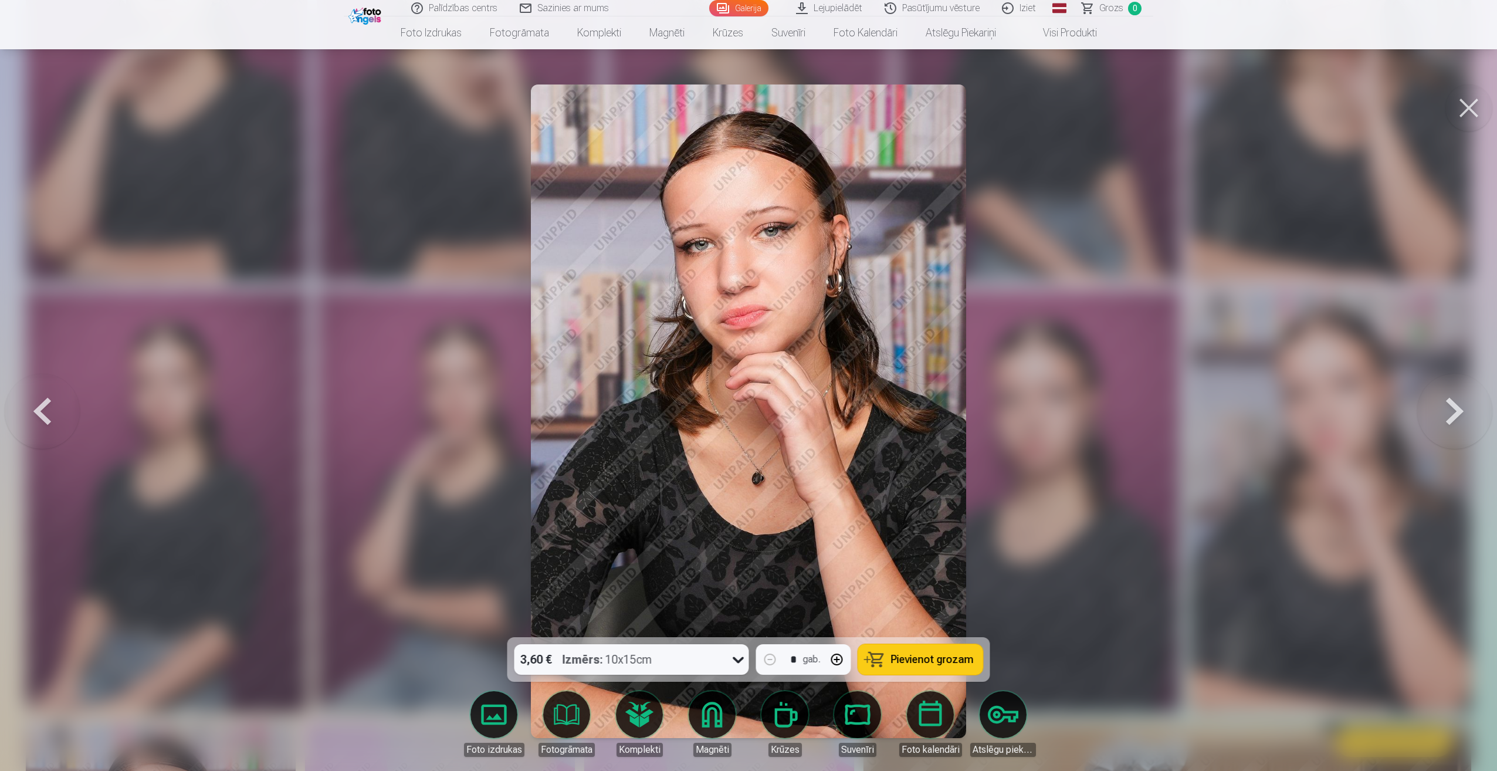
click at [25, 395] on button at bounding box center [42, 411] width 75 height 428
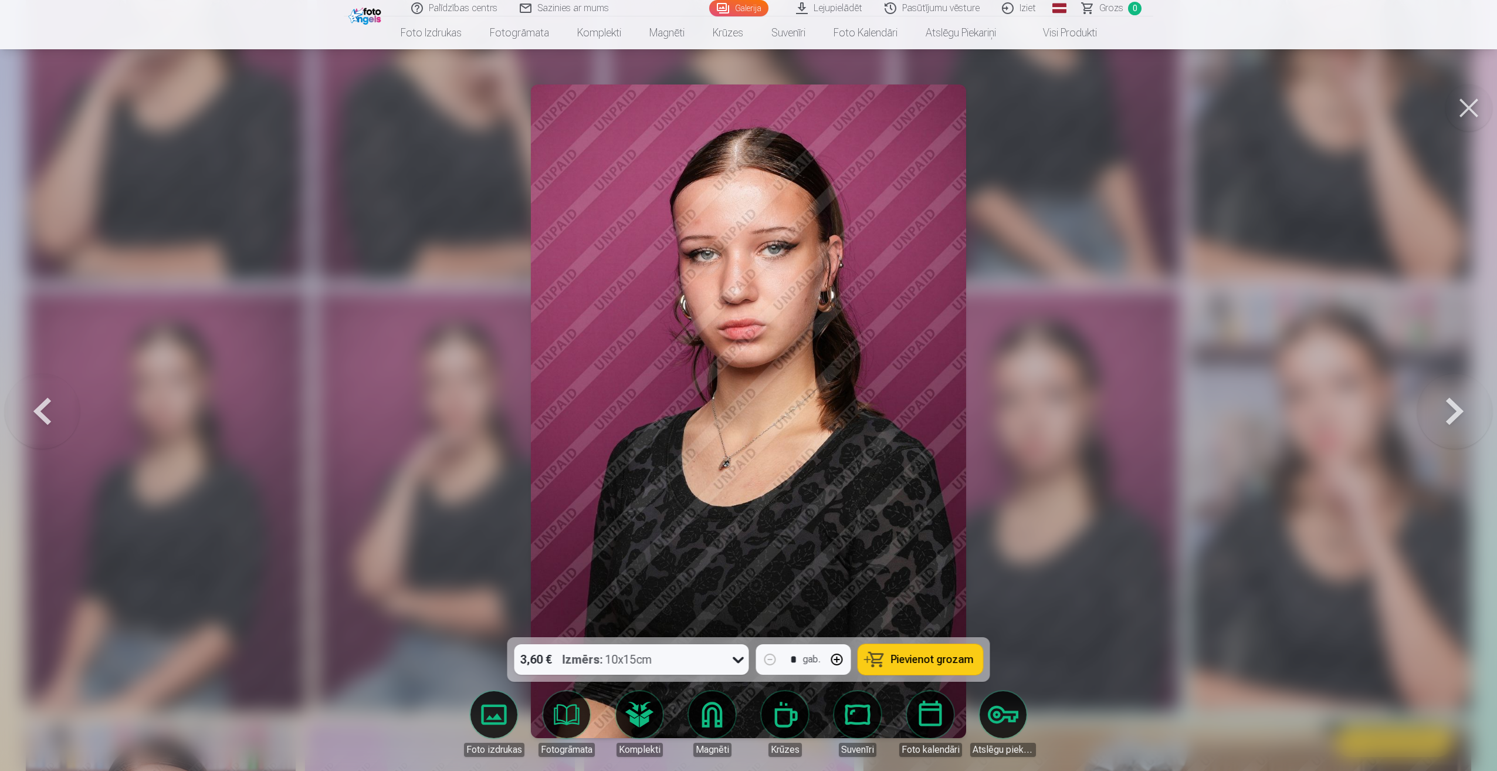
click at [39, 417] on button at bounding box center [42, 411] width 75 height 428
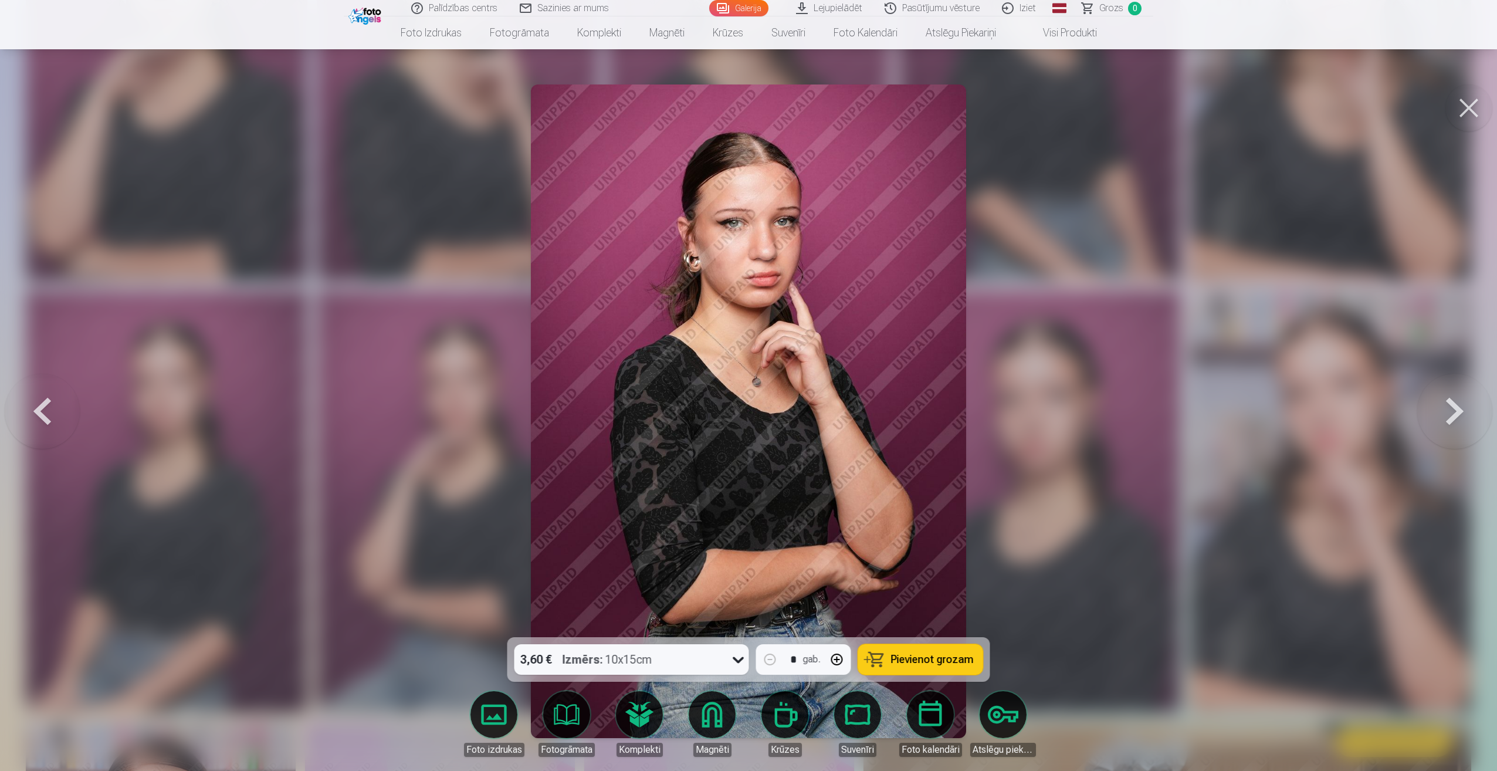
click at [39, 417] on button at bounding box center [42, 411] width 75 height 428
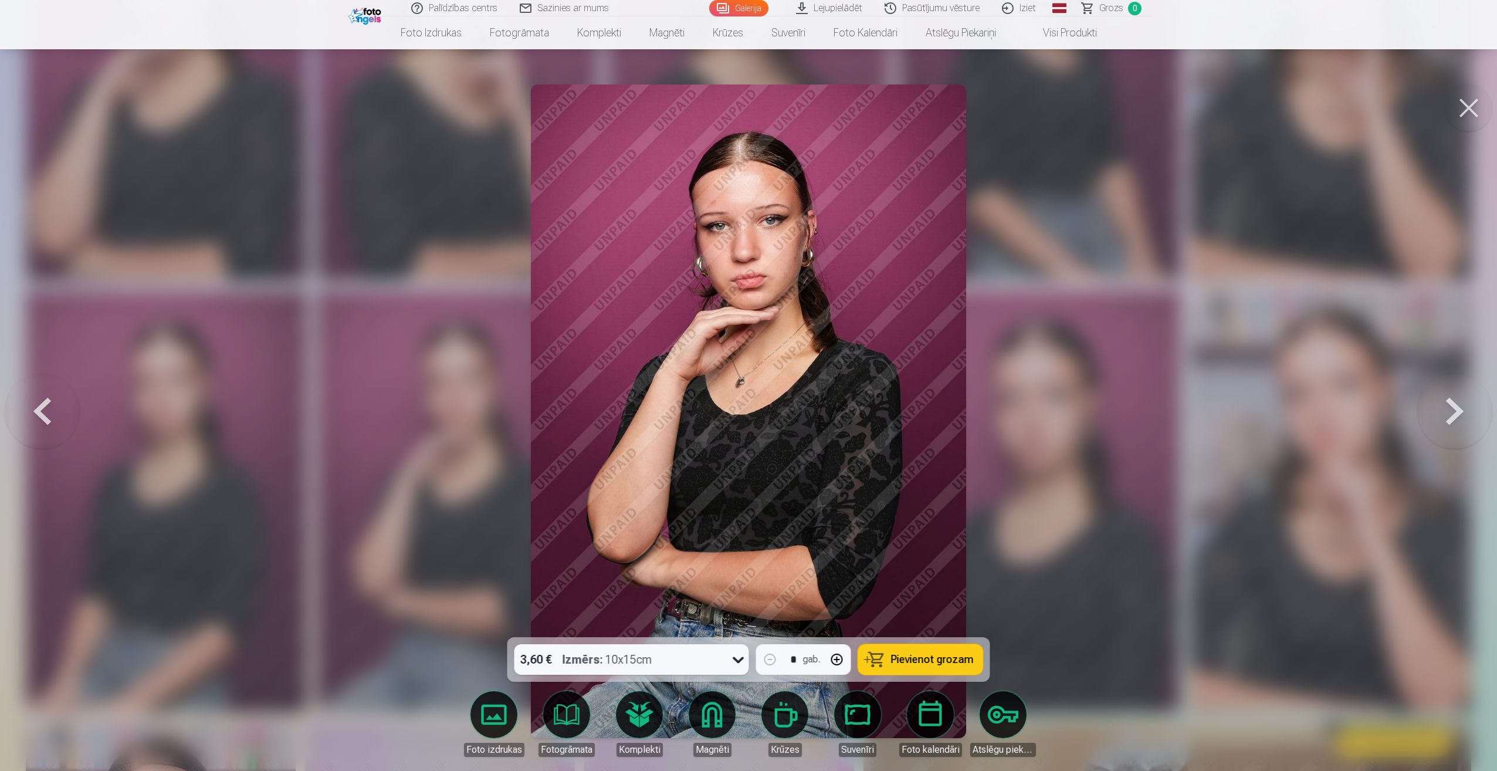
click at [35, 419] on button at bounding box center [42, 411] width 75 height 428
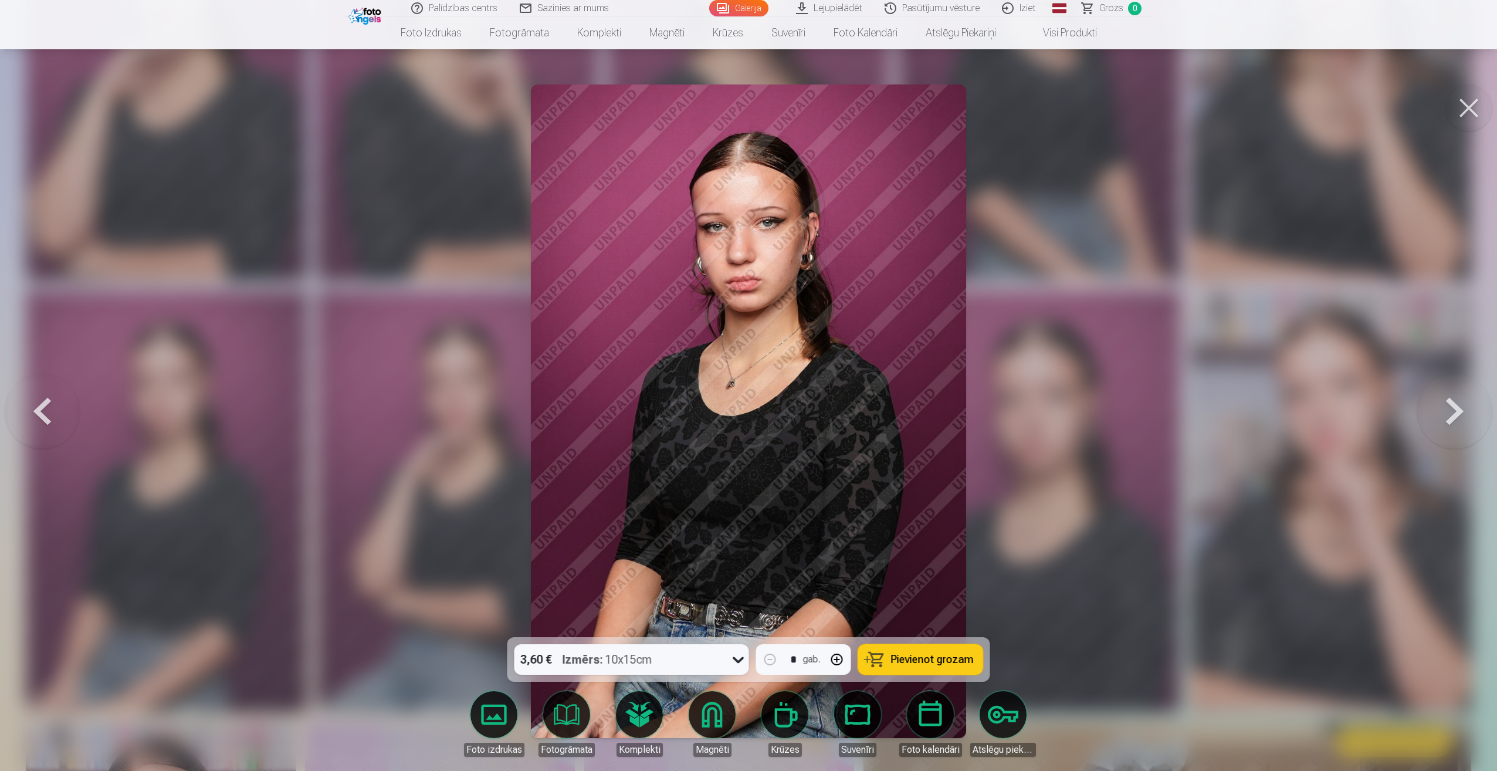
click at [1423, 383] on button at bounding box center [1455, 411] width 75 height 428
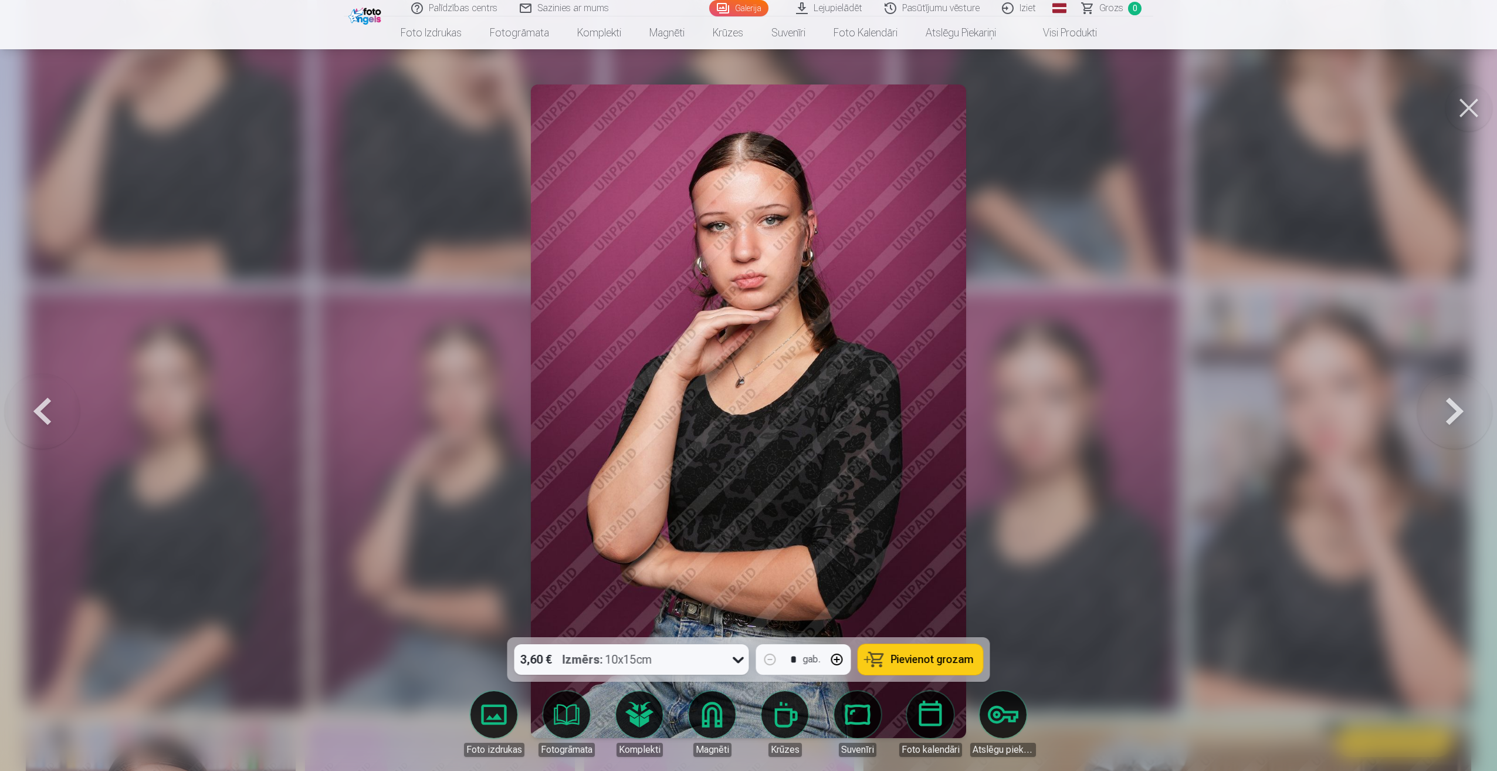
click at [1423, 383] on button at bounding box center [1455, 411] width 75 height 428
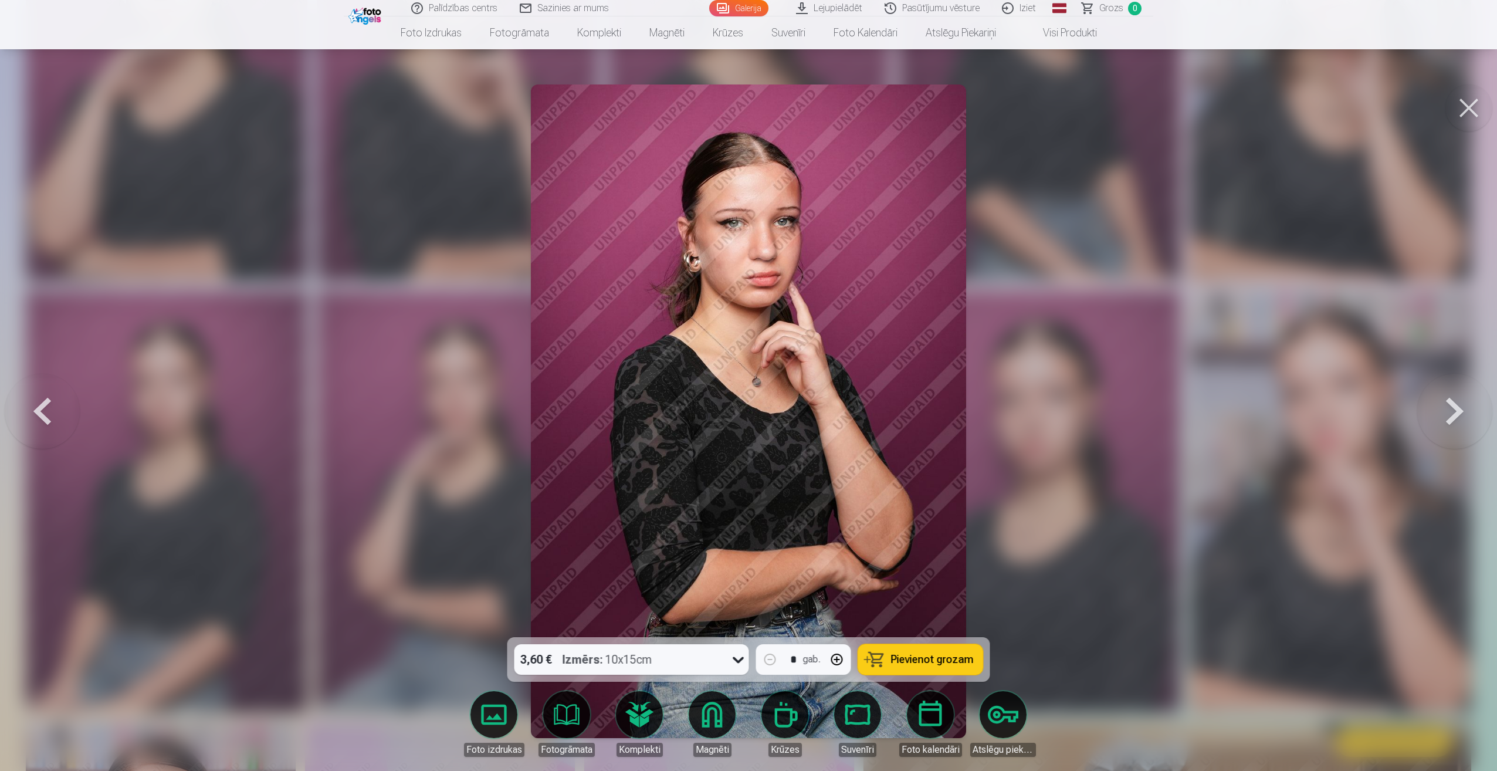
click at [1423, 383] on button at bounding box center [1455, 411] width 75 height 428
